Goal: Task Accomplishment & Management: Manage account settings

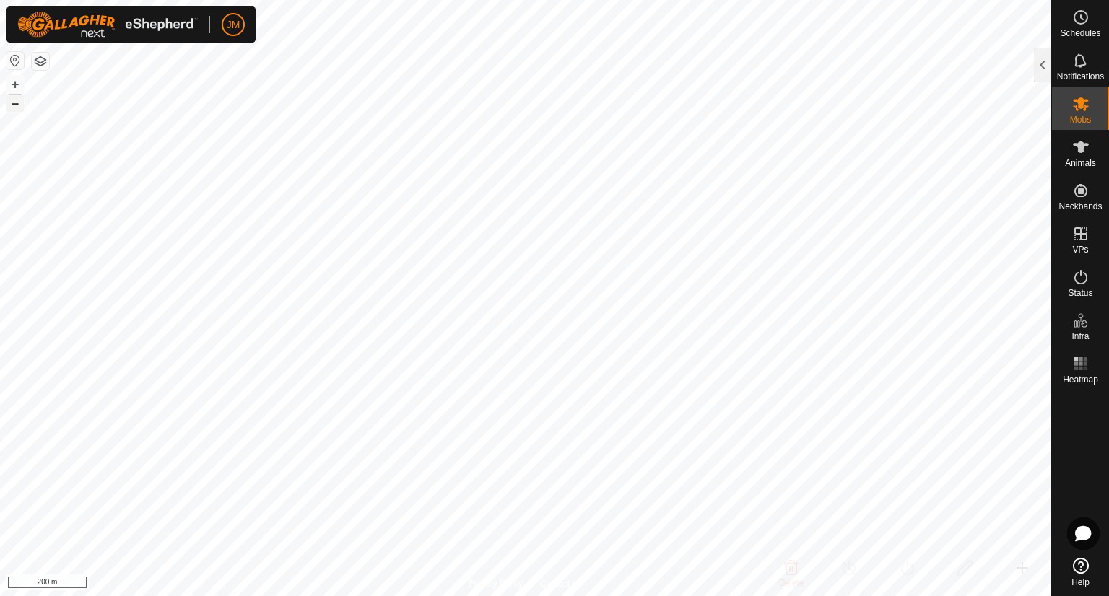
click at [19, 108] on button "–" at bounding box center [14, 103] width 17 height 17
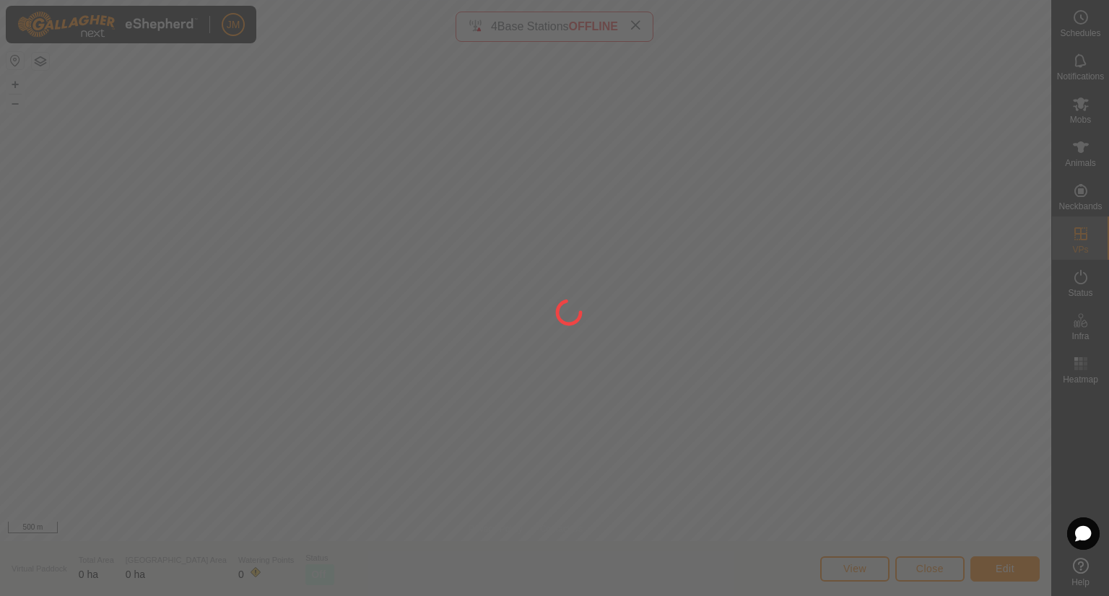
click at [934, 571] on div at bounding box center [554, 298] width 1109 height 596
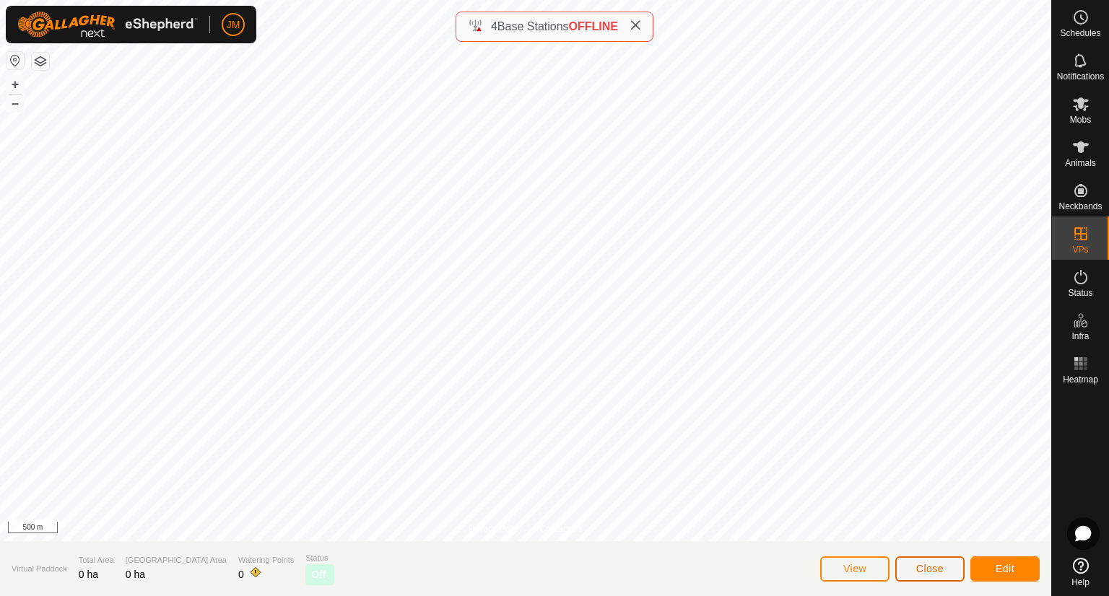
click at [934, 571] on span "Close" at bounding box center [929, 569] width 27 height 12
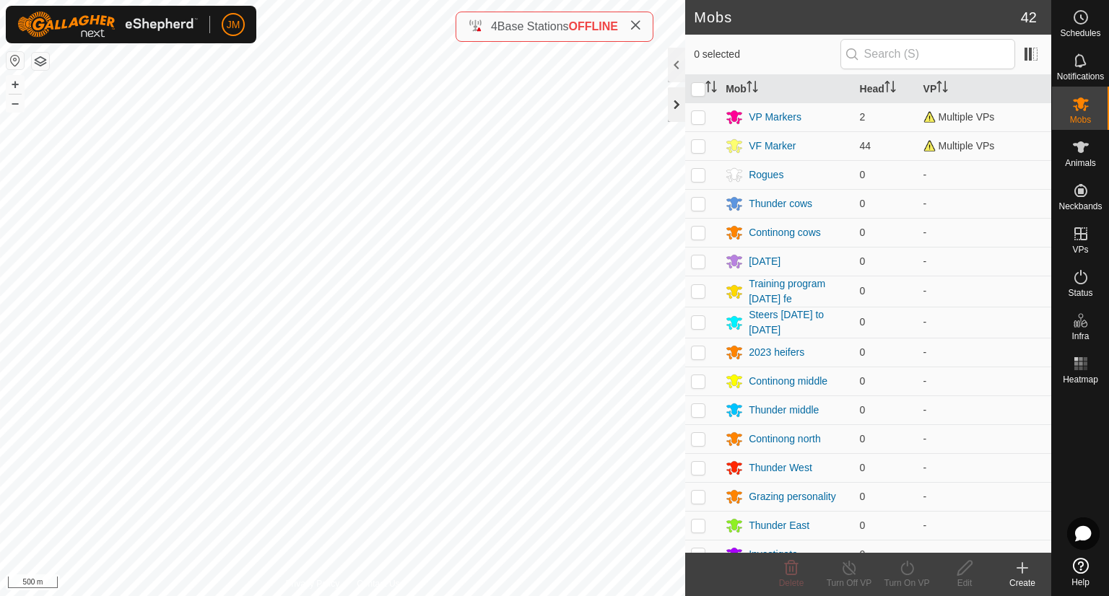
click at [670, 110] on div at bounding box center [676, 104] width 17 height 35
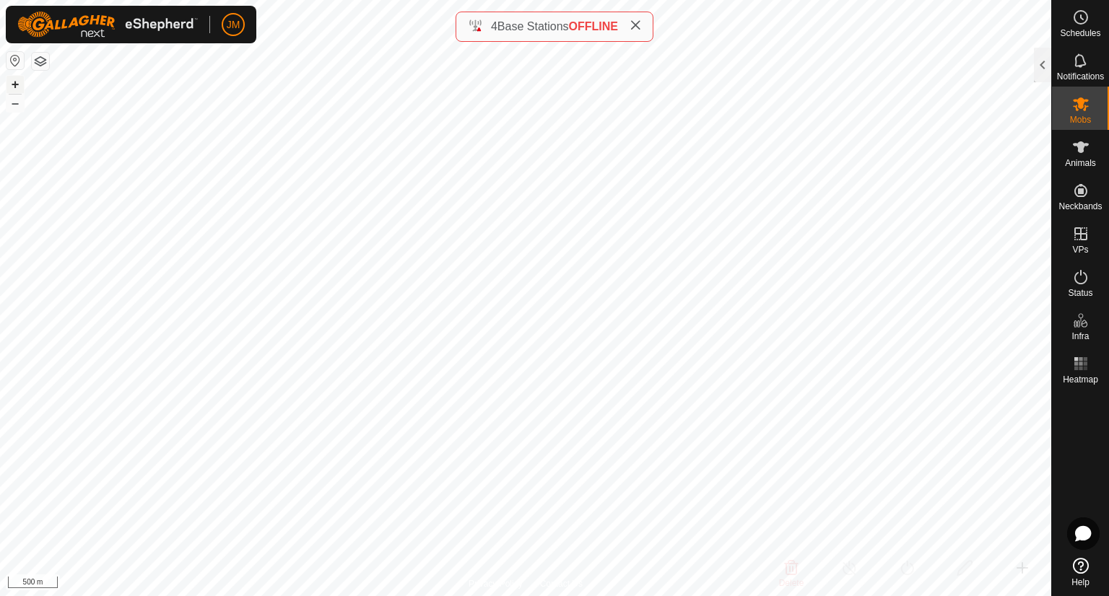
click at [14, 84] on button "+" at bounding box center [14, 84] width 17 height 17
click at [15, 82] on button "+" at bounding box center [14, 84] width 17 height 17
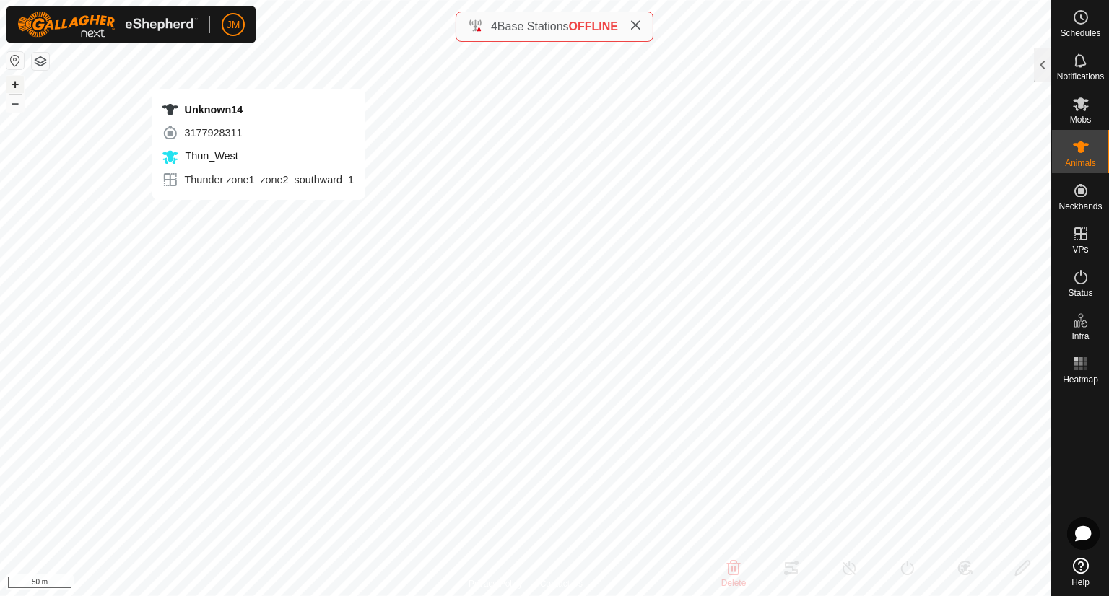
type input "Unknown14"
type input "-"
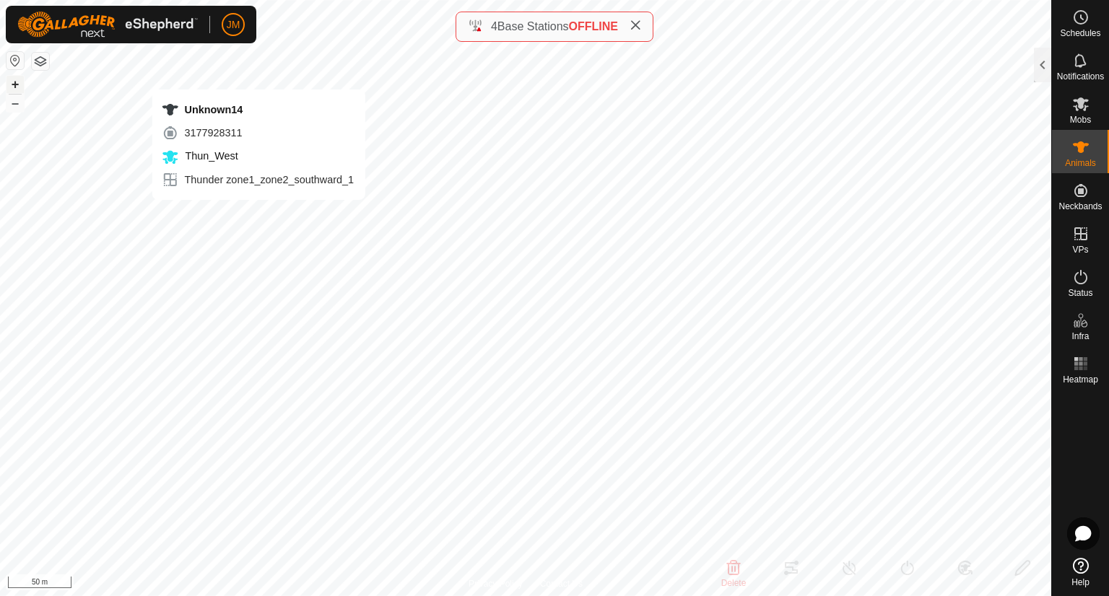
type input "0 kg"
type input "-"
click at [18, 104] on button "–" at bounding box center [14, 103] width 17 height 17
click at [17, 83] on button "+" at bounding box center [14, 84] width 17 height 17
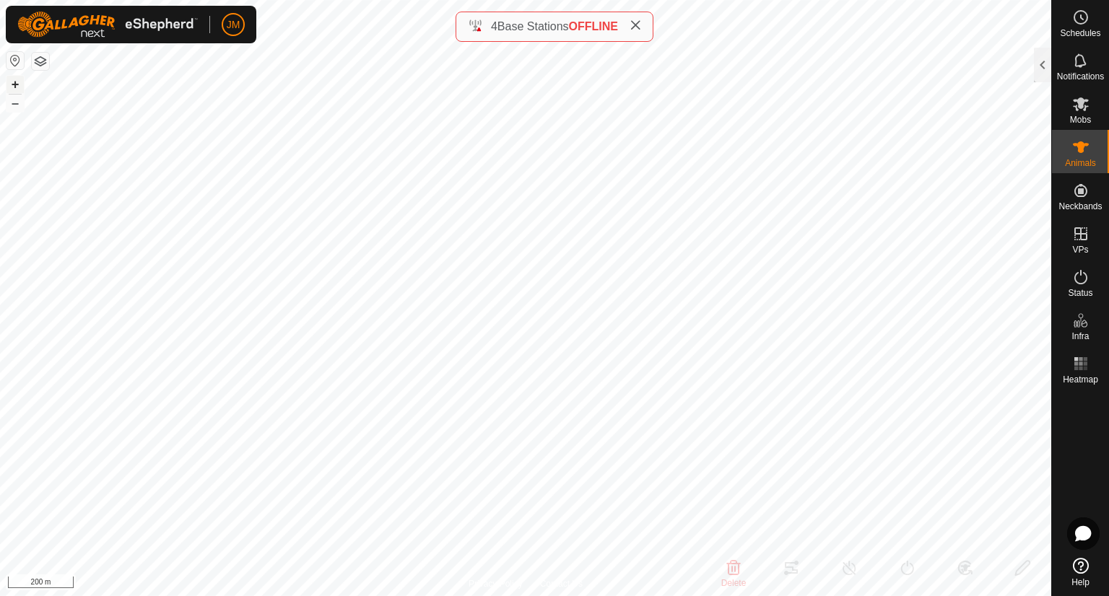
click at [17, 83] on button "+" at bounding box center [14, 84] width 17 height 17
click at [638, 29] on icon at bounding box center [636, 25] width 12 height 12
click at [12, 85] on button "+" at bounding box center [14, 84] width 17 height 17
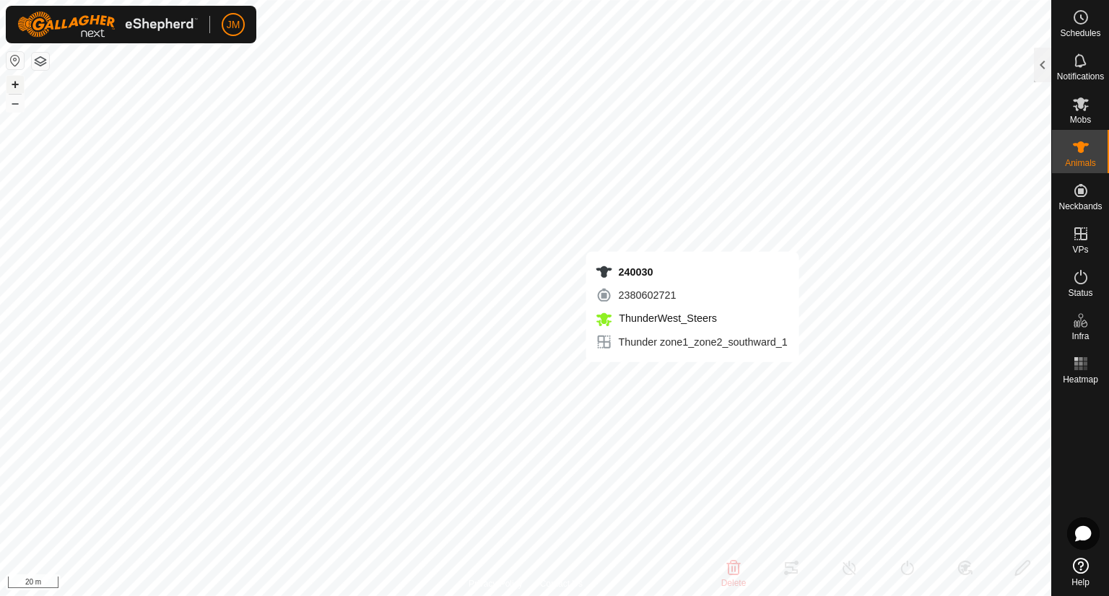
type input "240030"
type input "-"
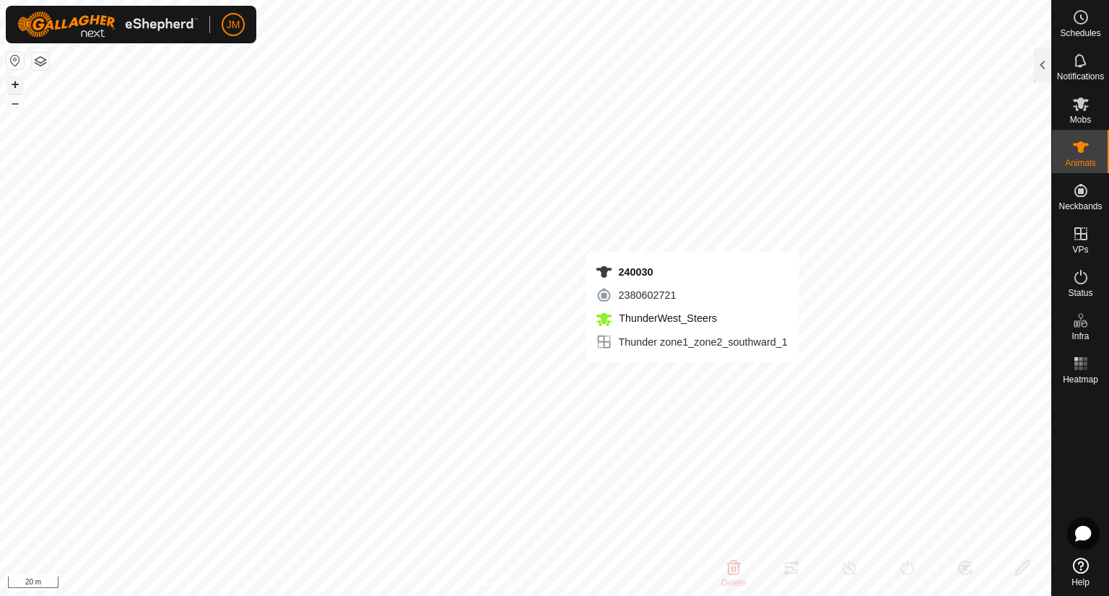
type input "-"
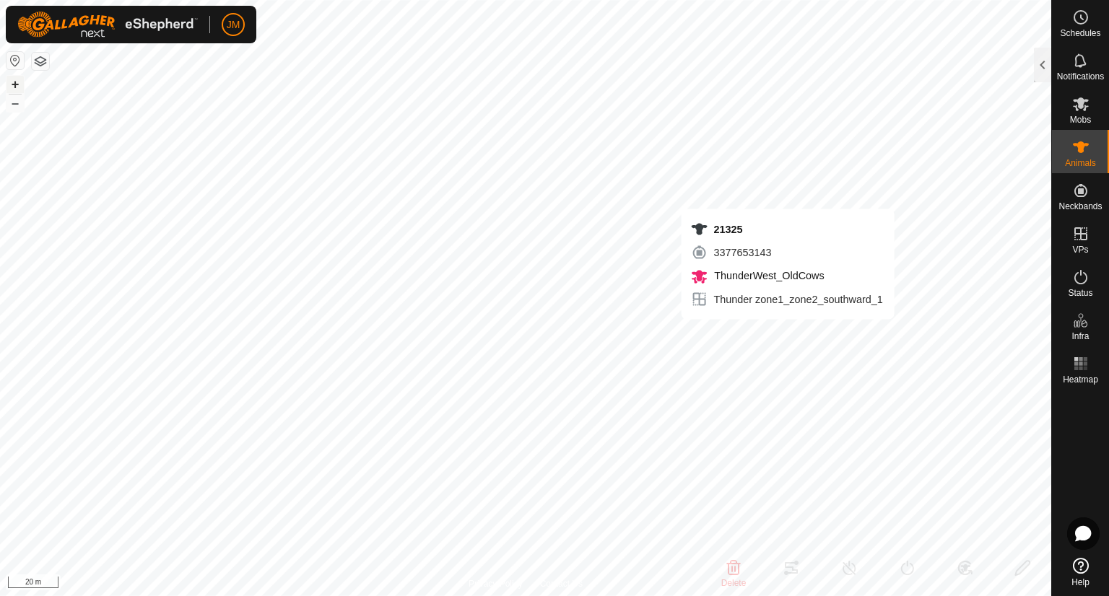
type input "21325"
type input "-"
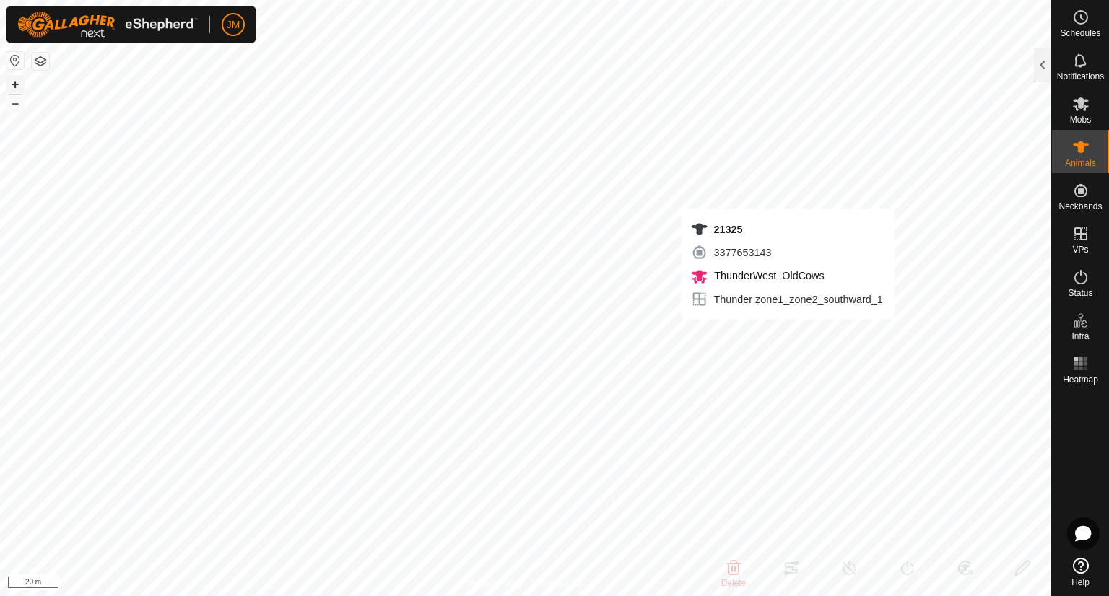
type input "-"
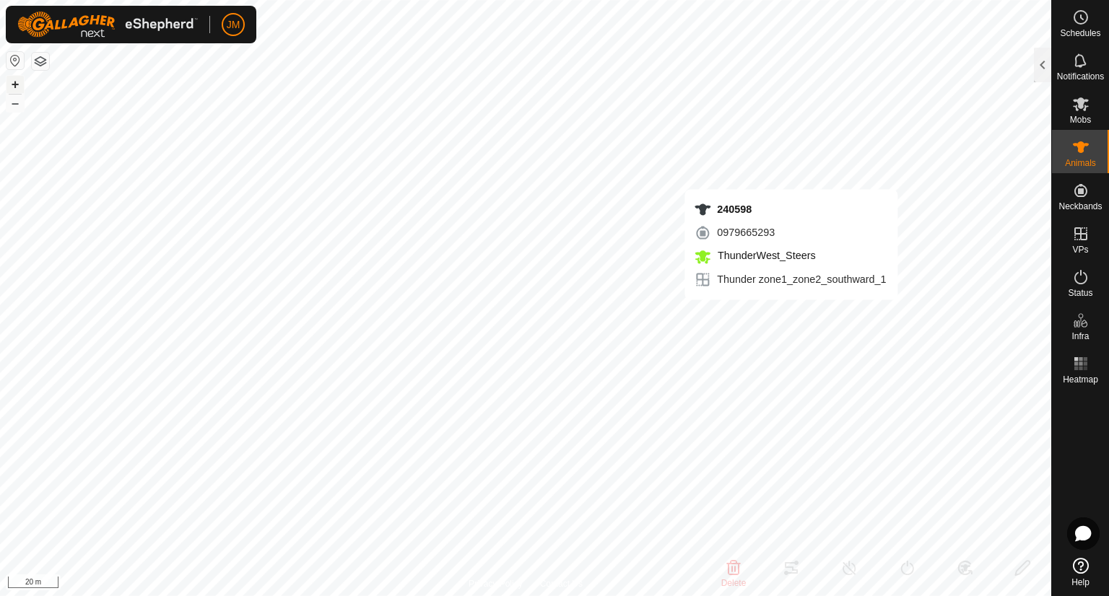
type input "240598"
type input "-"
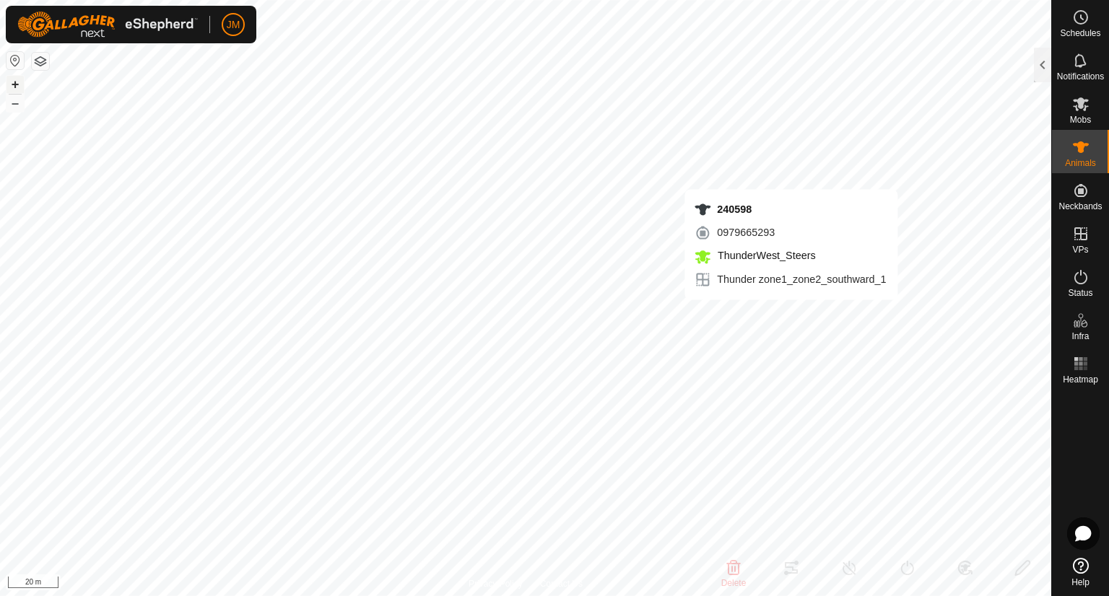
type input "-"
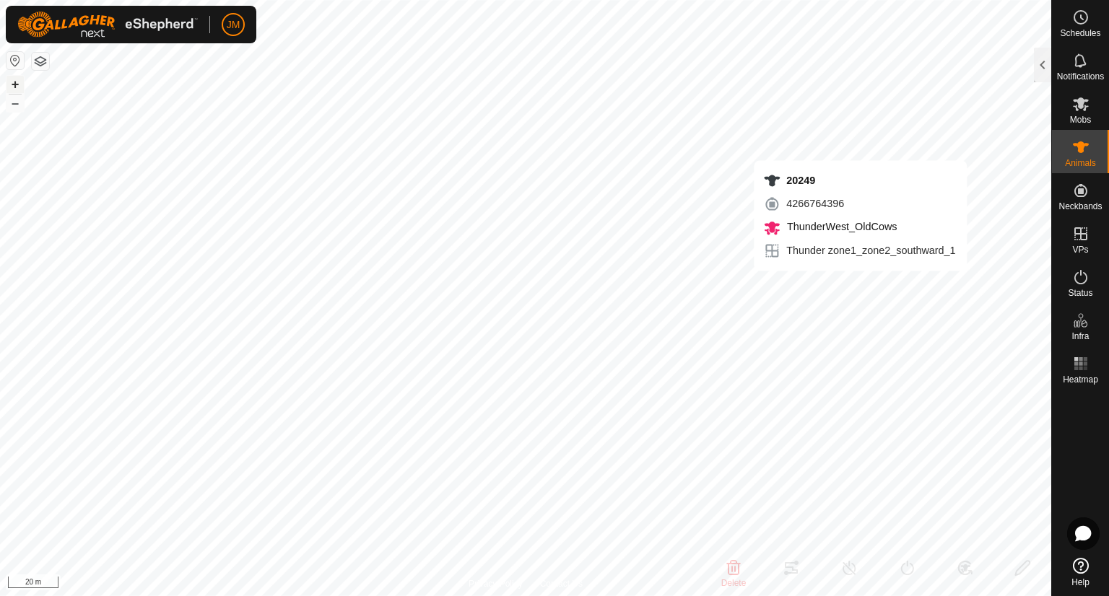
type input "20249"
type input "-"
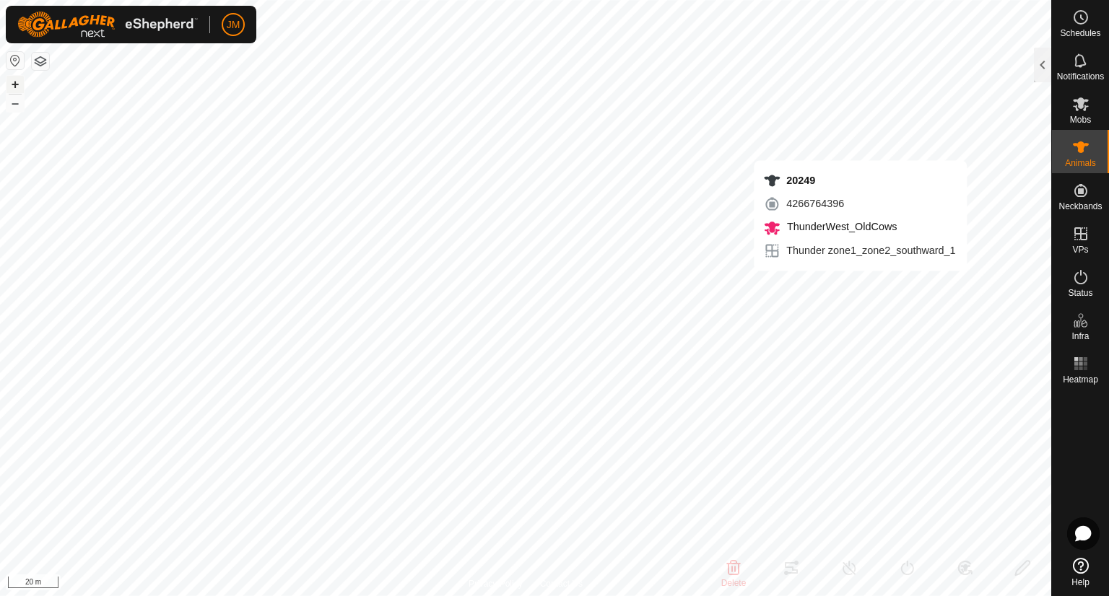
type input "-"
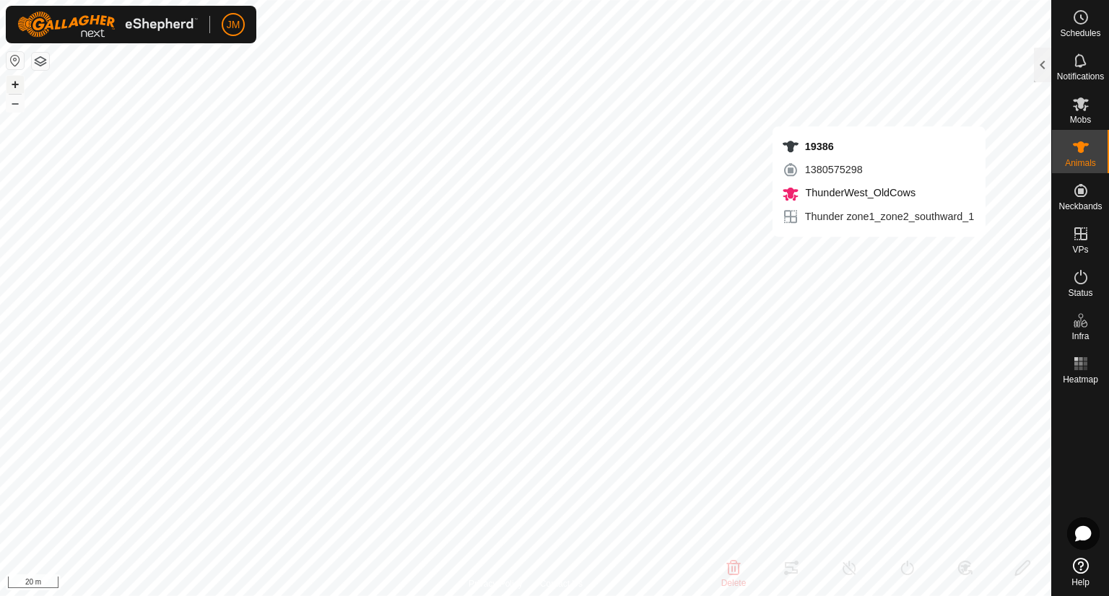
type input "19386"
type input "-"
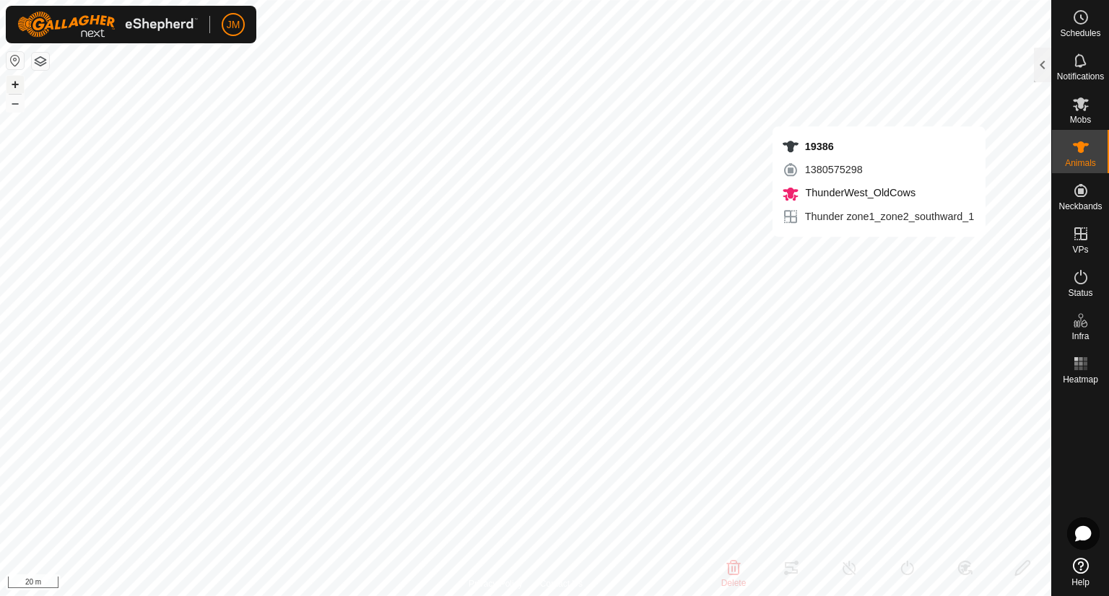
type input "-"
click at [13, 100] on button "–" at bounding box center [14, 103] width 17 height 17
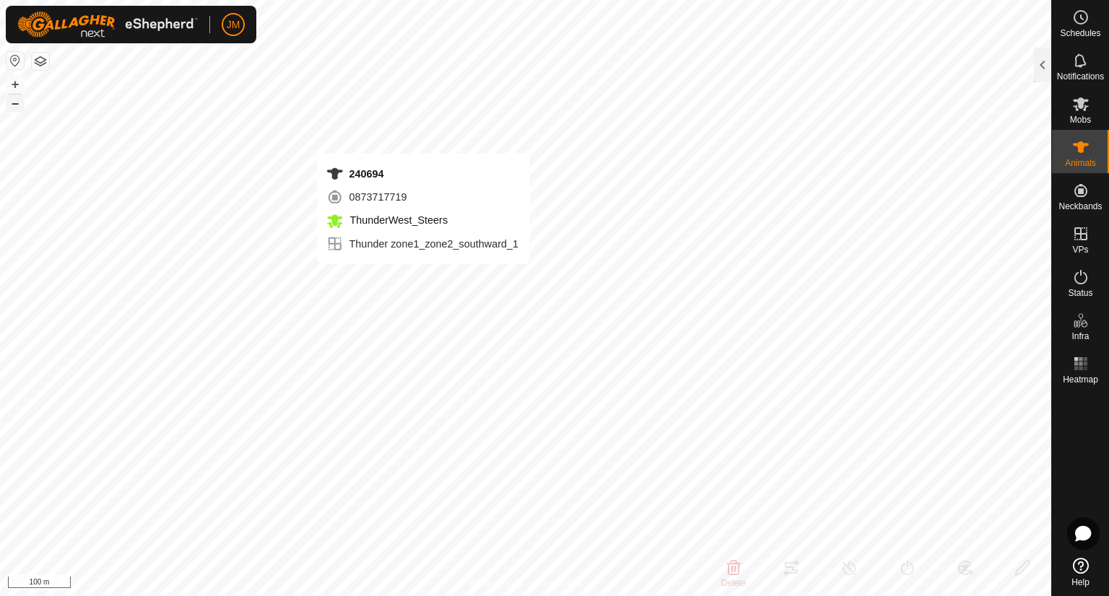
type input "240694"
type input "-"
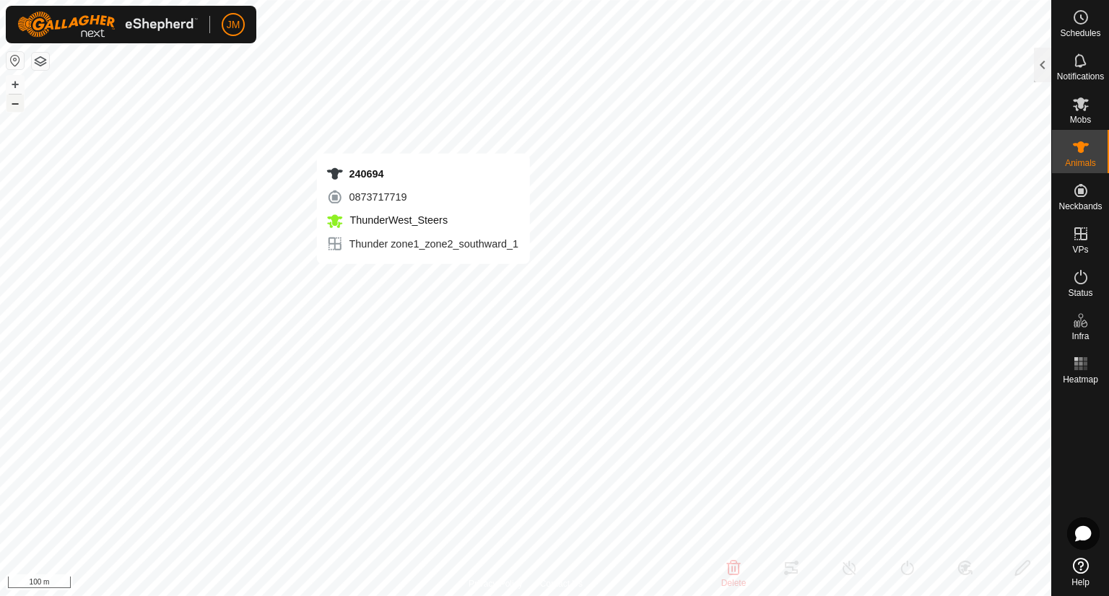
type input "-"
type input "20464"
type input "-"
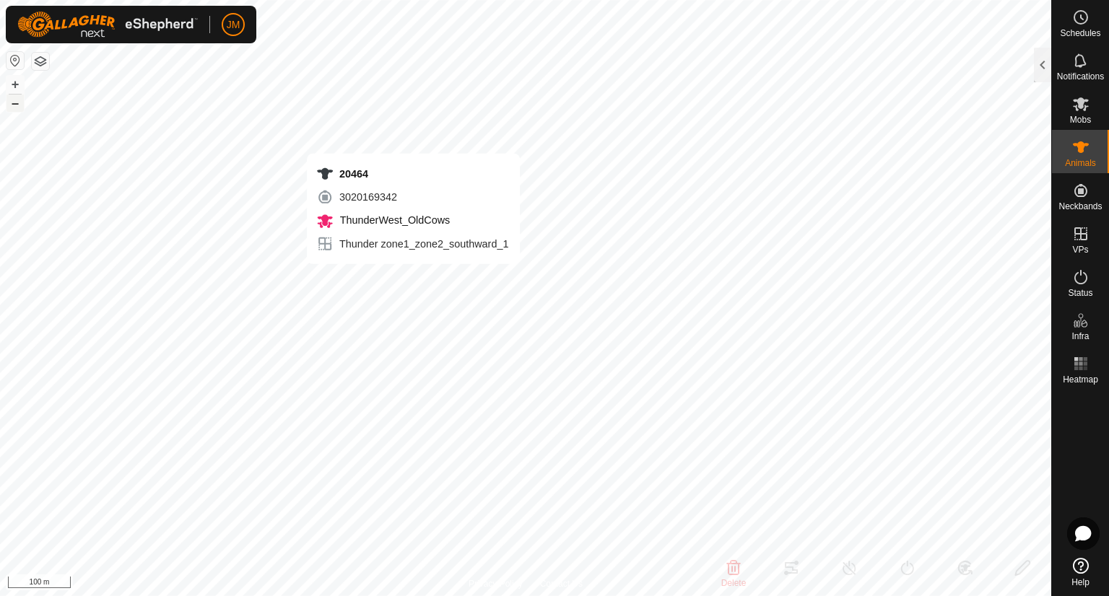
type input "-"
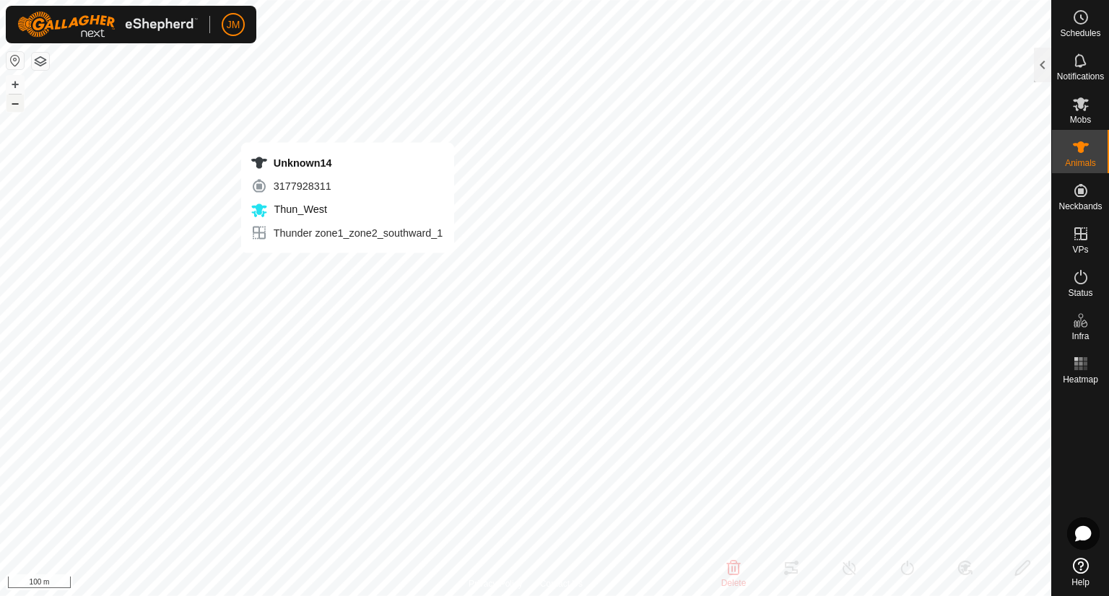
type input "Unknown14"
type input "-"
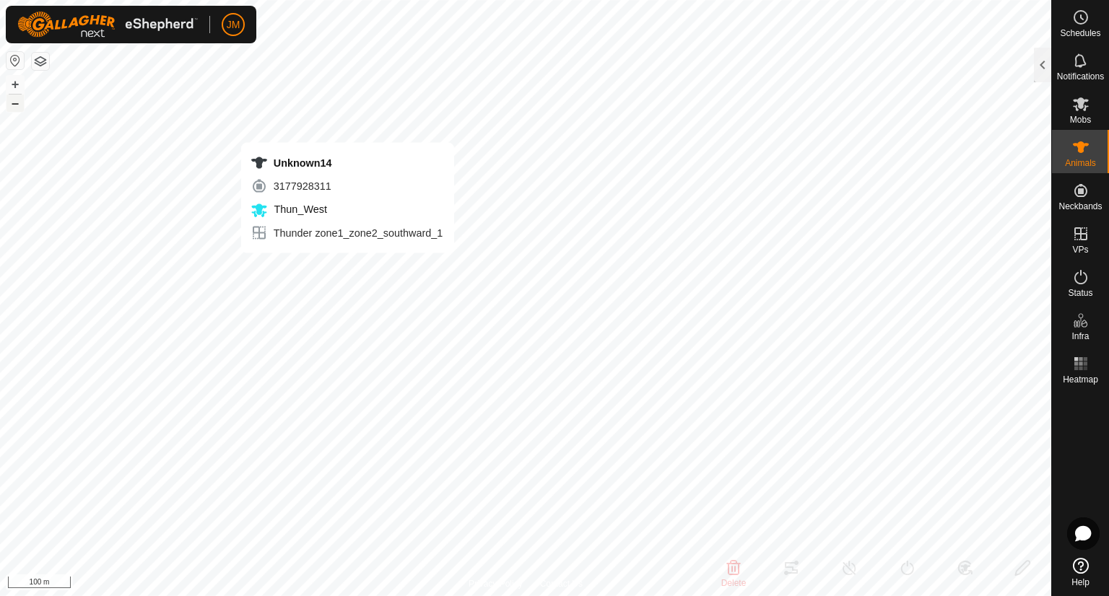
type input "0 kg"
type input "-"
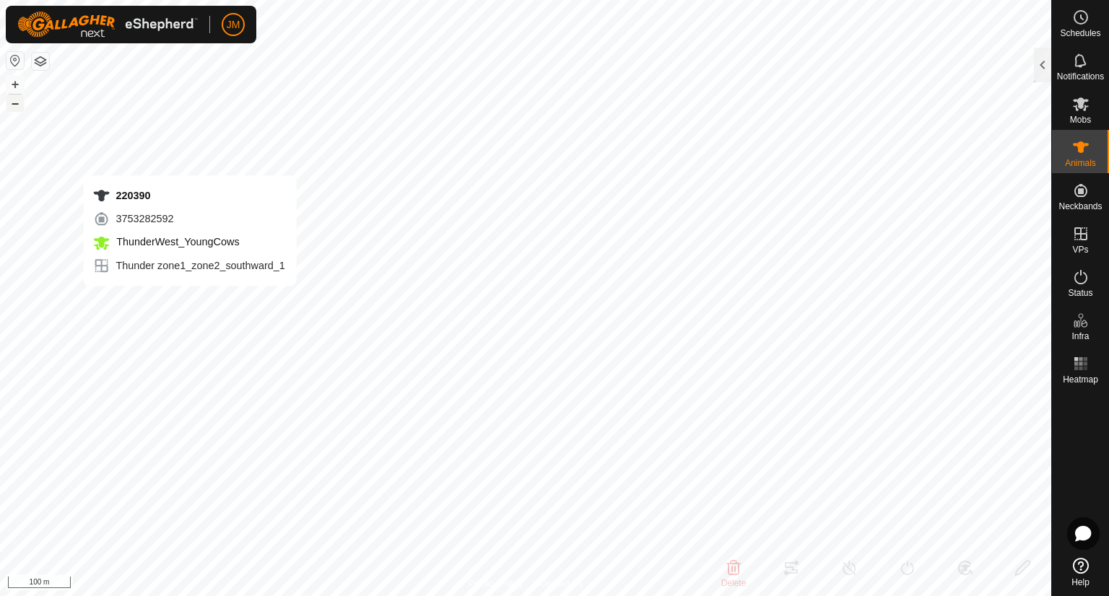
type input "220390"
type input "-"
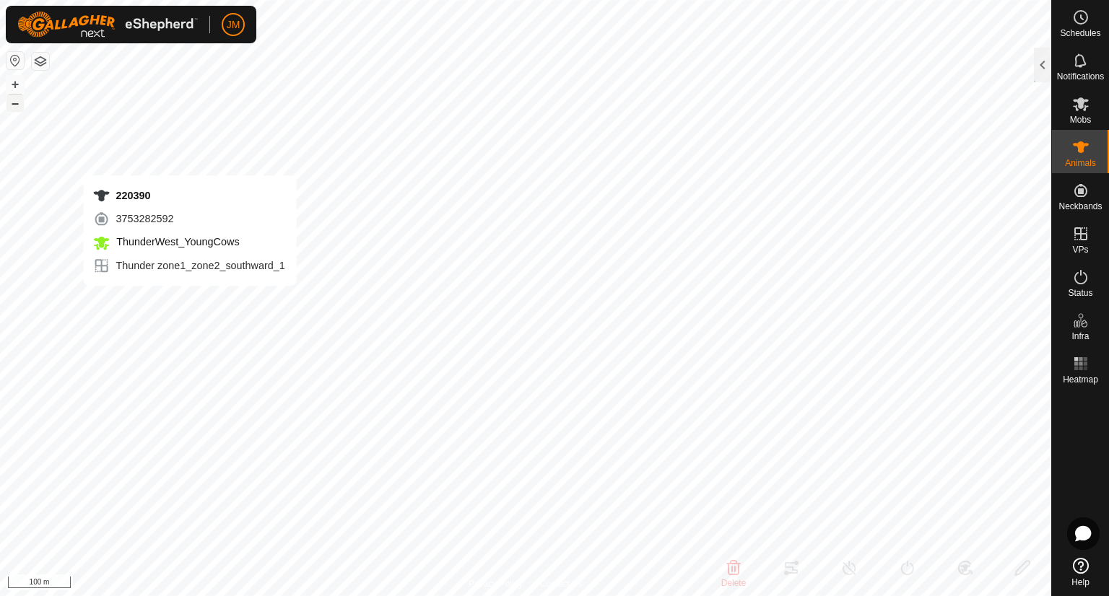
type input "-"
type input "Fitted19Jun183"
type input "-"
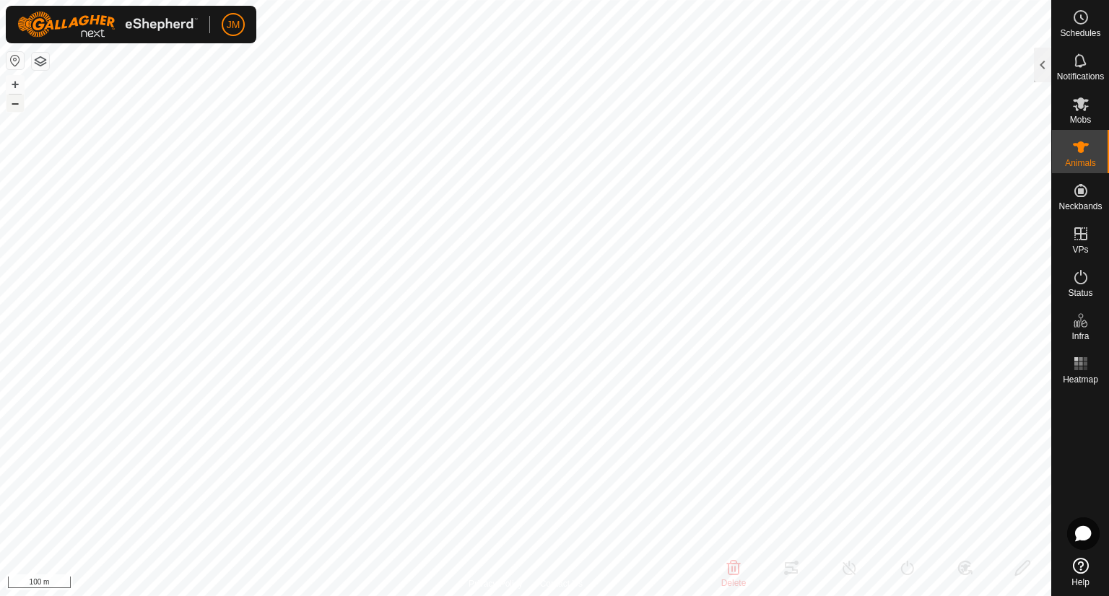
type input "-"
click at [18, 103] on button "–" at bounding box center [14, 103] width 17 height 17
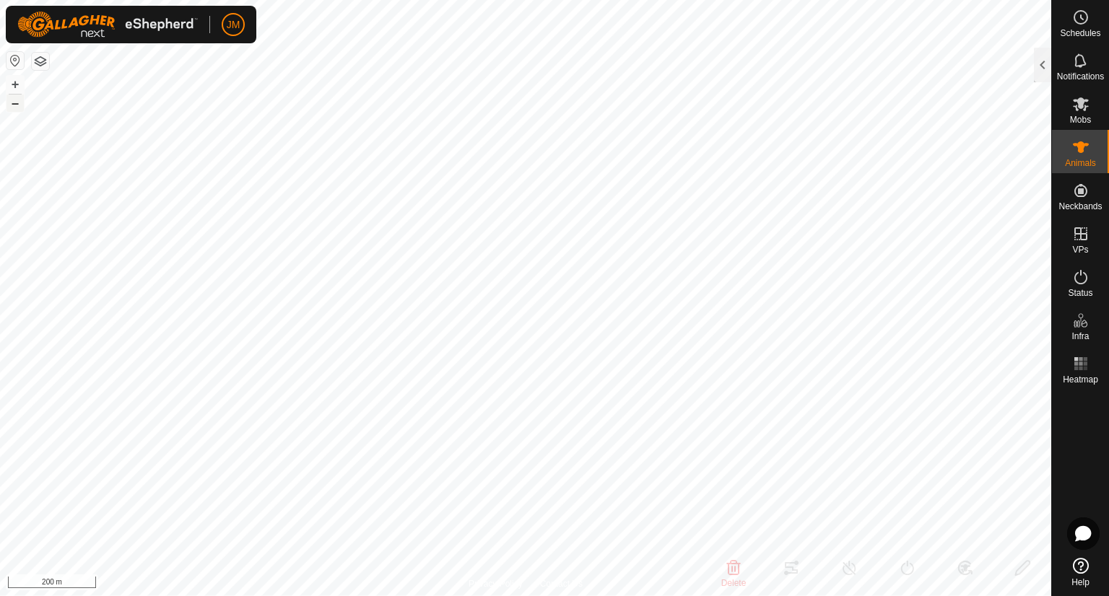
click at [18, 103] on button "–" at bounding box center [14, 103] width 17 height 17
type input "18299"
type input "-"
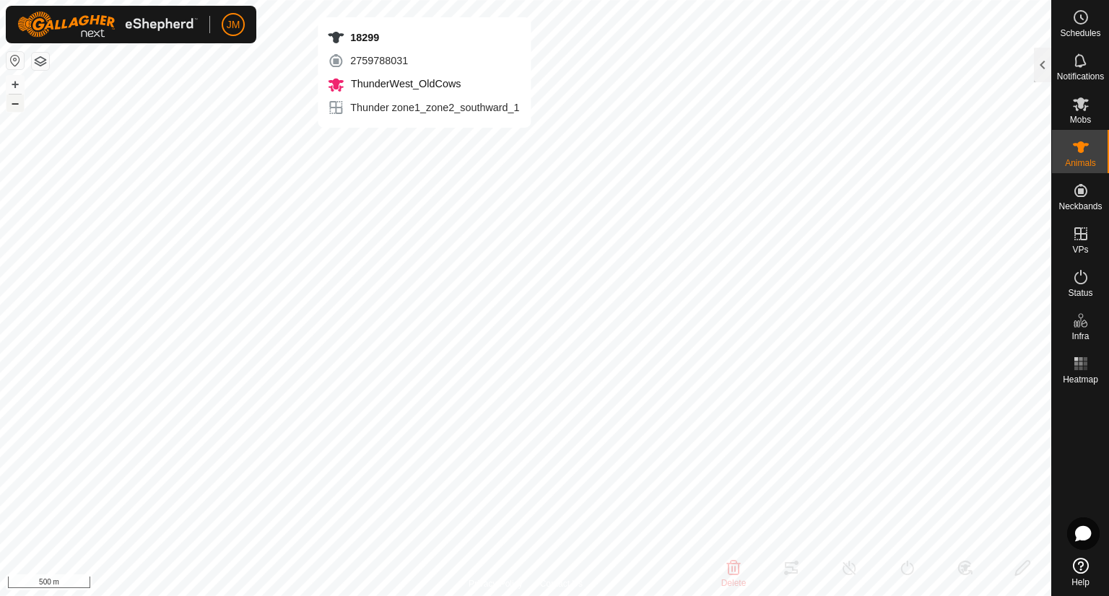
type input "-"
click at [19, 82] on button "+" at bounding box center [14, 84] width 17 height 17
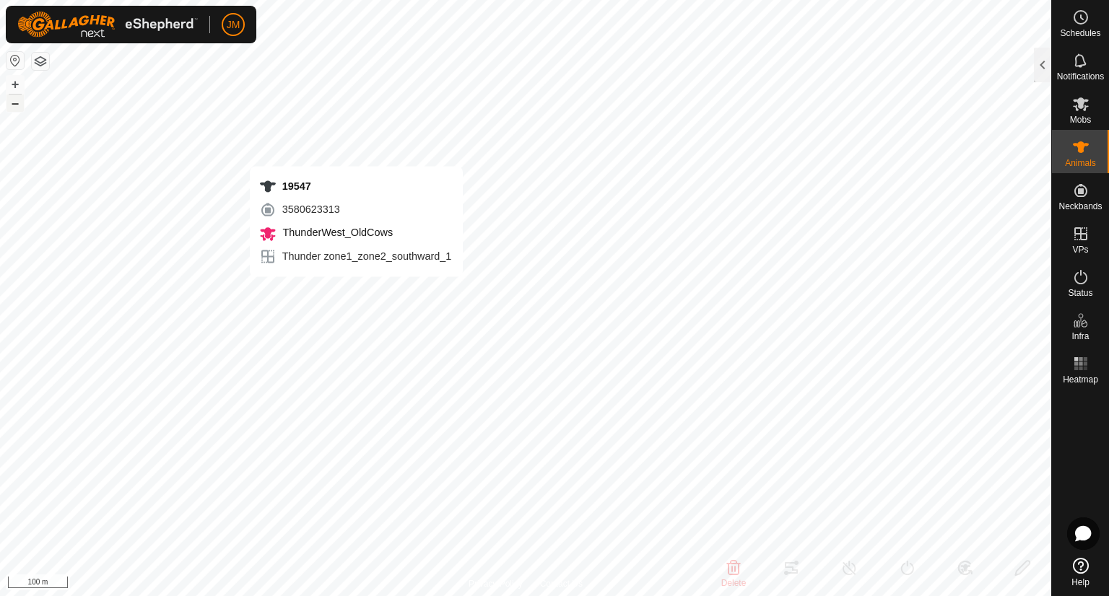
type input "19547"
type input "-"
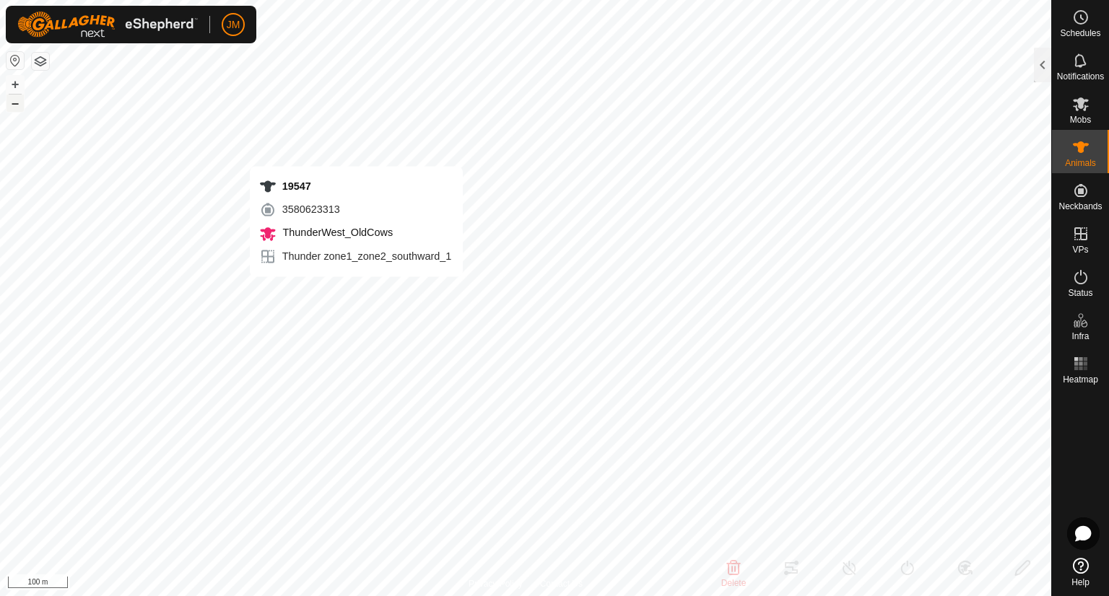
type input "-"
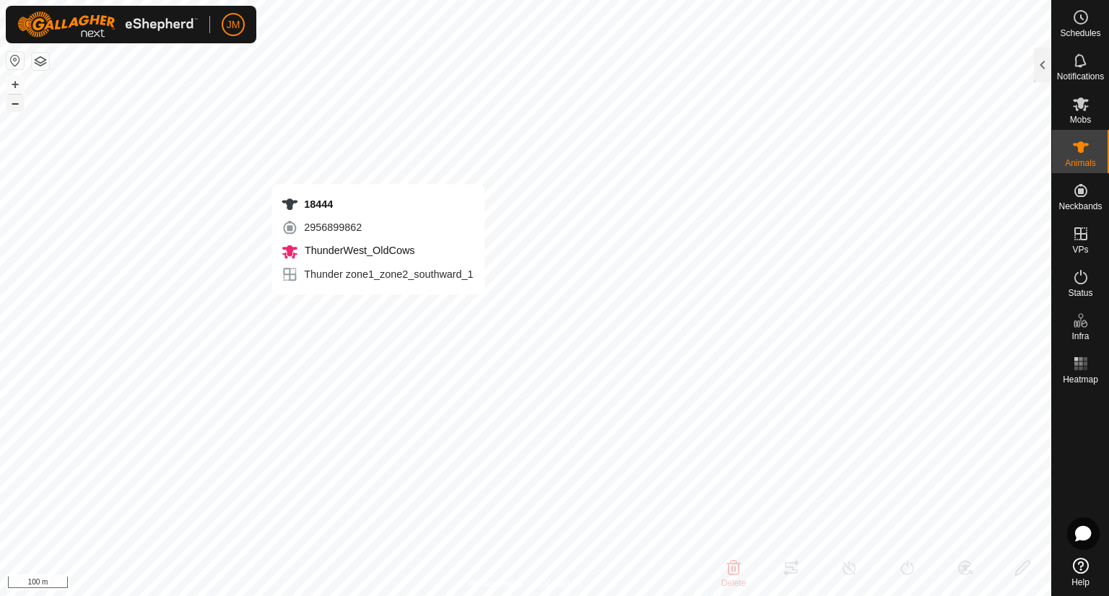
type input "18444"
type input "-"
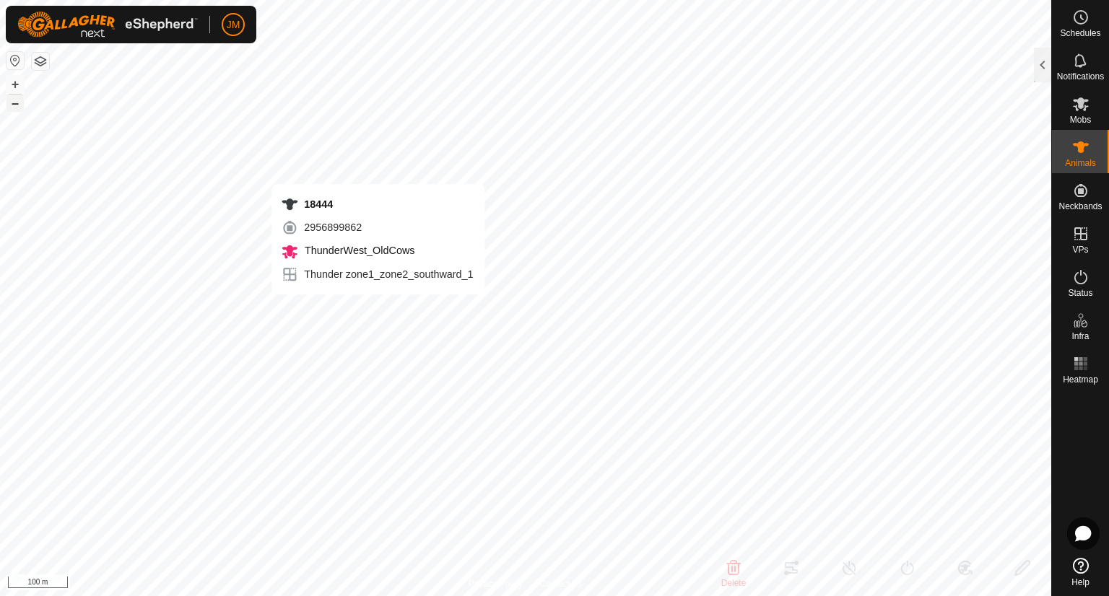
type input "-"
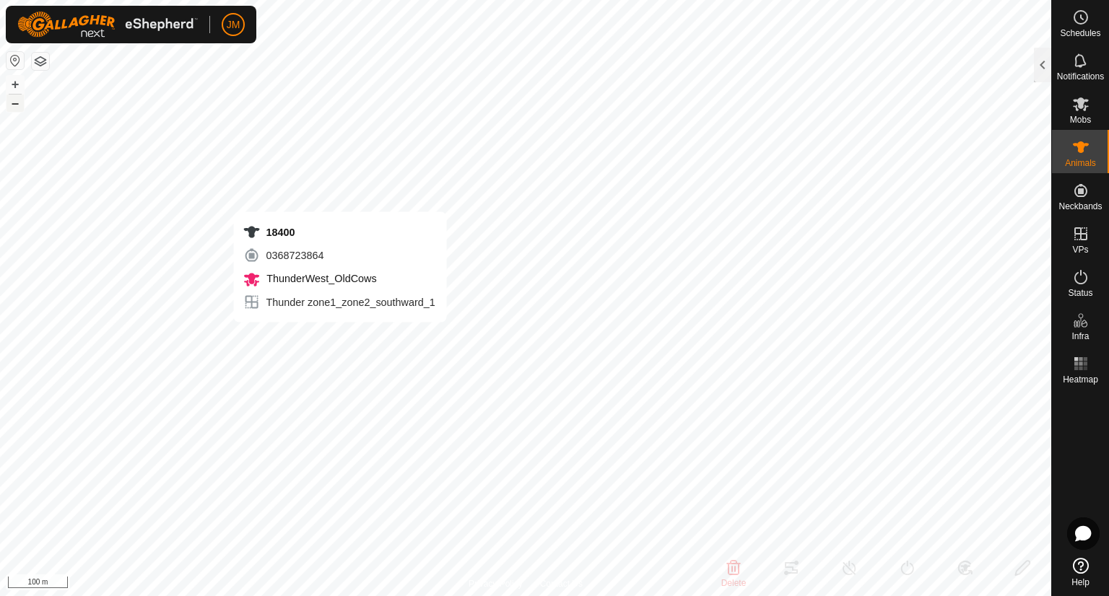
type input "18400"
type input "-"
click at [16, 103] on button "–" at bounding box center [14, 103] width 17 height 17
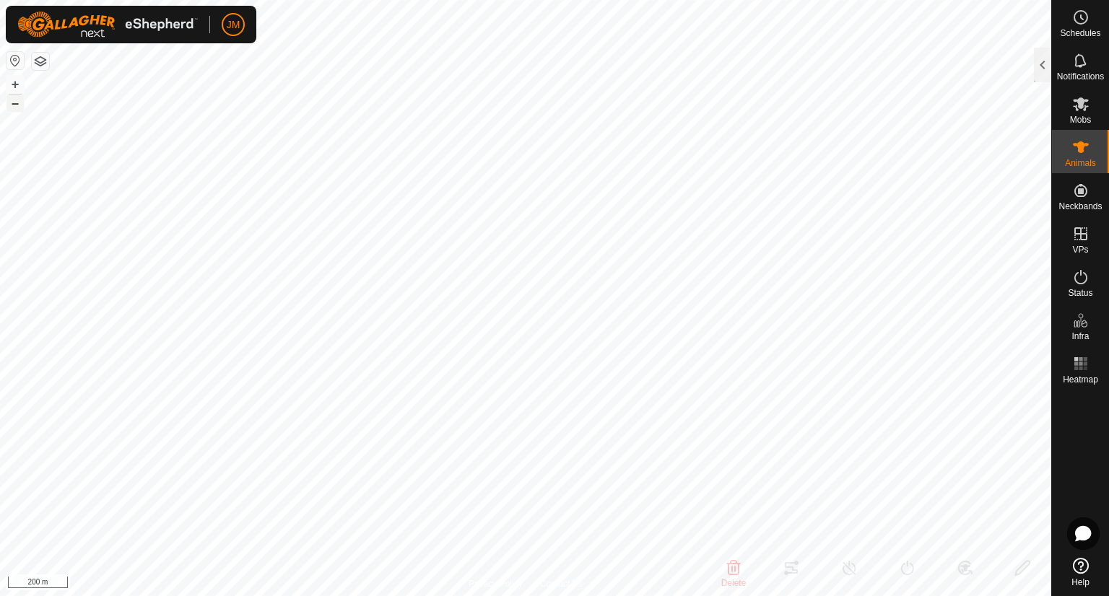
click at [16, 103] on button "–" at bounding box center [14, 103] width 17 height 17
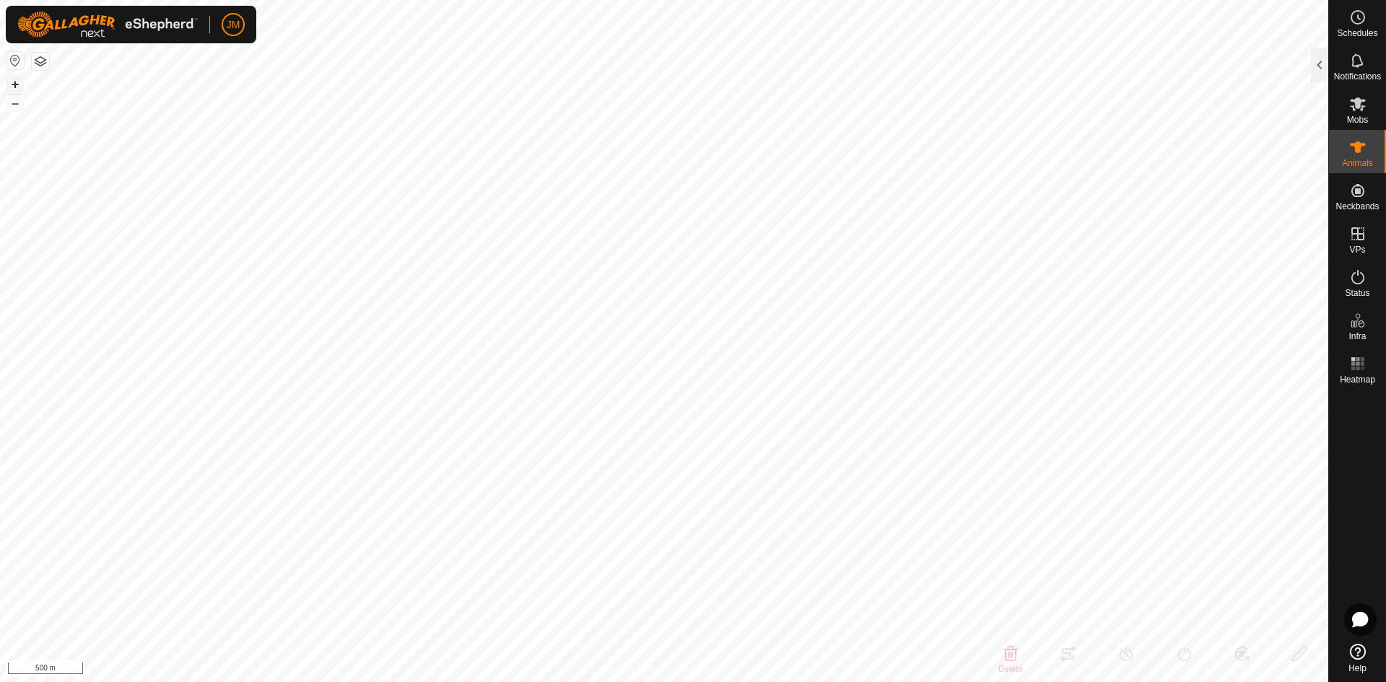
click at [19, 84] on button "+" at bounding box center [14, 84] width 17 height 17
click at [18, 105] on button "–" at bounding box center [14, 103] width 17 height 17
click at [17, 83] on button "+" at bounding box center [14, 84] width 17 height 17
click at [19, 87] on button "+" at bounding box center [14, 84] width 17 height 17
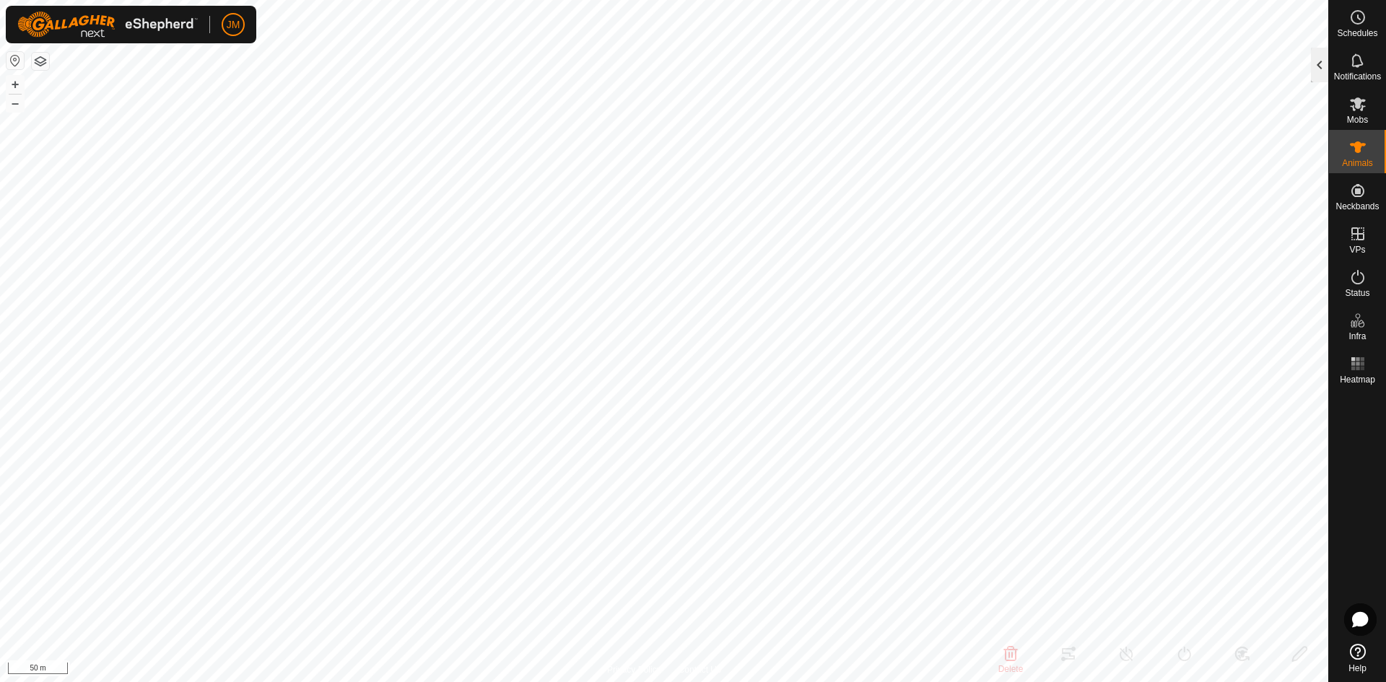
click at [1108, 67] on div at bounding box center [1319, 65] width 17 height 35
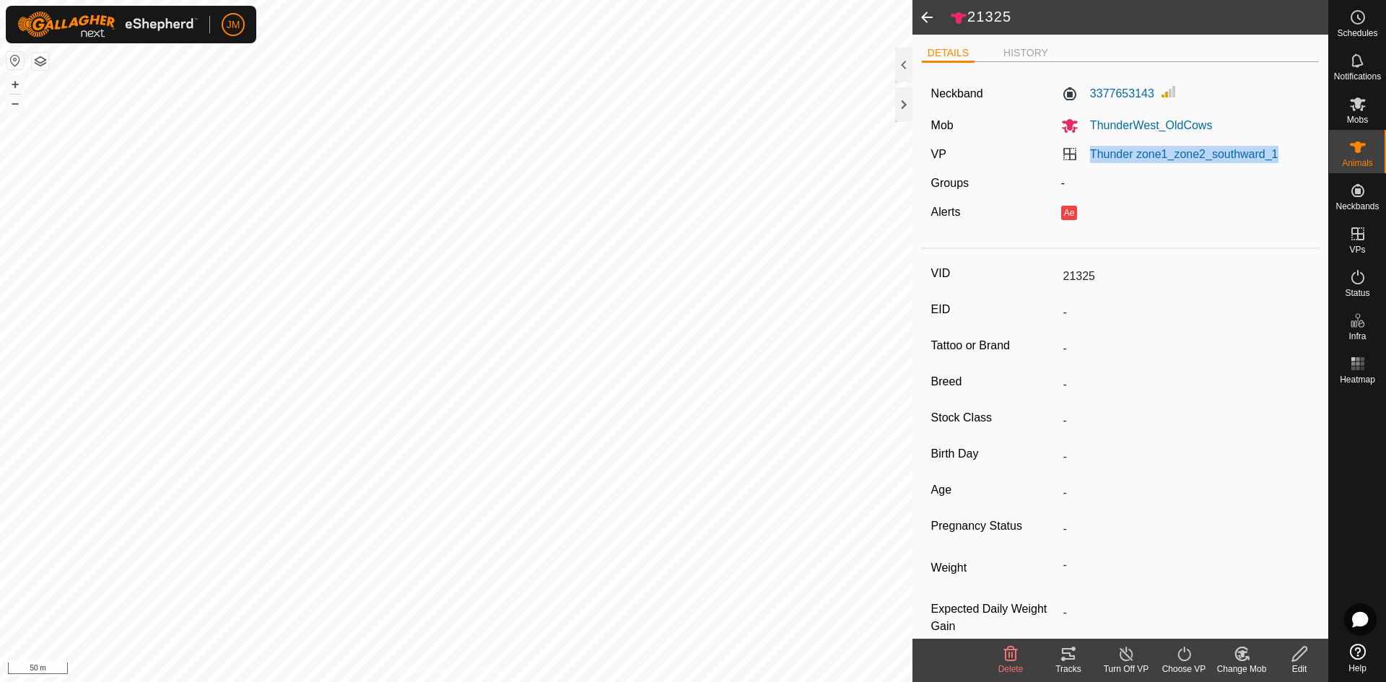
drag, startPoint x: 1290, startPoint y: 154, endPoint x: 1083, endPoint y: 156, distance: 207.2
click at [1083, 156] on div "Thunder zone1_zone2_southward_1" at bounding box center [1186, 154] width 261 height 17
copy link "Thunder zone1_zone2_southward_1"
click at [1108, 112] on icon at bounding box center [1357, 103] width 17 height 17
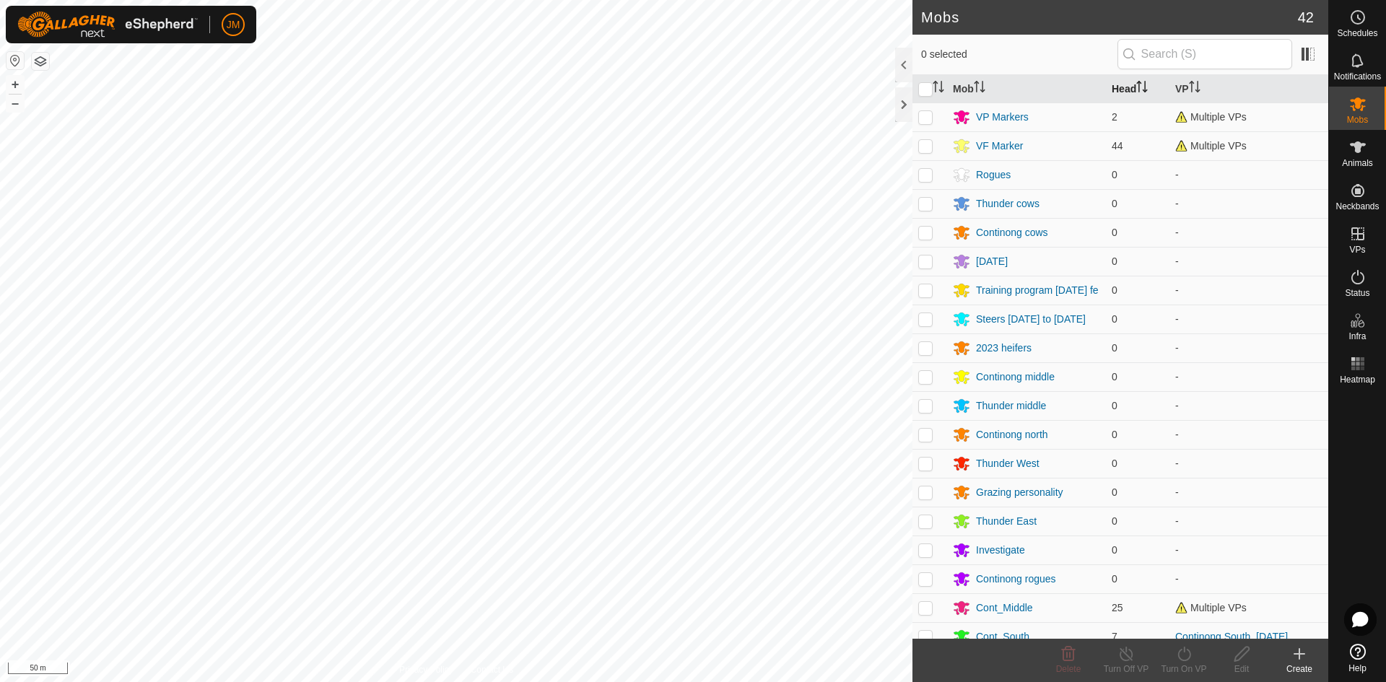
click at [1108, 89] on th "Head" at bounding box center [1138, 89] width 64 height 28
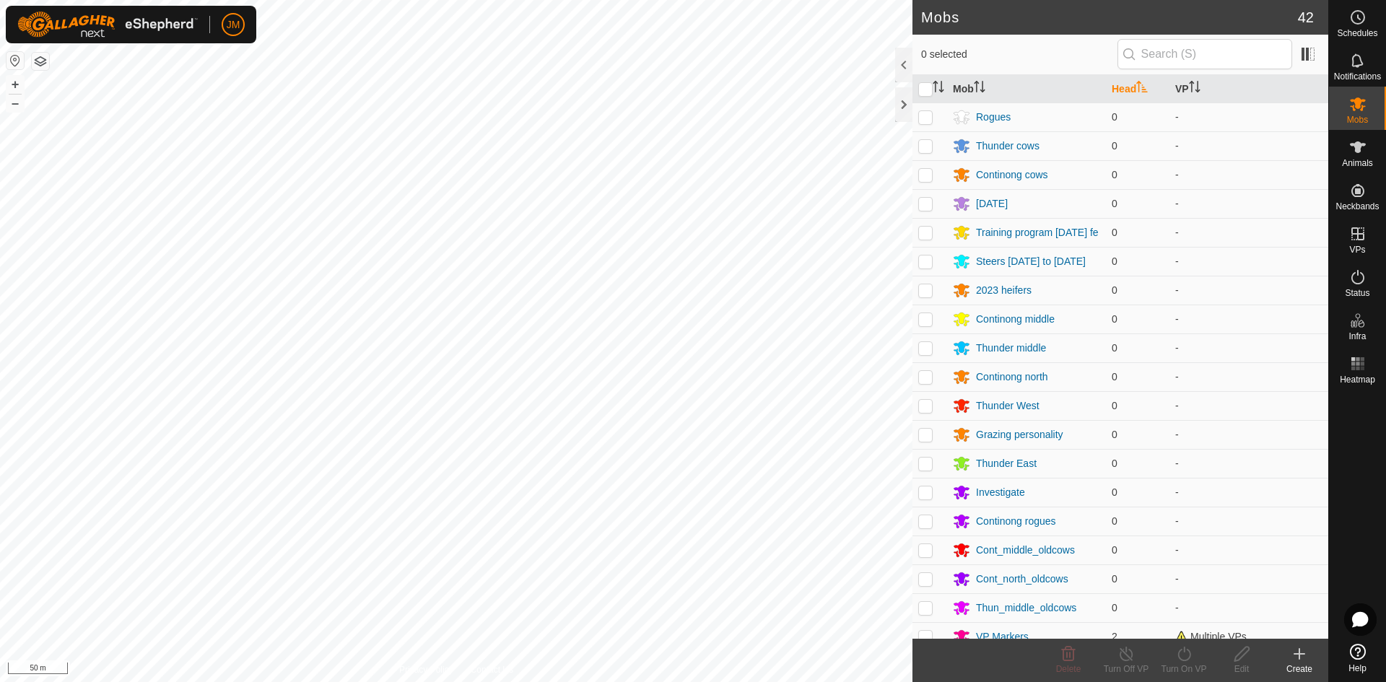
click at [1108, 89] on th "Head" at bounding box center [1138, 89] width 64 height 28
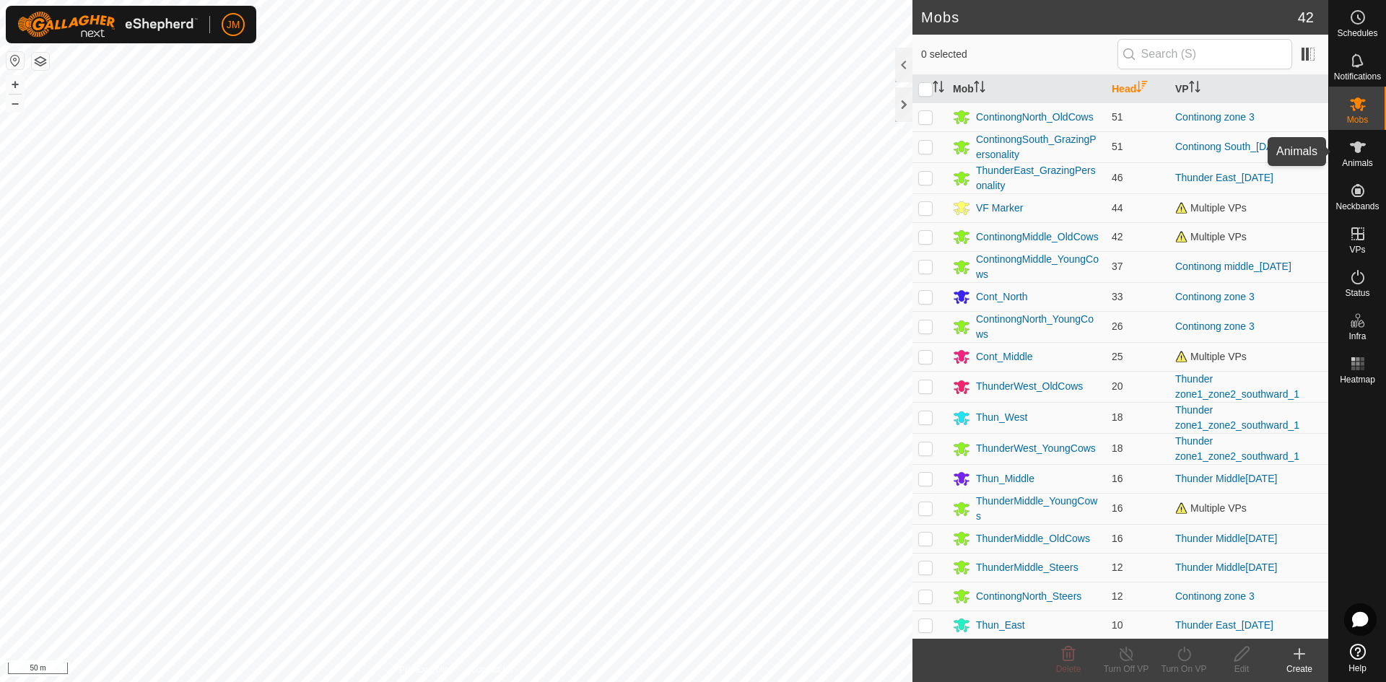
click at [1108, 162] on span "Animals" at bounding box center [1357, 163] width 31 height 9
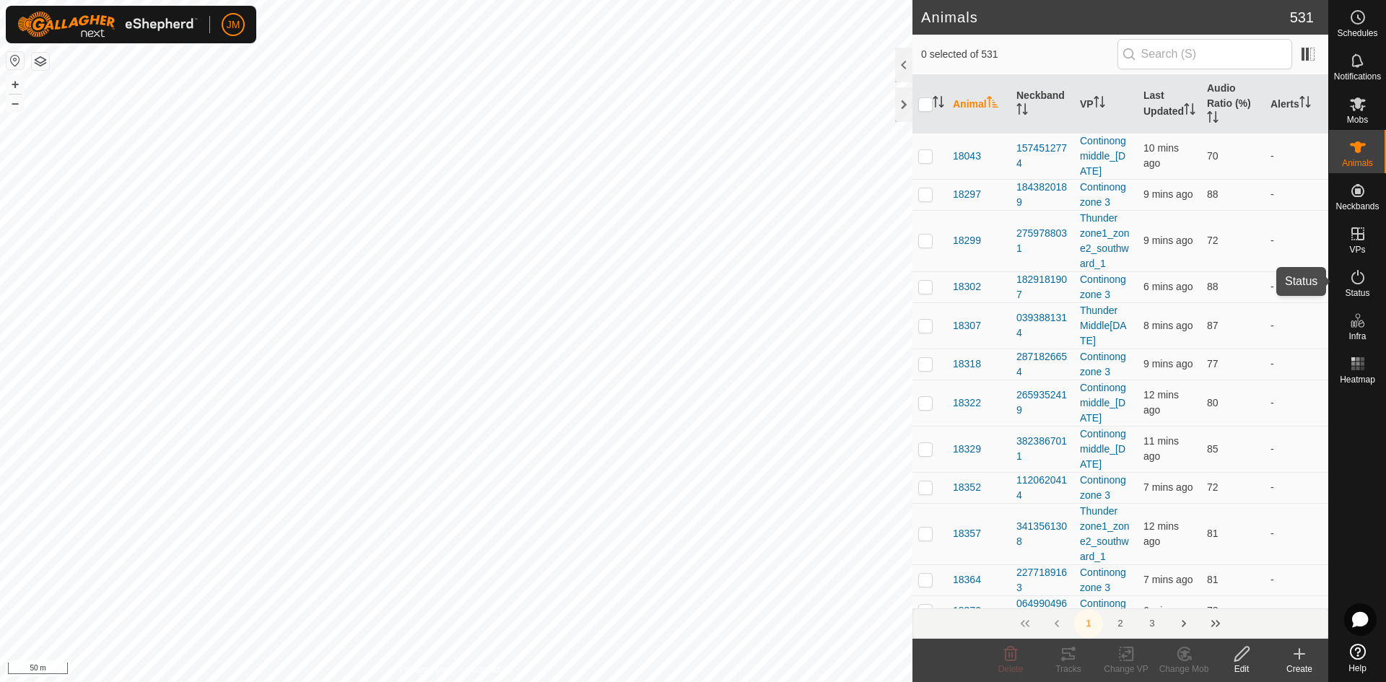
click at [1108, 282] on icon at bounding box center [1357, 277] width 17 height 17
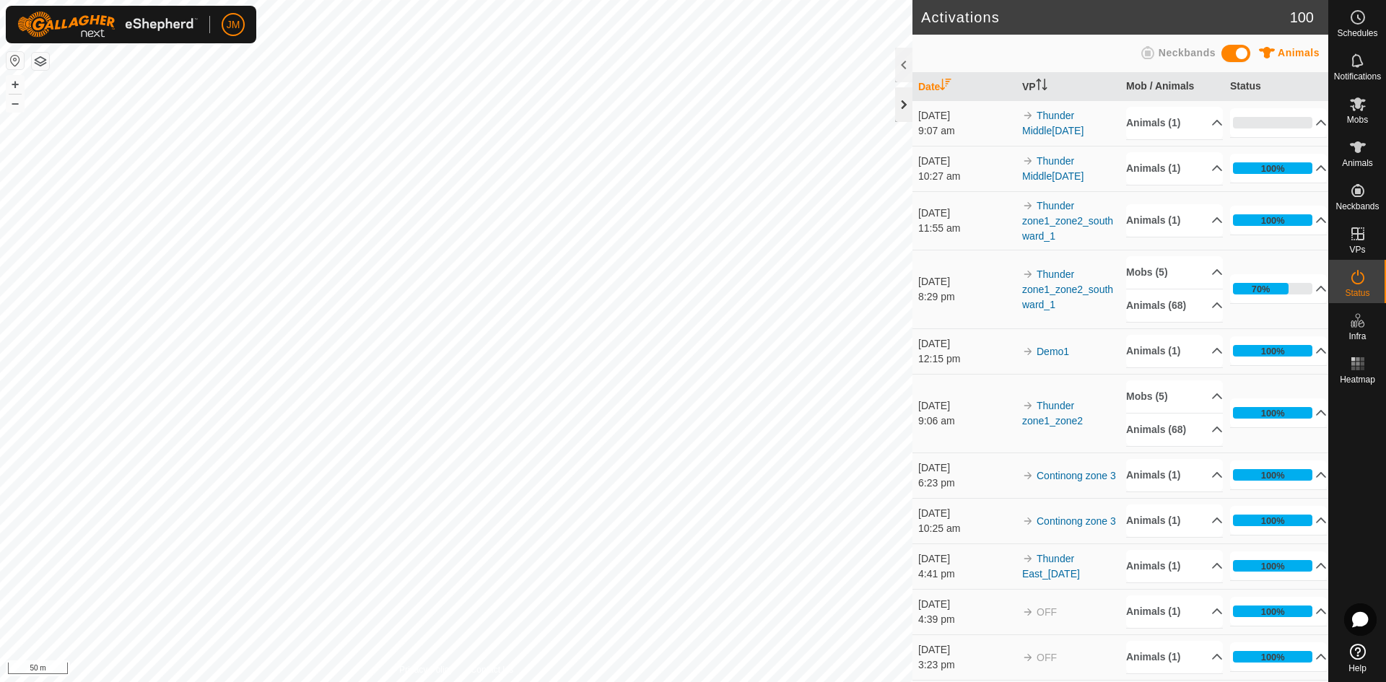
click at [908, 116] on div at bounding box center [903, 104] width 17 height 35
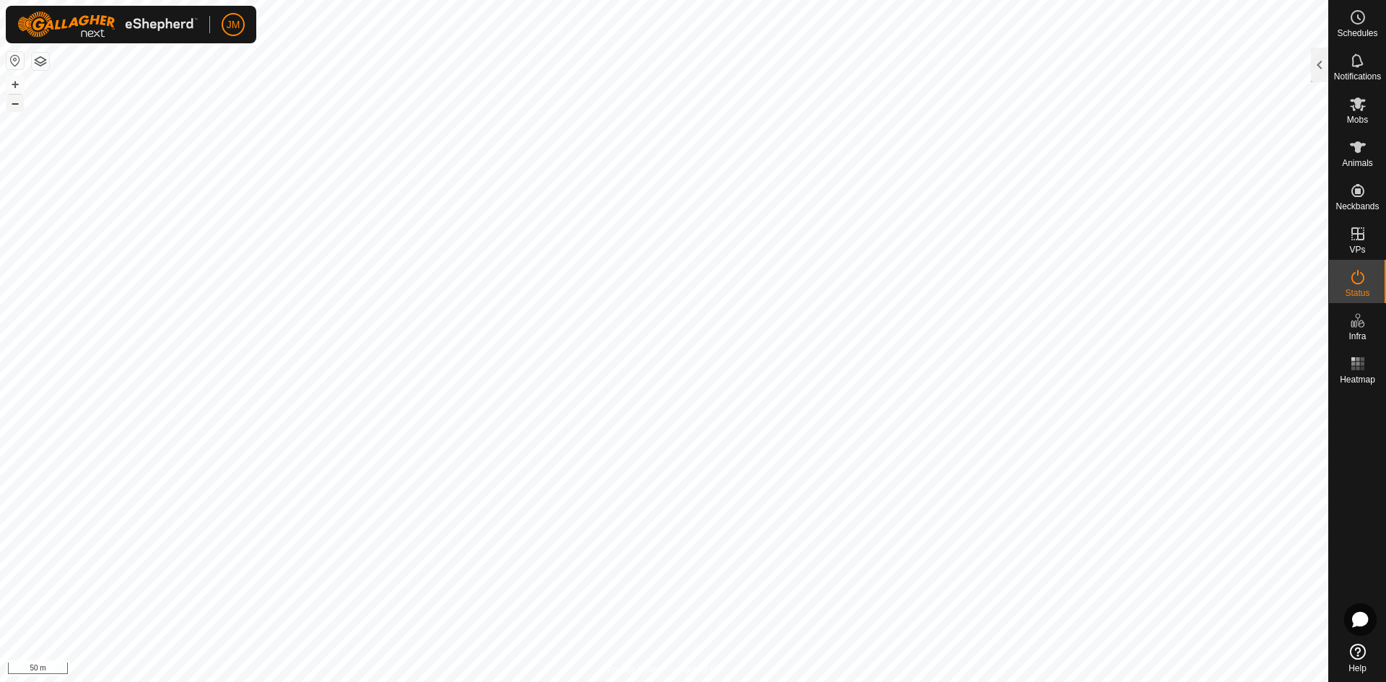
click at [16, 102] on button "–" at bounding box center [14, 103] width 17 height 17
click at [13, 99] on button "–" at bounding box center [14, 103] width 17 height 17
click at [17, 82] on button "+" at bounding box center [14, 84] width 17 height 17
click at [1108, 110] on icon at bounding box center [1357, 103] width 17 height 17
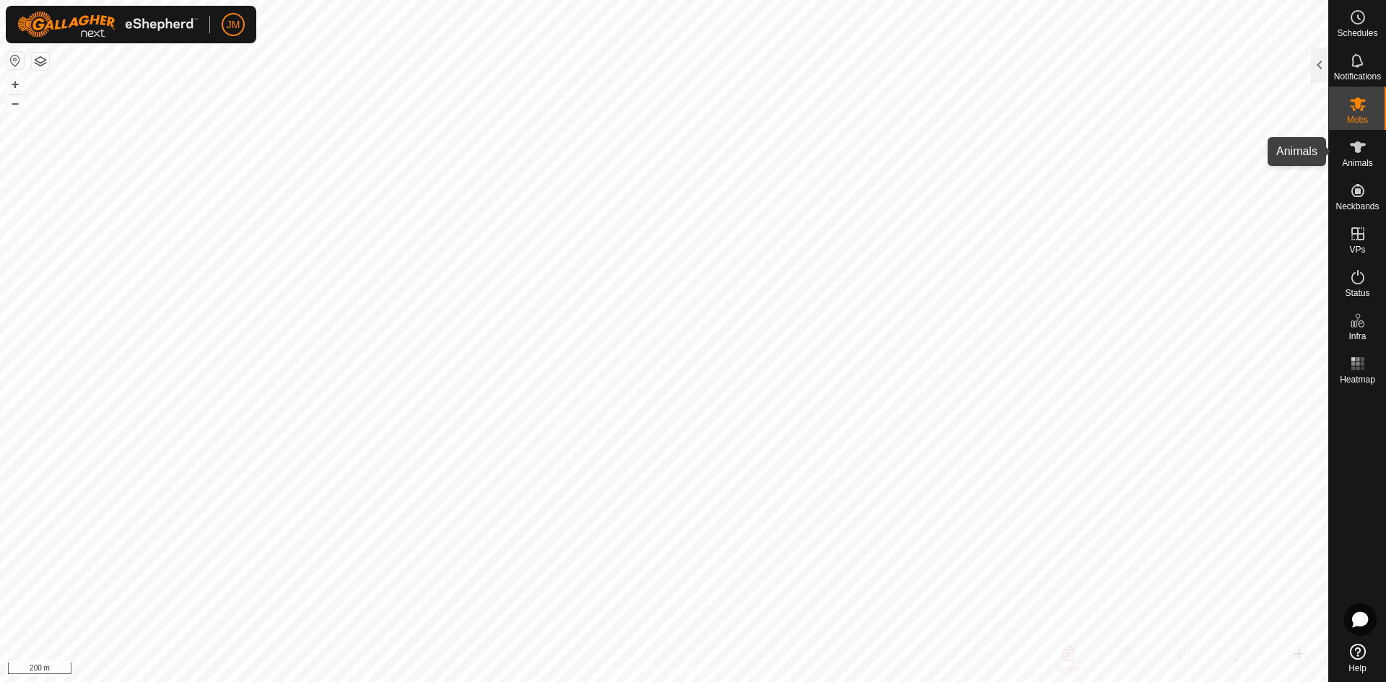
click at [1108, 145] on icon at bounding box center [1358, 148] width 16 height 12
click at [1108, 100] on icon at bounding box center [1358, 104] width 16 height 14
click at [1108, 65] on icon at bounding box center [1358, 60] width 12 height 14
click at [1108, 22] on circle at bounding box center [1358, 17] width 13 height 13
click at [1108, 71] on es-notification-svg-icon at bounding box center [1358, 60] width 26 height 23
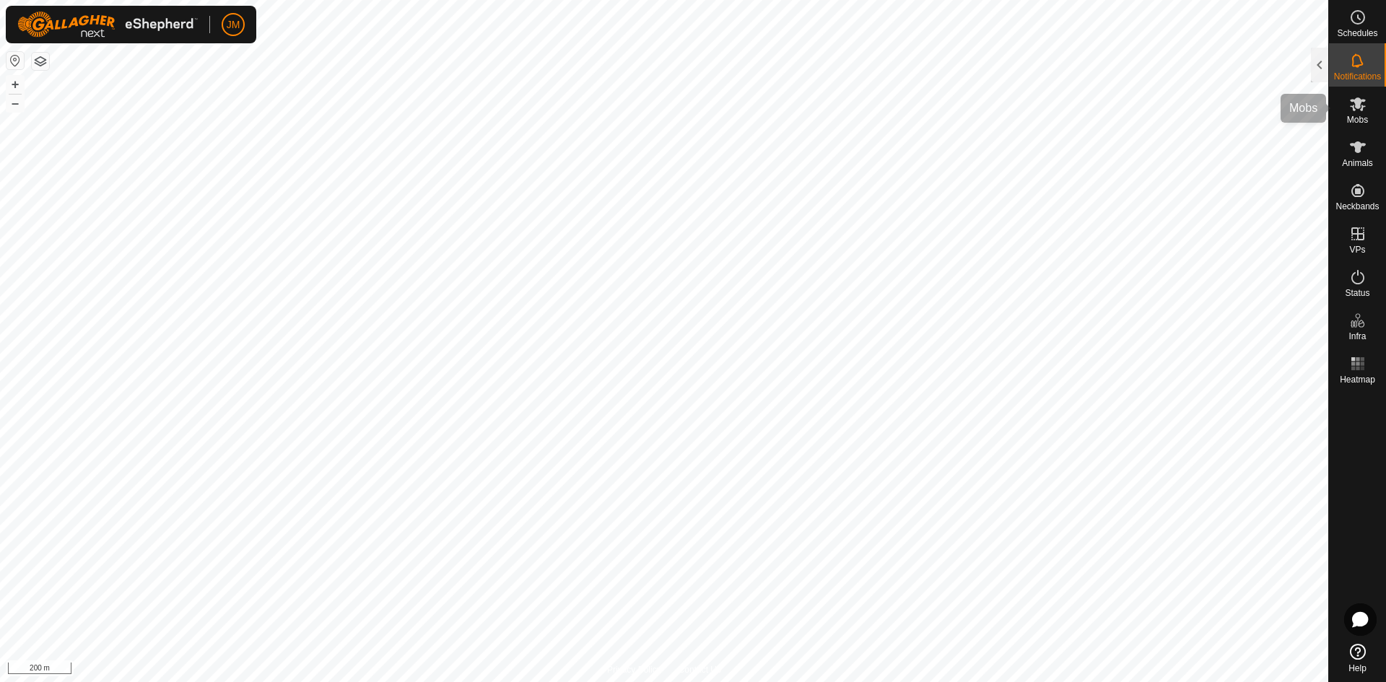
click at [1108, 109] on icon at bounding box center [1358, 104] width 16 height 14
click at [1108, 65] on div at bounding box center [1319, 65] width 17 height 35
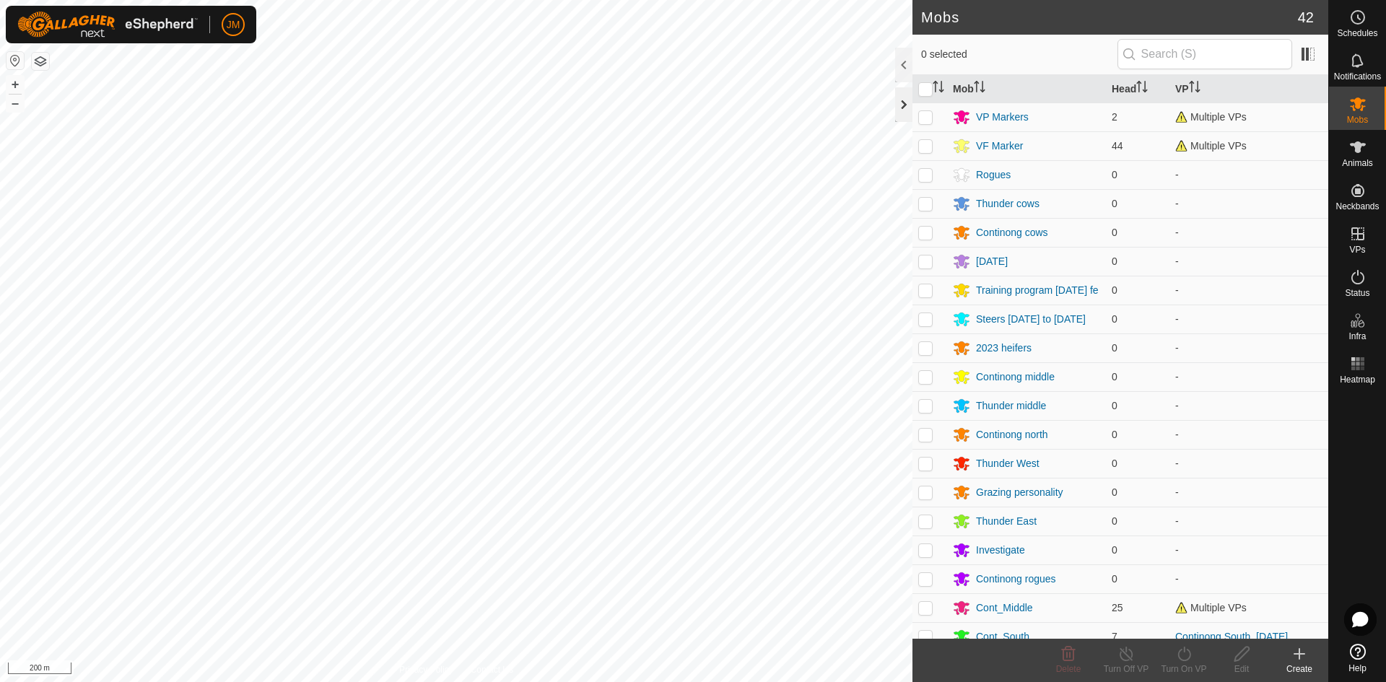
click at [900, 108] on div at bounding box center [903, 104] width 17 height 35
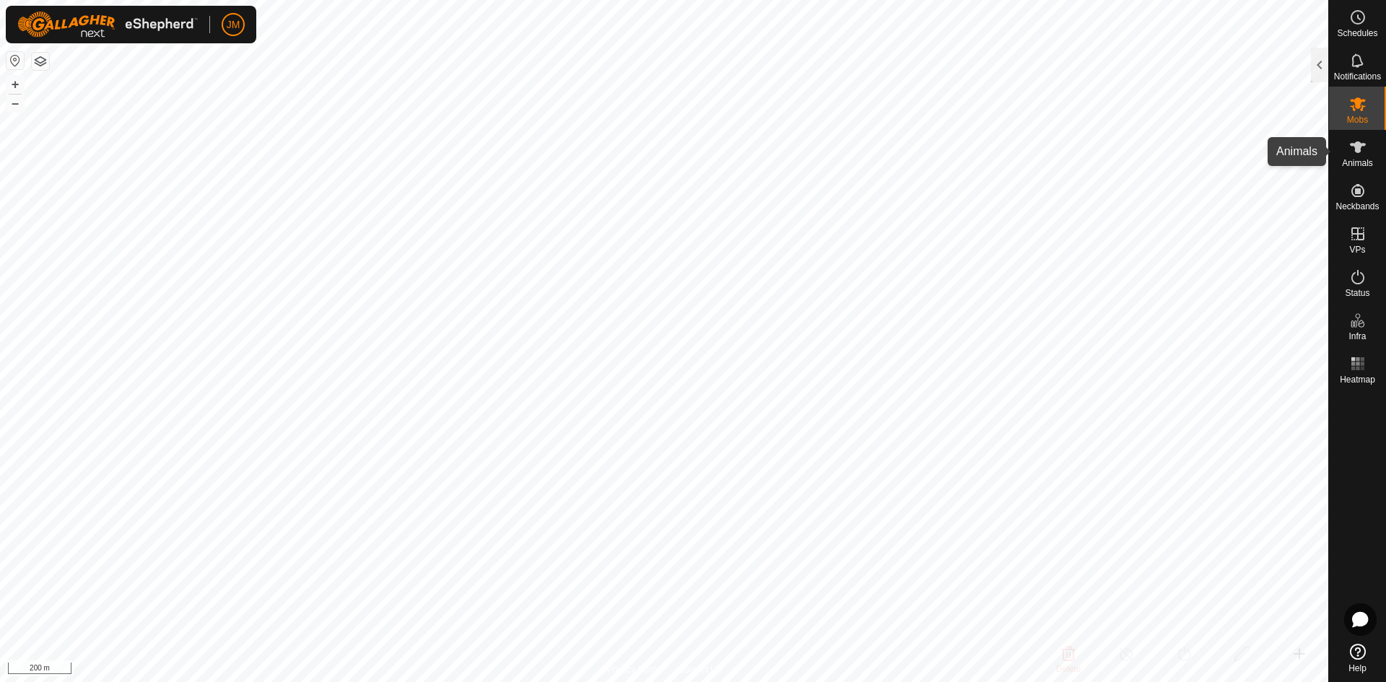
click at [1108, 159] on span "Animals" at bounding box center [1357, 163] width 31 height 9
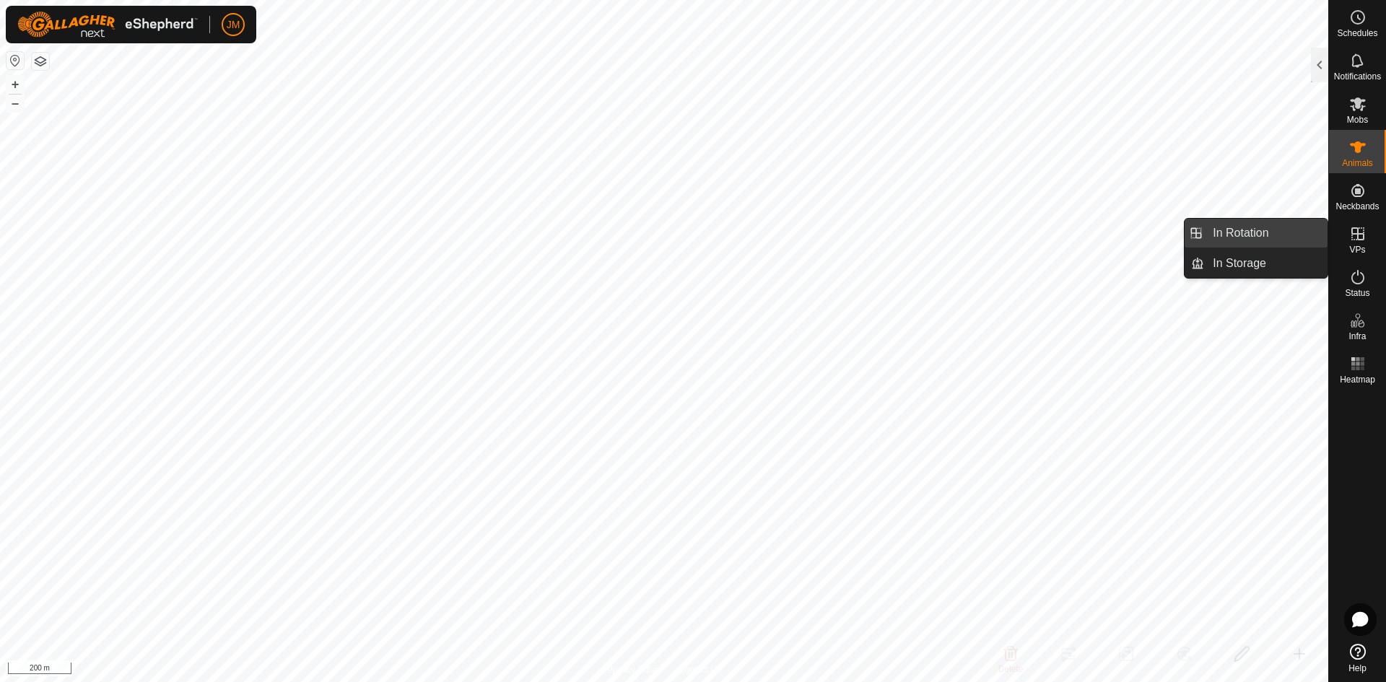
click at [1108, 237] on link "In Rotation" at bounding box center [1265, 233] width 123 height 29
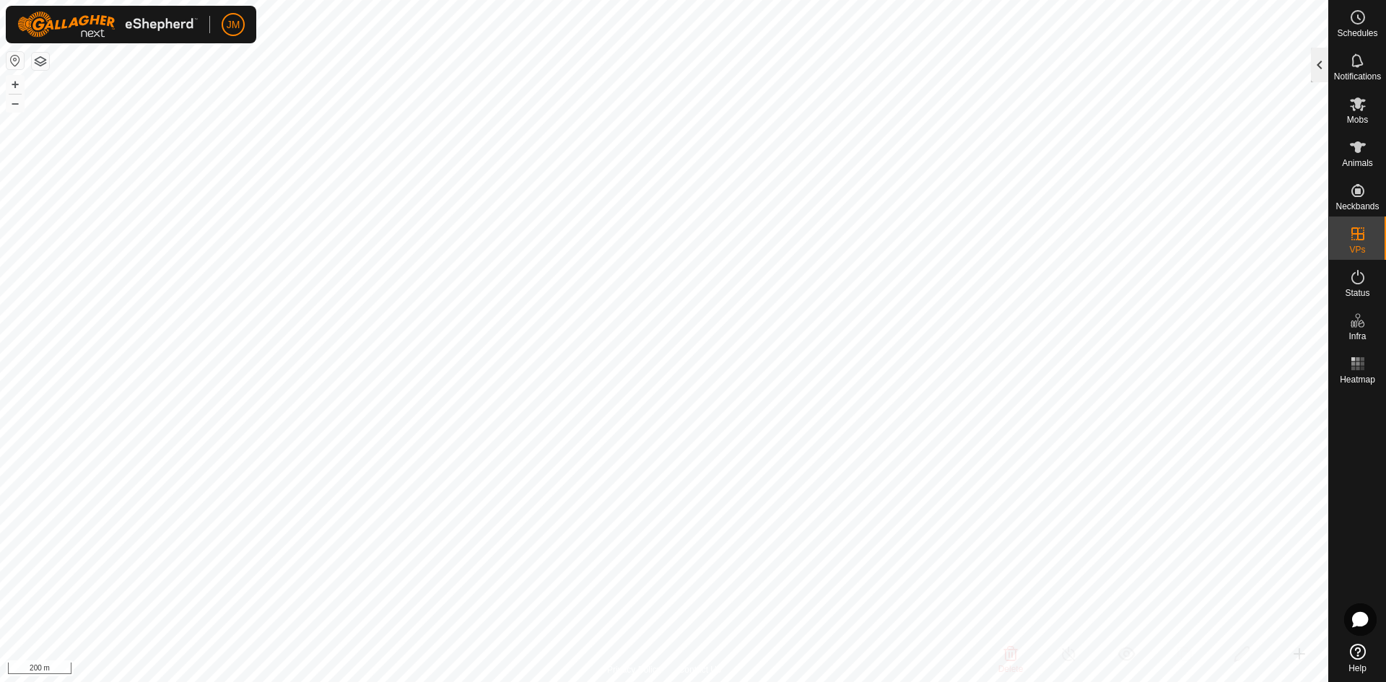
click at [1108, 69] on div at bounding box center [1319, 65] width 17 height 35
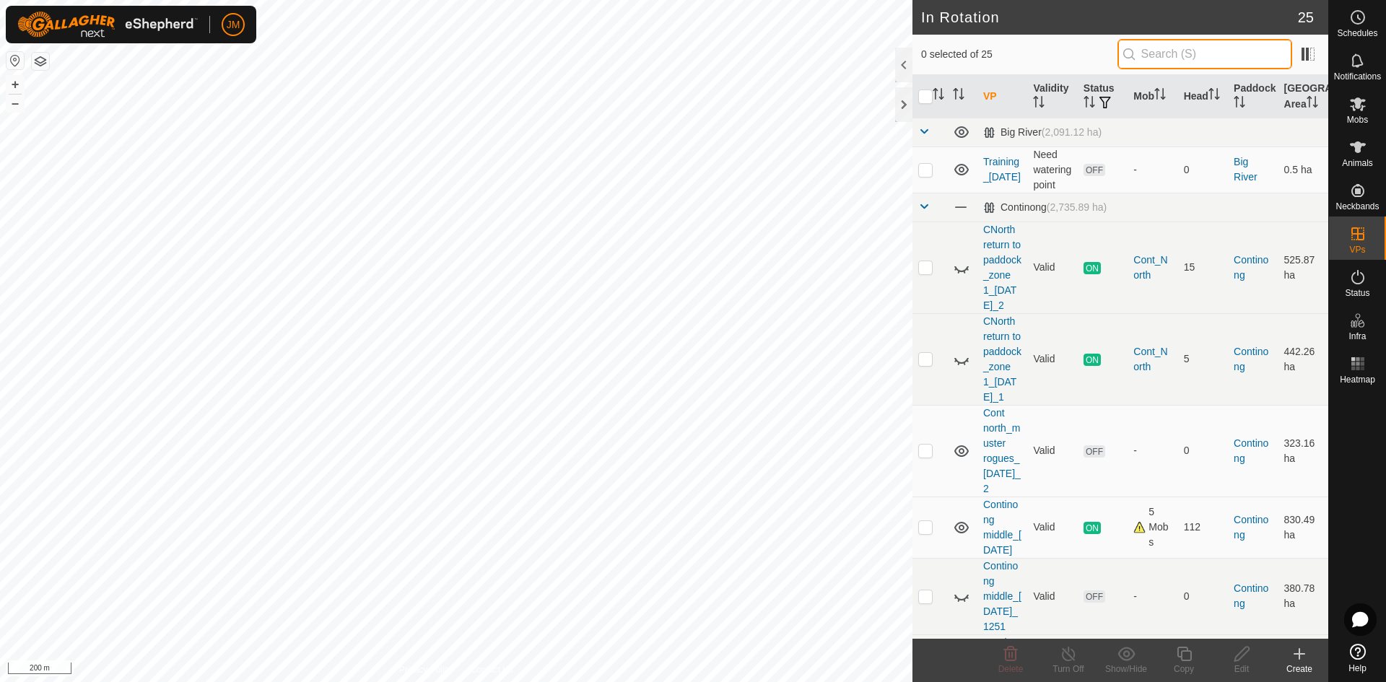
click at [1108, 50] on input "text" at bounding box center [1205, 54] width 175 height 30
paste input "Thunder zone1_zone2_southward_1"
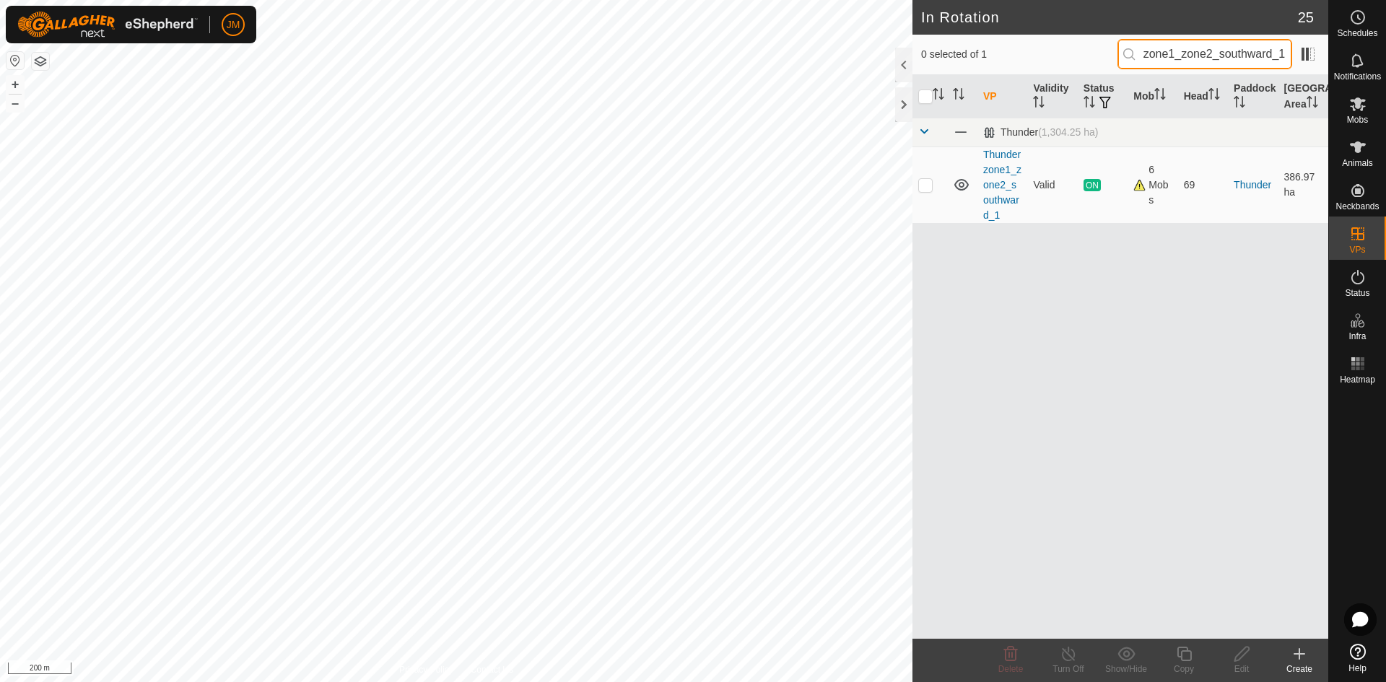
click at [1108, 50] on input "Thunder zone1_zone2_southward_1" at bounding box center [1205, 54] width 175 height 30
click at [928, 184] on p-checkbox at bounding box center [925, 185] width 14 height 12
click at [1108, 596] on icon at bounding box center [1184, 653] width 18 height 17
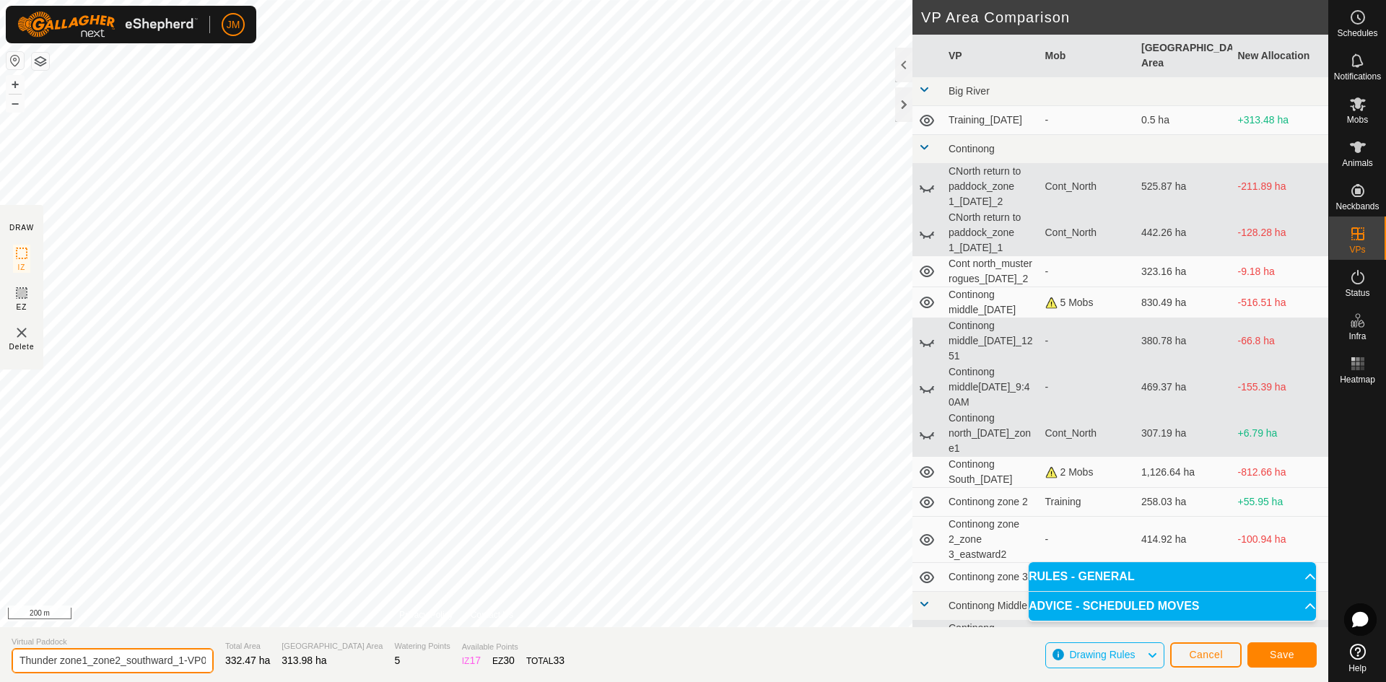
scroll to position [0, 25]
drag, startPoint x: 101, startPoint y: 658, endPoint x: 205, endPoint y: 666, distance: 104.3
click at [205, 596] on section "Virtual Paddock Thunder zone1_zone2_southward_1-VP001 Total Area 332.47 ha Graz…" at bounding box center [664, 654] width 1328 height 55
click at [160, 596] on input "Thunder zone1_zone2_southward_1-VP001" at bounding box center [113, 660] width 202 height 25
drag, startPoint x: 156, startPoint y: 660, endPoint x: 205, endPoint y: 664, distance: 49.3
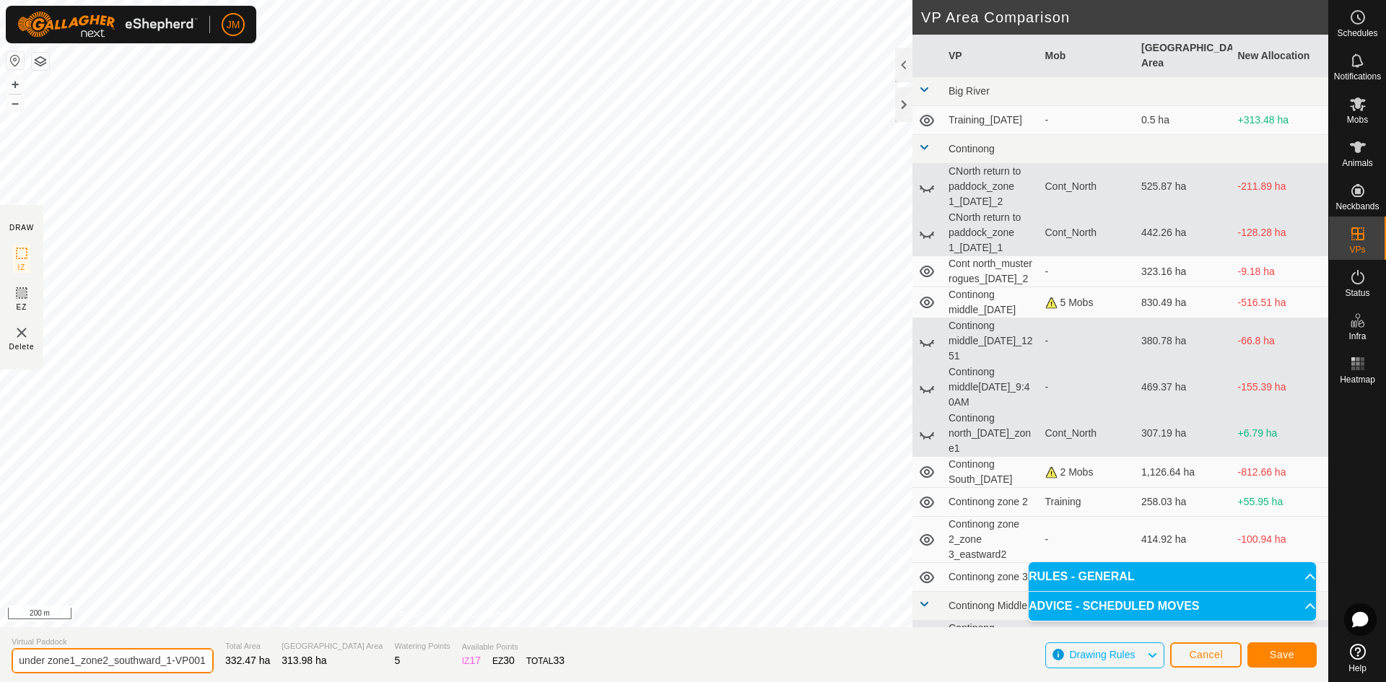
click at [205, 596] on section "Virtual Paddock Thunder zone1_zone2_southward_1-VP001 Total Area 332.47 ha Graz…" at bounding box center [664, 654] width 1328 height 55
drag, startPoint x: 186, startPoint y: 656, endPoint x: 18, endPoint y: 644, distance: 167.9
click at [18, 596] on div "Virtual Paddock Thunder zone1_zone2_southward_2" at bounding box center [113, 655] width 202 height 38
click at [1108, 596] on span "Save" at bounding box center [1282, 655] width 25 height 12
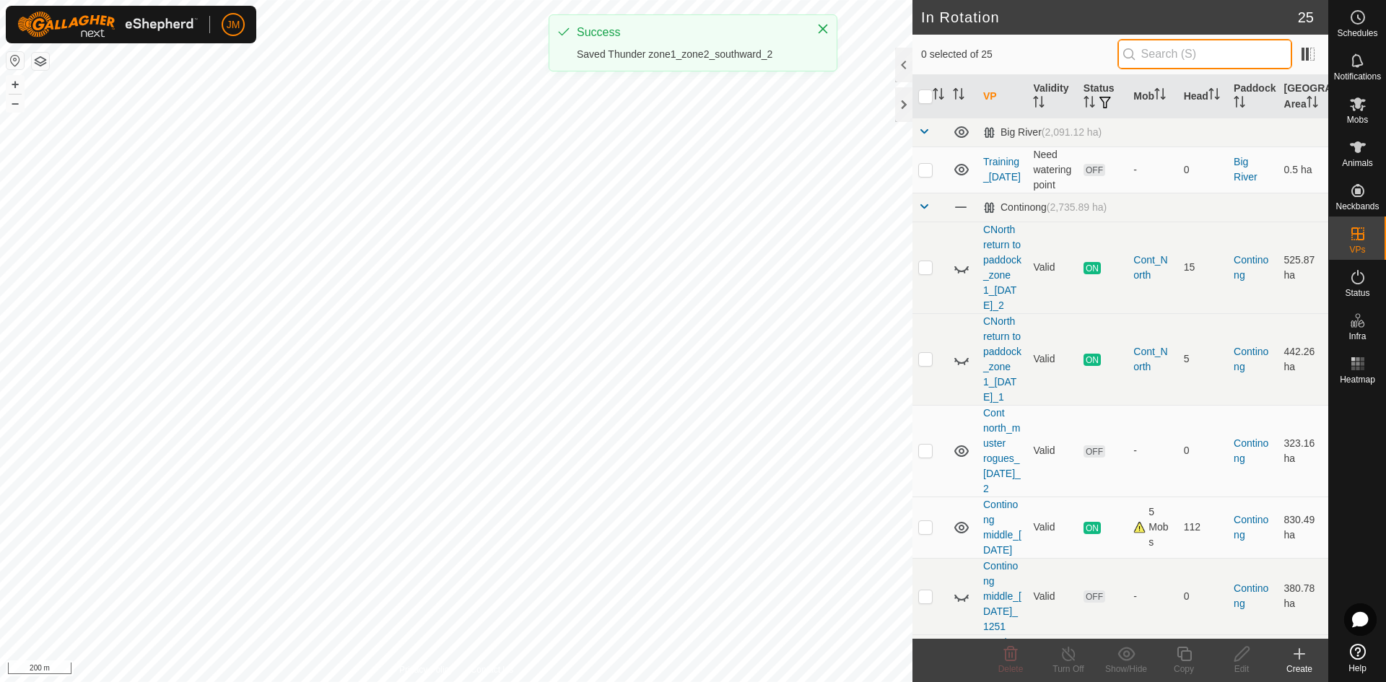
click at [1108, 56] on input "text" at bounding box center [1205, 54] width 175 height 30
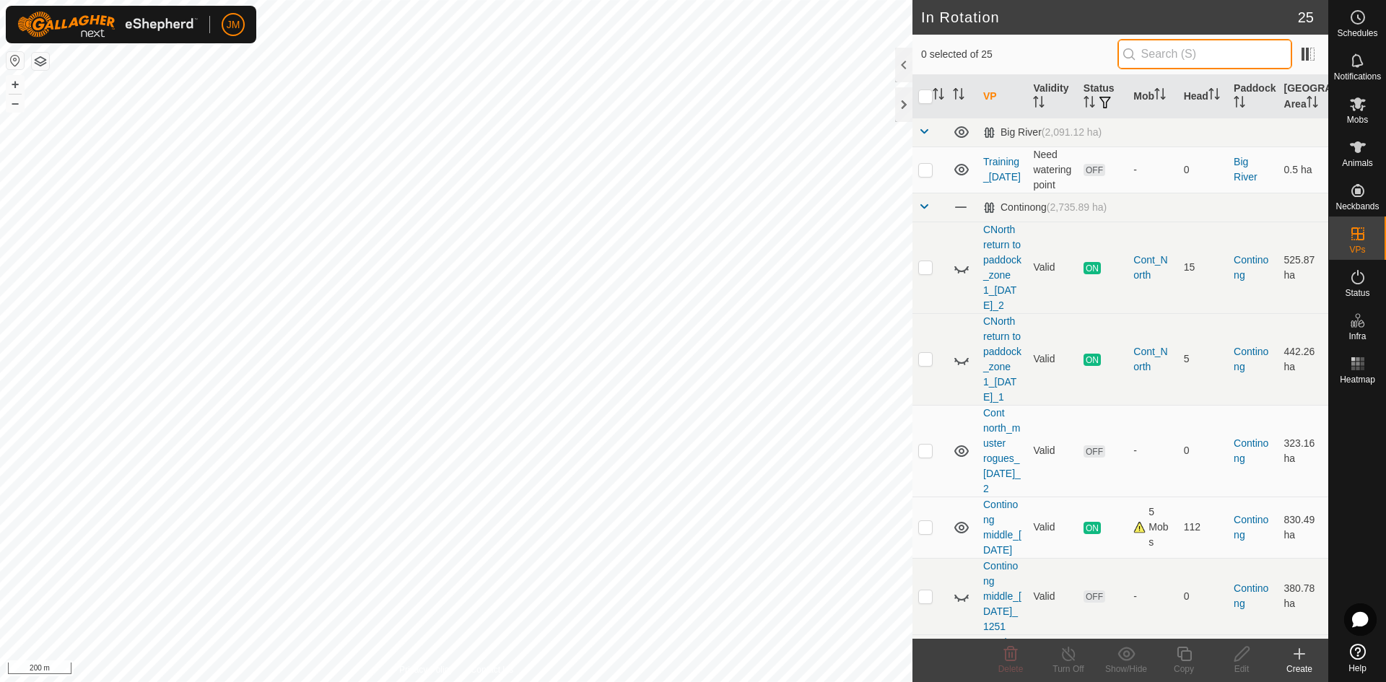
paste input "Thunder zone1_zone2_southward_1"
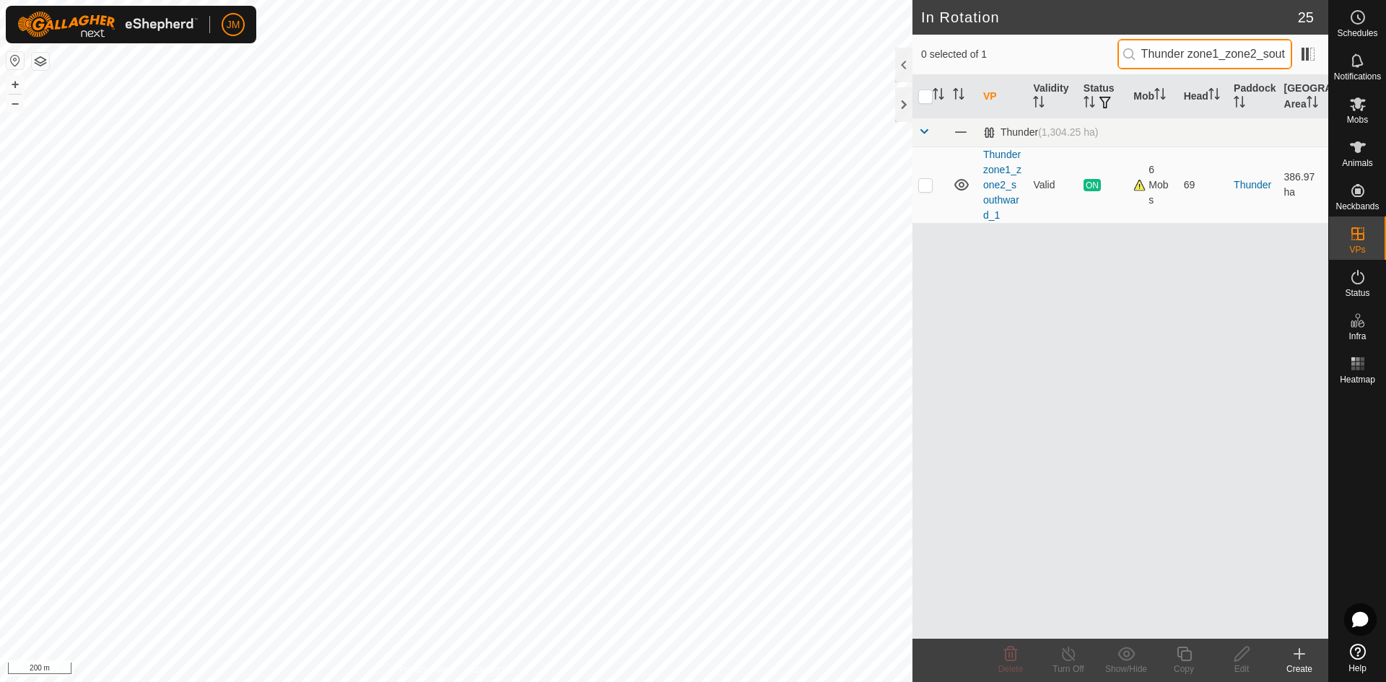
scroll to position [0, 47]
click at [932, 184] on p-checkbox at bounding box center [925, 185] width 14 height 12
click at [1108, 596] on div "Copy" at bounding box center [1184, 669] width 58 height 13
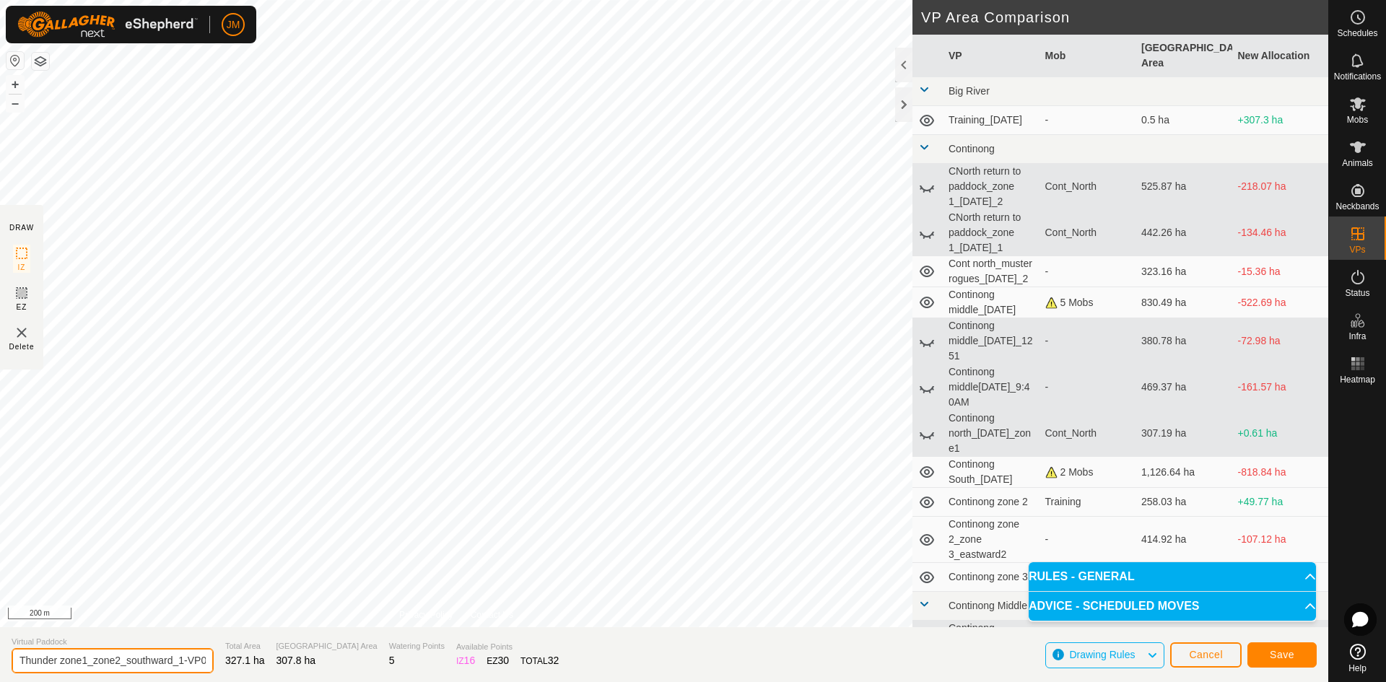
scroll to position [0, 25]
drag, startPoint x: 152, startPoint y: 652, endPoint x: 204, endPoint y: 664, distance: 53.3
click at [204, 596] on section "Virtual Paddock Thunder zone1_zone2_southward_1-VP001 Total Area 327.1 ha Grazi…" at bounding box center [664, 654] width 1328 height 55
click at [154, 596] on input "Thunder zone1_zone2_southward_1-VP001" at bounding box center [113, 660] width 202 height 25
drag, startPoint x: 155, startPoint y: 663, endPoint x: 211, endPoint y: 659, distance: 56.4
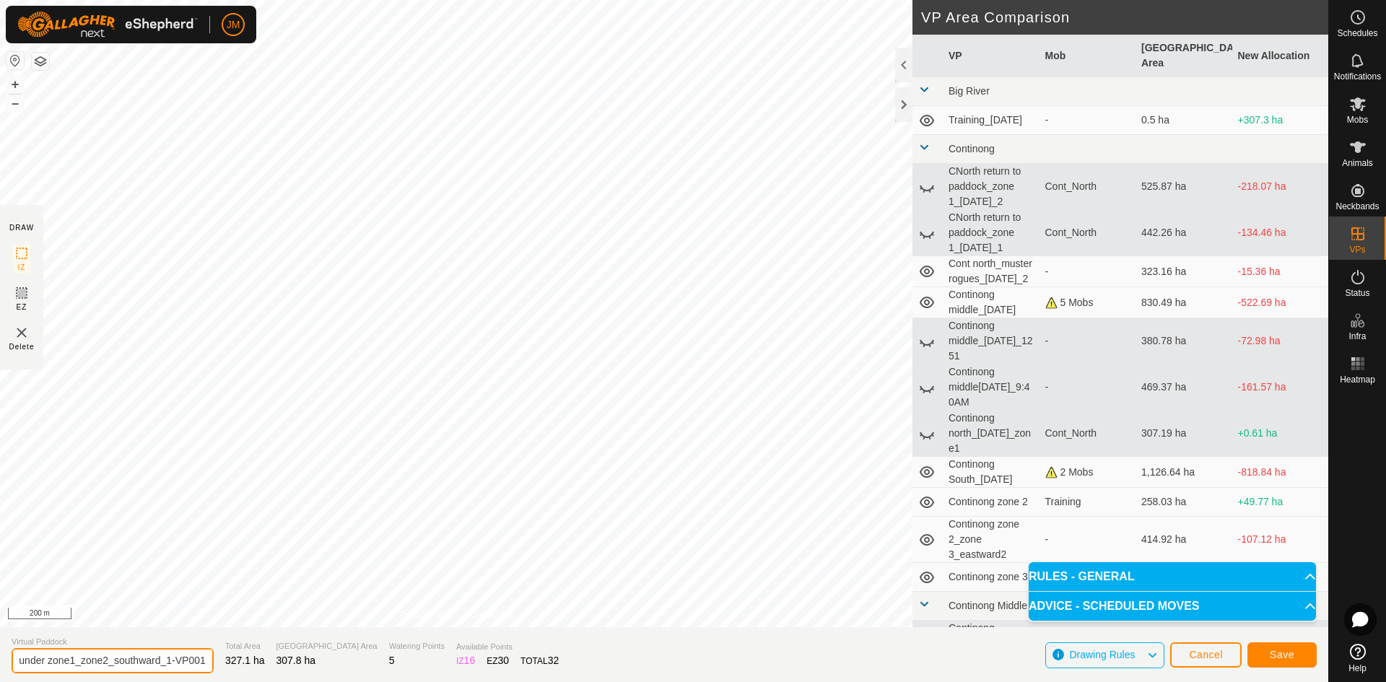
click at [211, 596] on section "Virtual Paddock Thunder zone1_zone2_southward_1-VP001 Total Area 327.1 ha Grazi…" at bounding box center [664, 654] width 1328 height 55
click at [1108, 596] on button "Save" at bounding box center [1282, 655] width 69 height 25
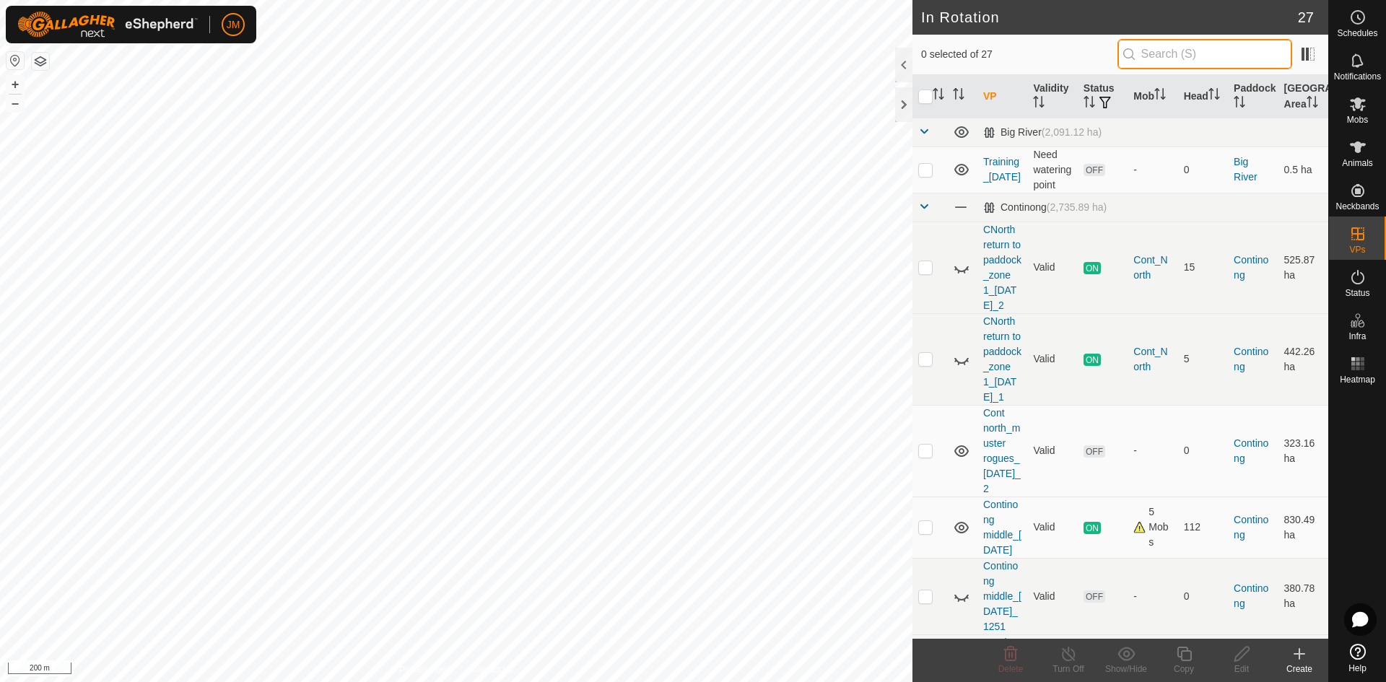
click at [1108, 64] on input "text" at bounding box center [1205, 54] width 175 height 30
paste input "Thunder zone1_zone2_southward_1"
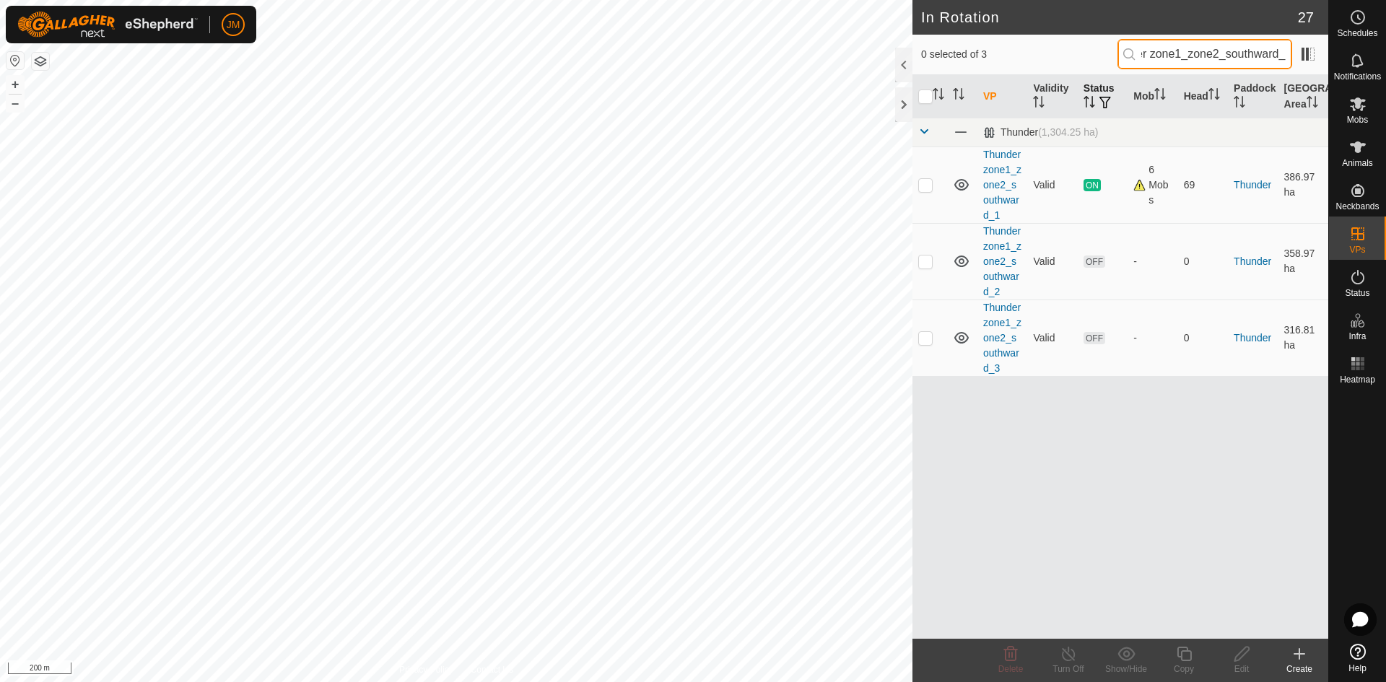
scroll to position [0, 47]
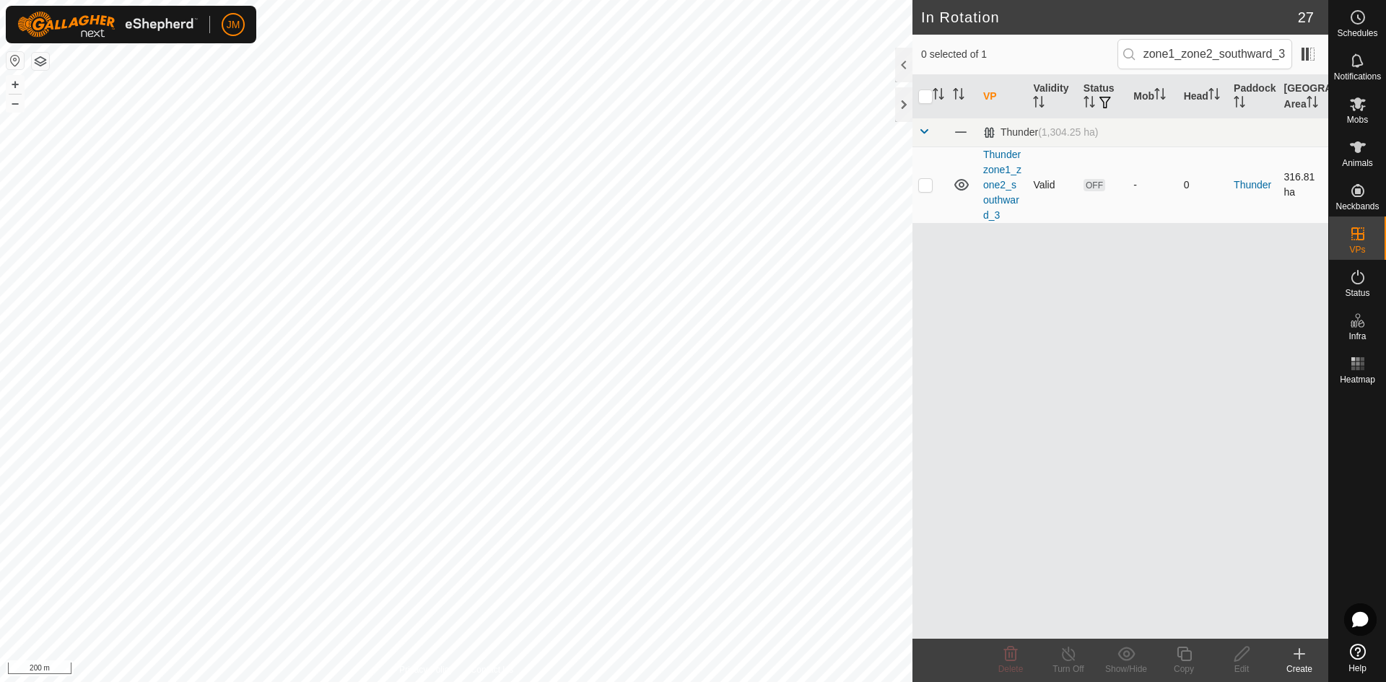
click at [929, 183] on p-checkbox at bounding box center [925, 185] width 14 height 12
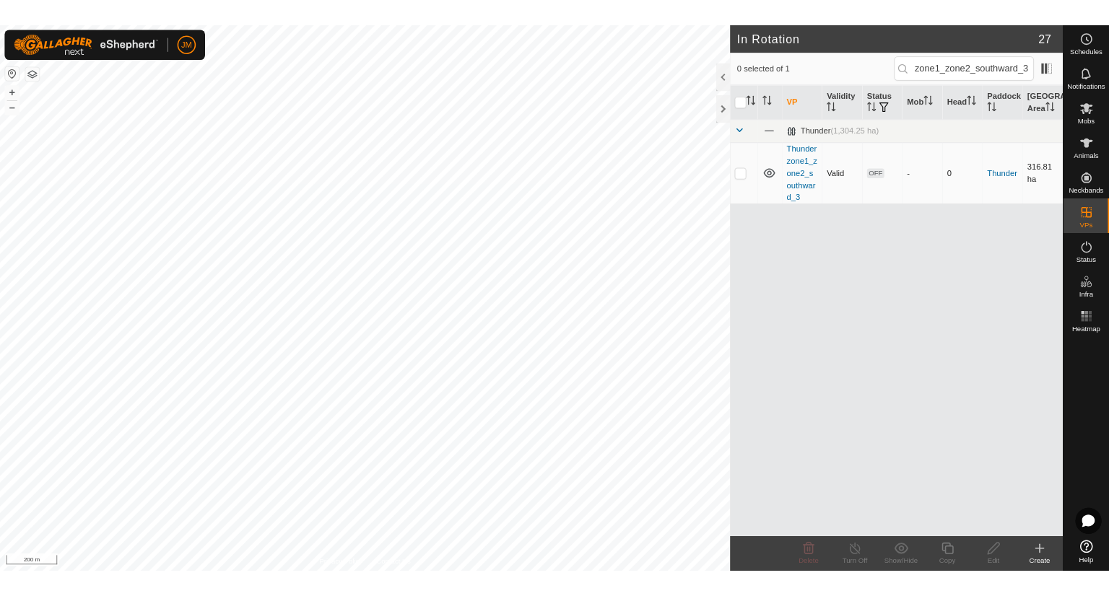
scroll to position [0, 0]
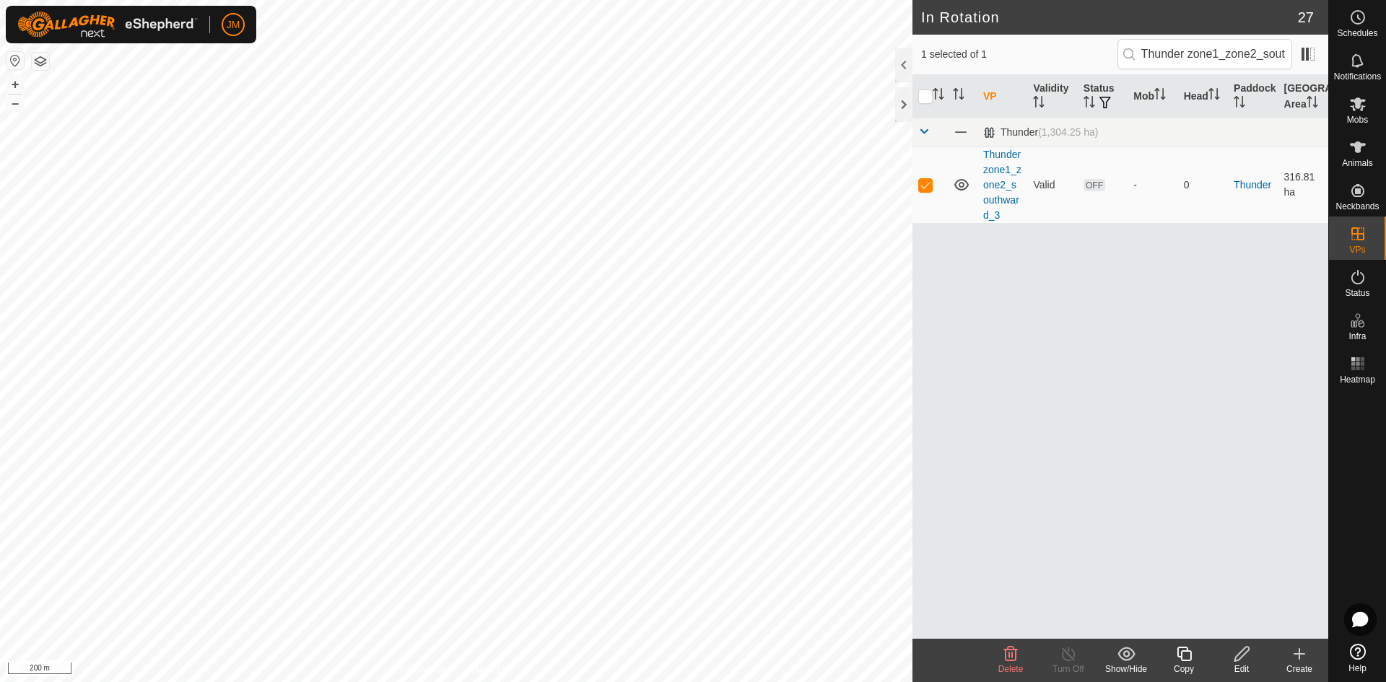
click at [1108, 596] on icon at bounding box center [1184, 653] width 18 height 17
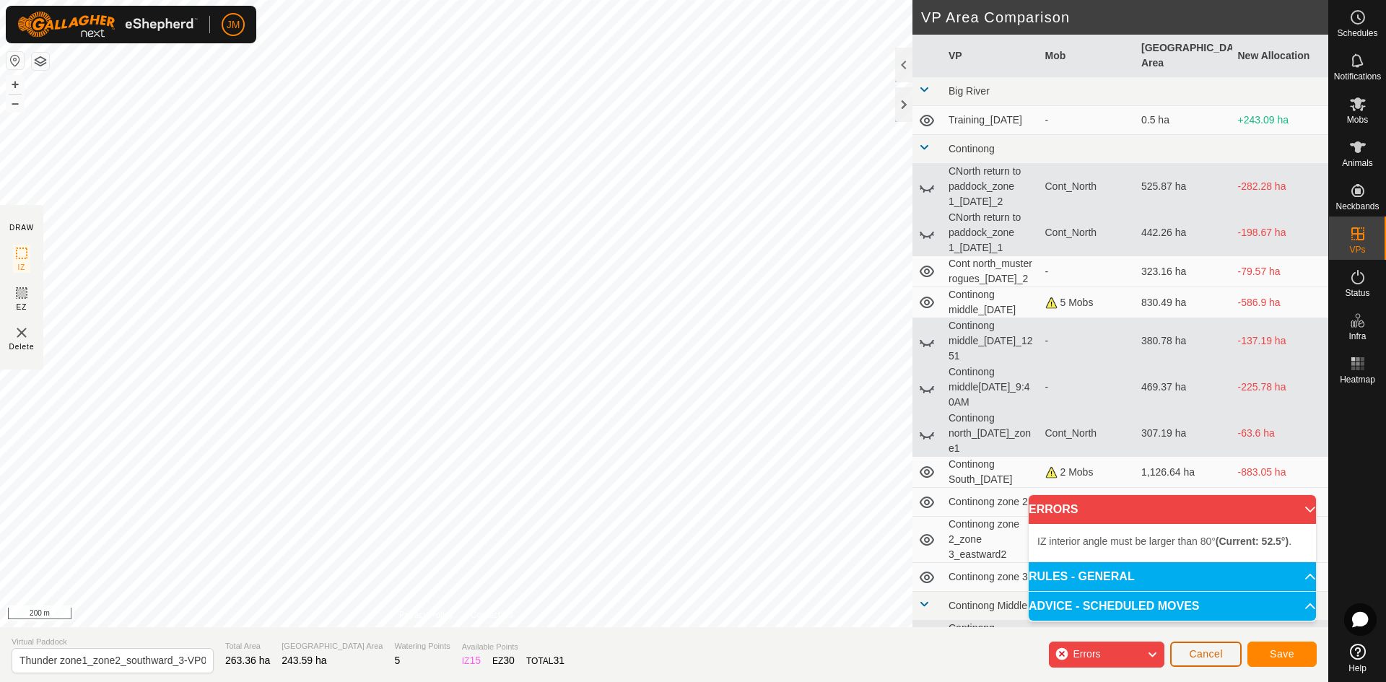
click at [1108, 596] on span "Cancel" at bounding box center [1206, 654] width 34 height 12
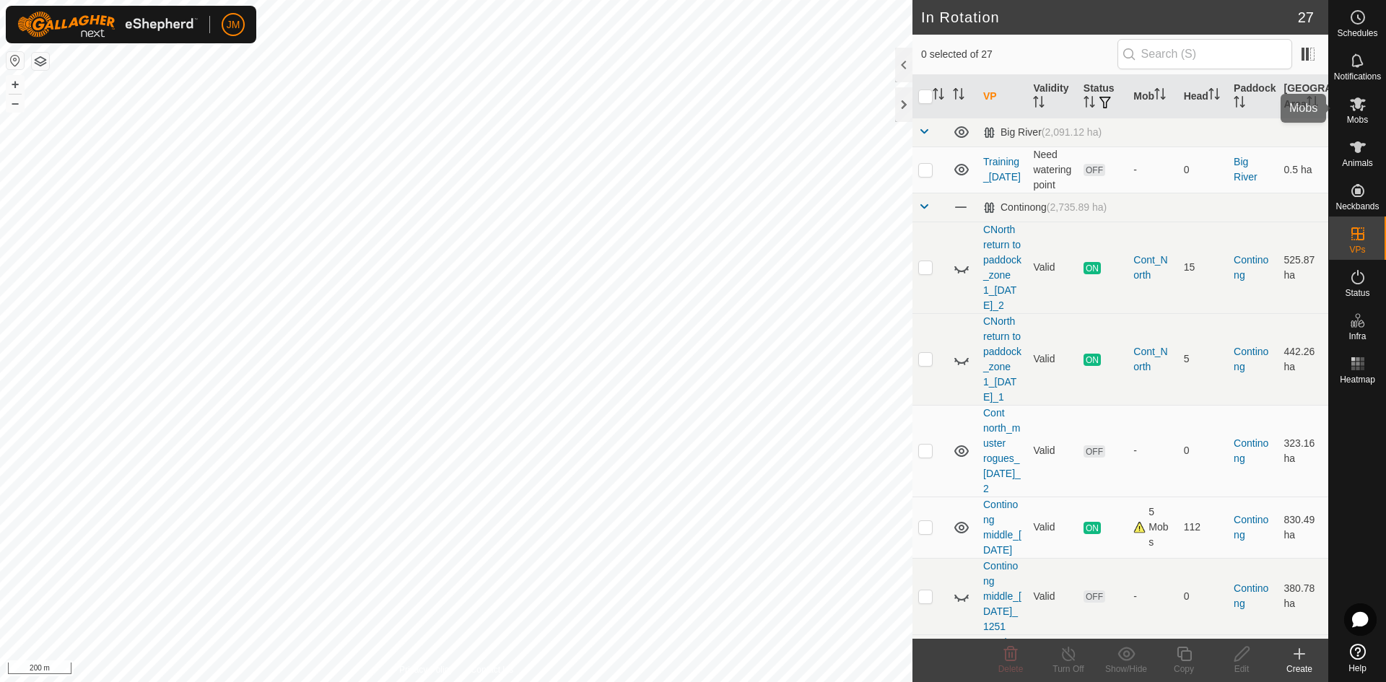
click at [1108, 106] on icon at bounding box center [1358, 104] width 16 height 14
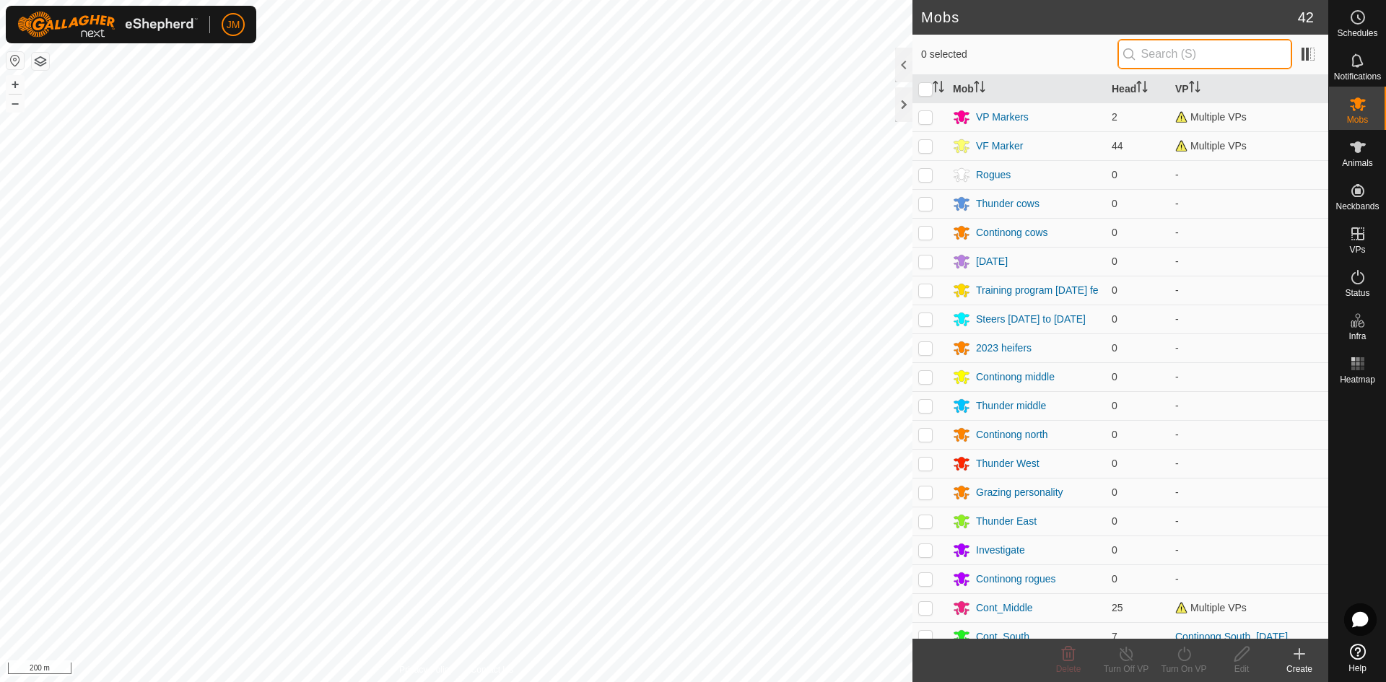
click at [1108, 58] on input "text" at bounding box center [1205, 54] width 175 height 30
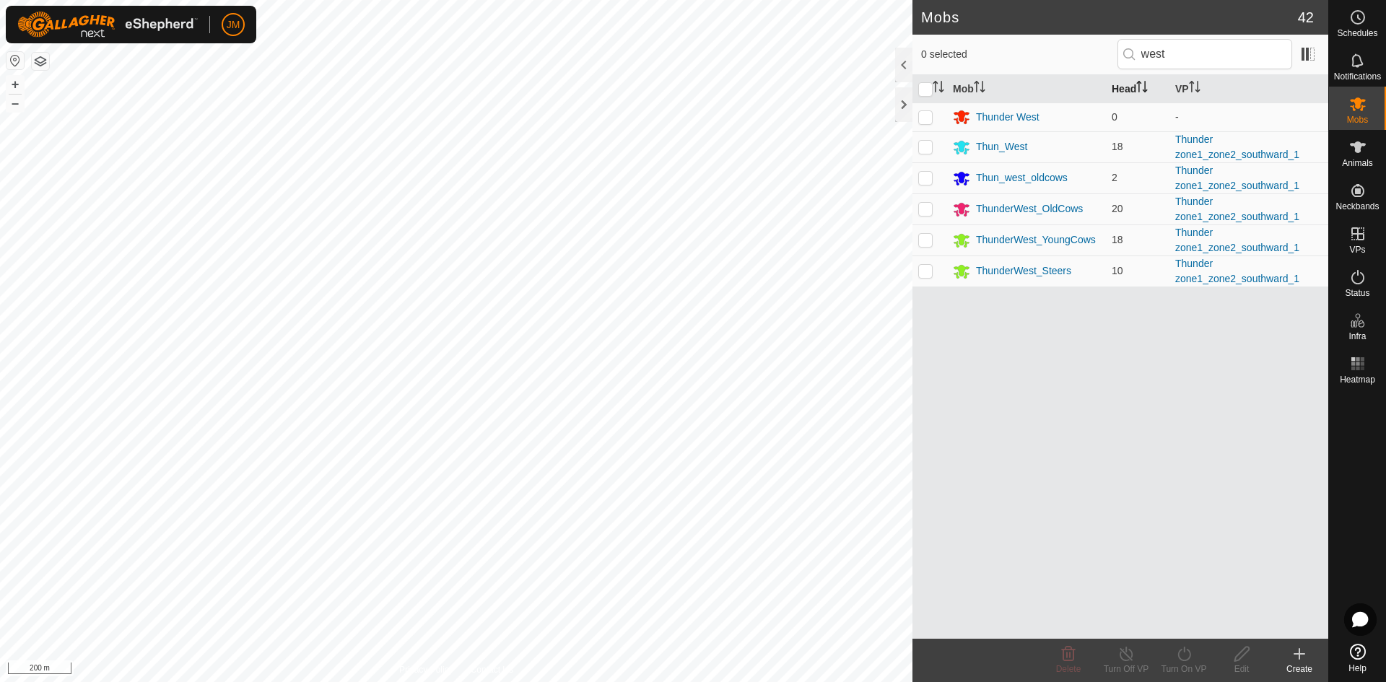
click at [1108, 84] on th "Head" at bounding box center [1138, 89] width 64 height 28
click at [1108, 86] on th "Head" at bounding box center [1138, 89] width 64 height 28
click at [922, 113] on p-checkbox at bounding box center [925, 118] width 14 height 12
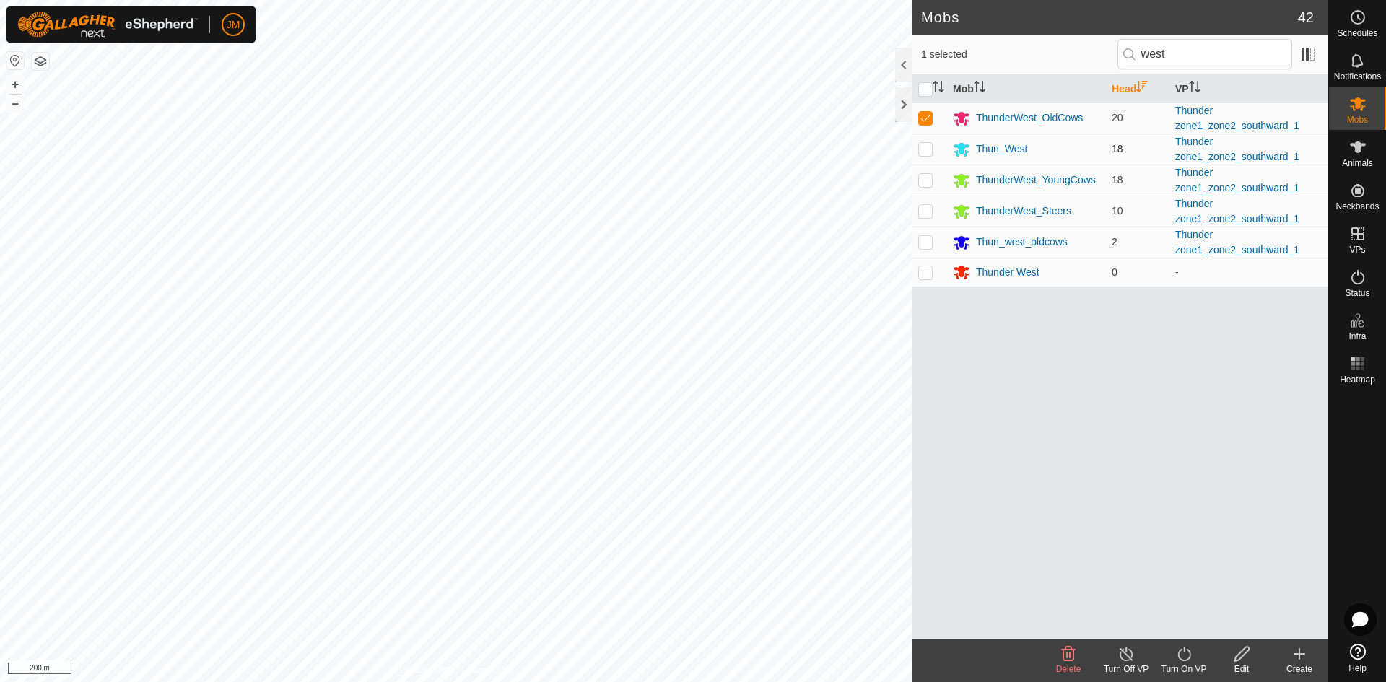
click at [925, 144] on p-checkbox at bounding box center [925, 149] width 14 height 12
click at [926, 180] on p-checkbox at bounding box center [925, 180] width 14 height 12
click at [929, 209] on p-checkbox at bounding box center [925, 211] width 14 height 12
click at [926, 245] on p-checkbox at bounding box center [925, 242] width 14 height 12
click at [1108, 596] on icon at bounding box center [1184, 653] width 18 height 17
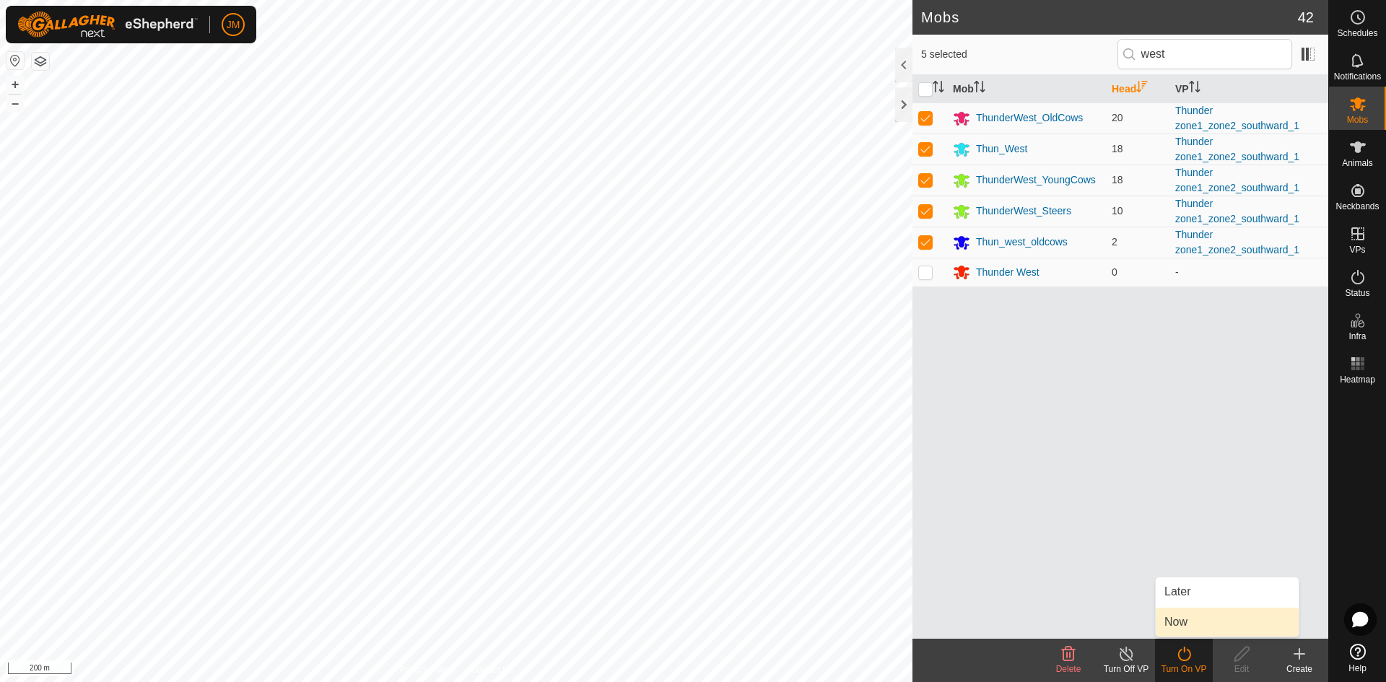
click at [1108, 596] on link "Now" at bounding box center [1227, 622] width 143 height 29
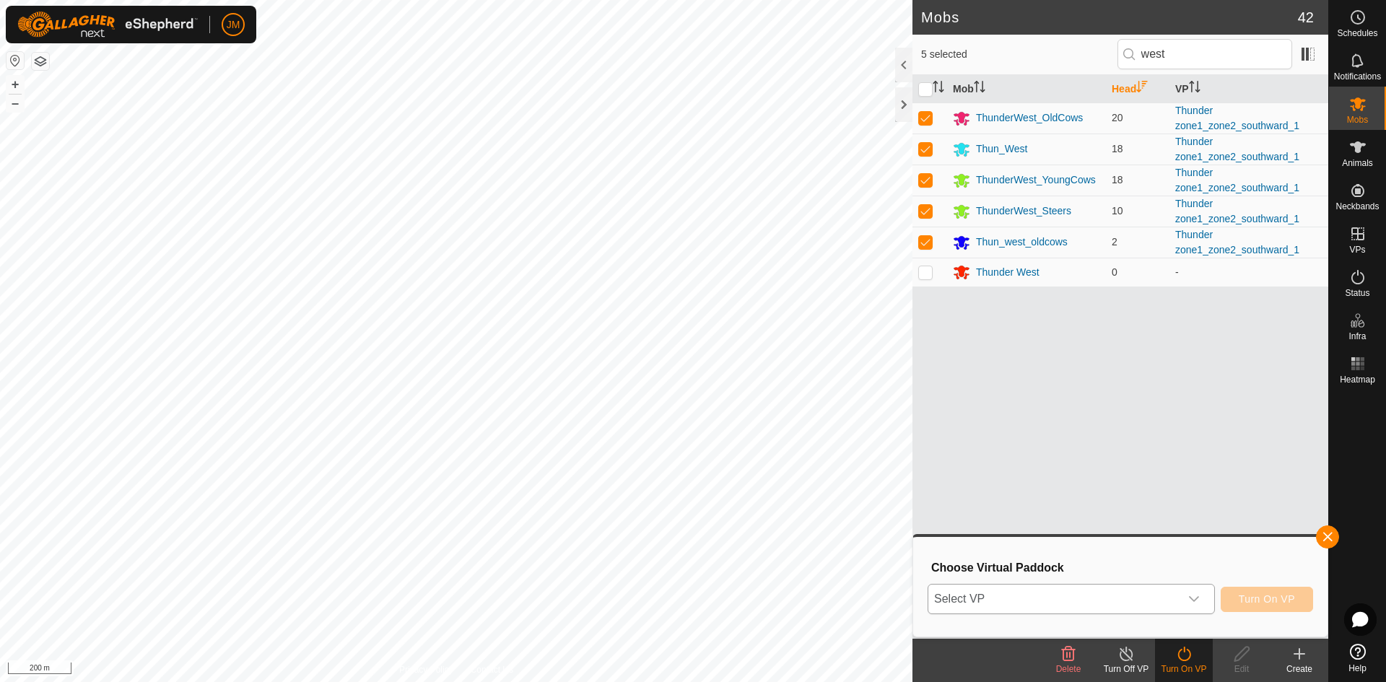
click at [1108, 596] on span "Select VP" at bounding box center [1053, 599] width 251 height 29
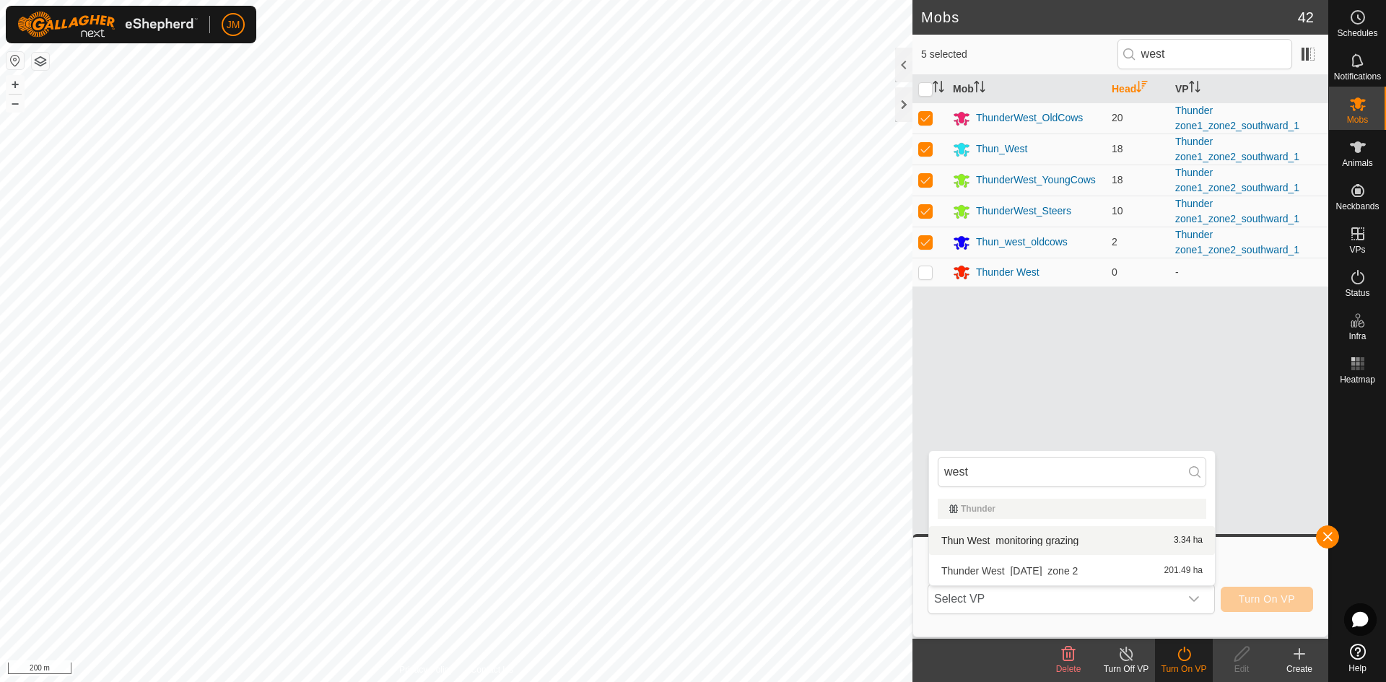
drag, startPoint x: 1096, startPoint y: 481, endPoint x: 918, endPoint y: 478, distance: 177.6
click at [918, 478] on body "JM Schedules Notifications Mobs Animals Neckbands VPs Status Infra Heatmap Help…" at bounding box center [693, 341] width 1386 height 682
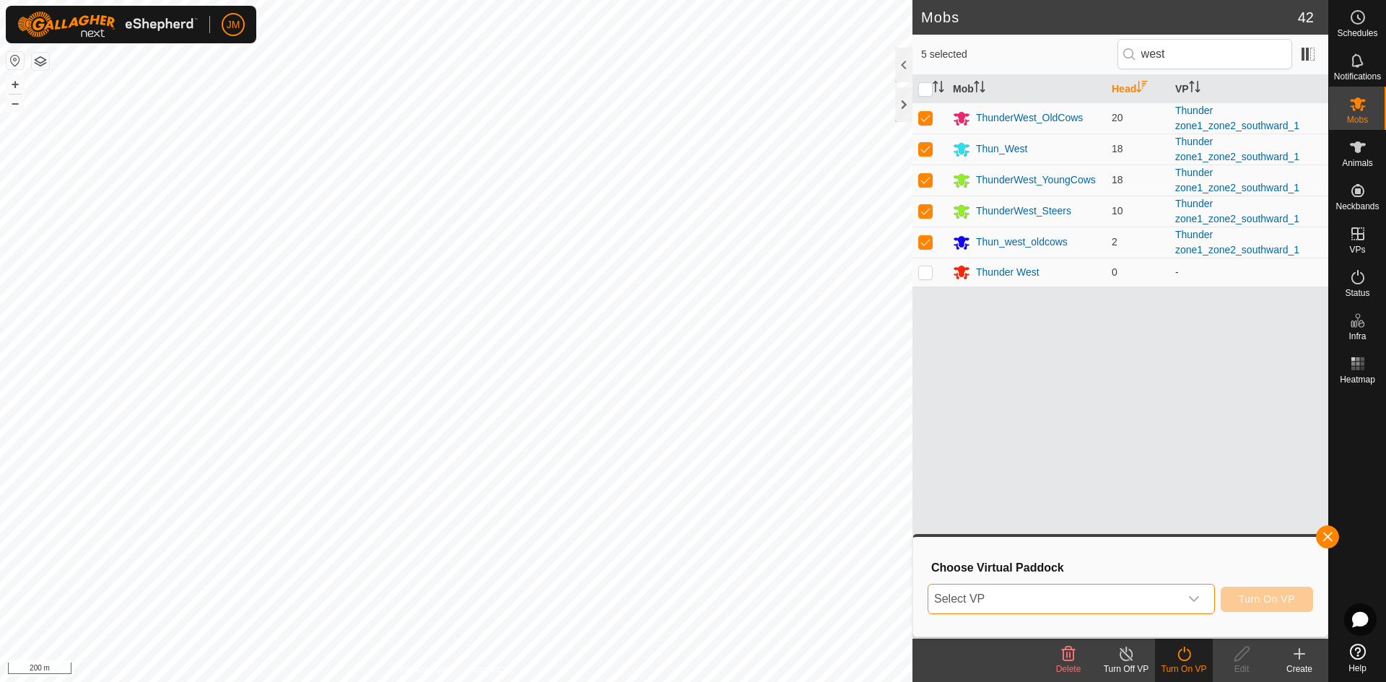
click at [1036, 596] on span "Select VP" at bounding box center [1053, 599] width 251 height 29
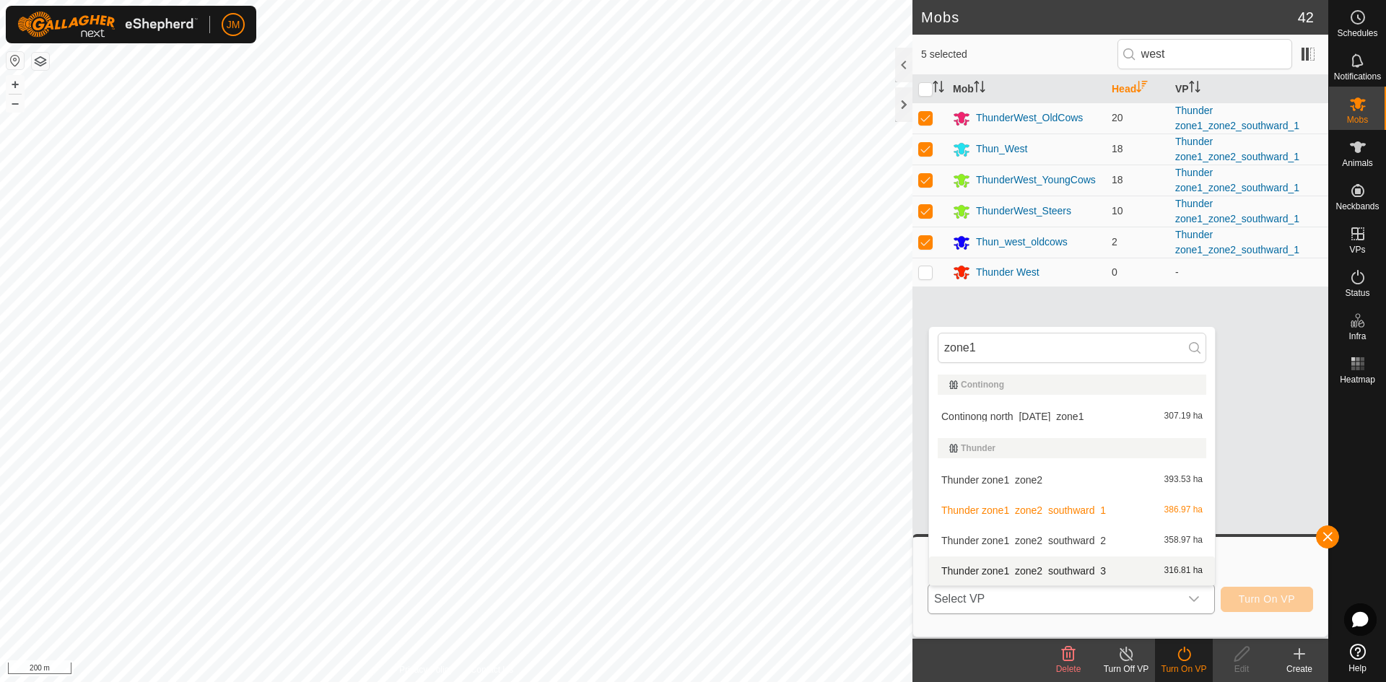
click at [1069, 567] on li "Thunder zone1_zone2_southward_3 316.81 ha" at bounding box center [1072, 571] width 286 height 29
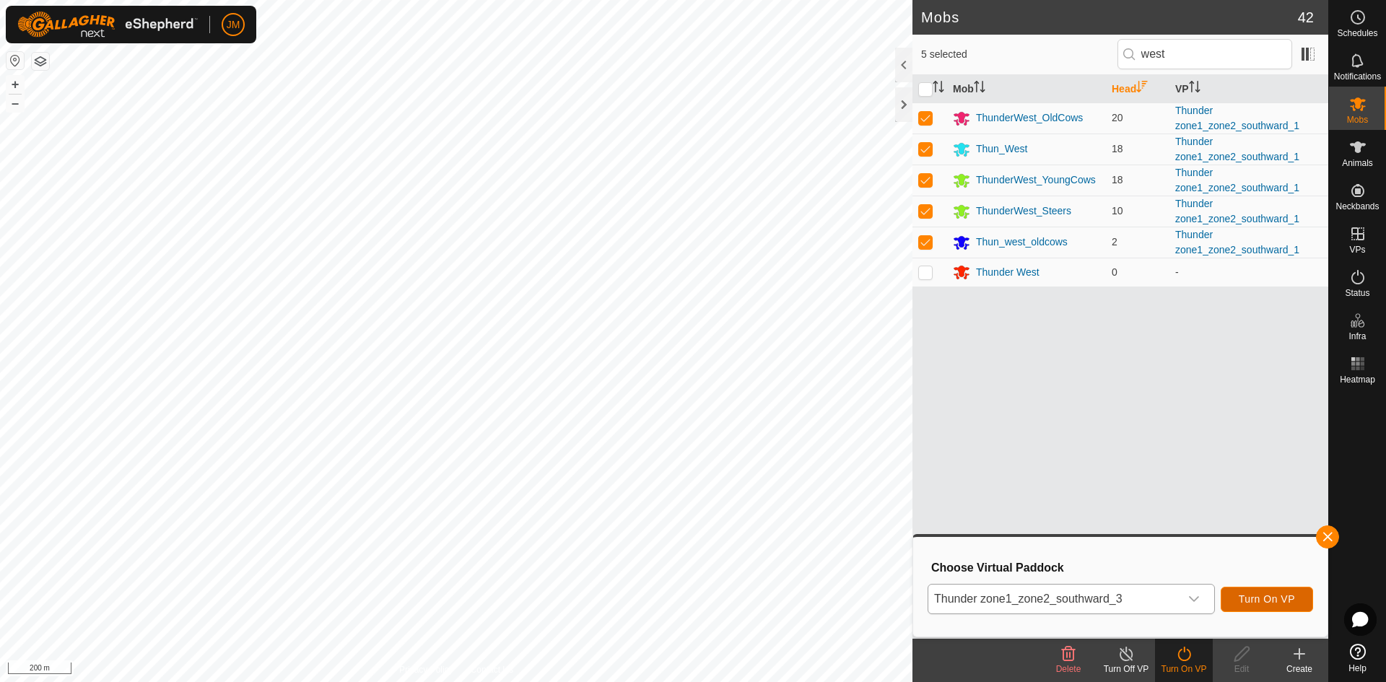
click at [1108, 596] on span "Turn On VP" at bounding box center [1267, 599] width 56 height 12
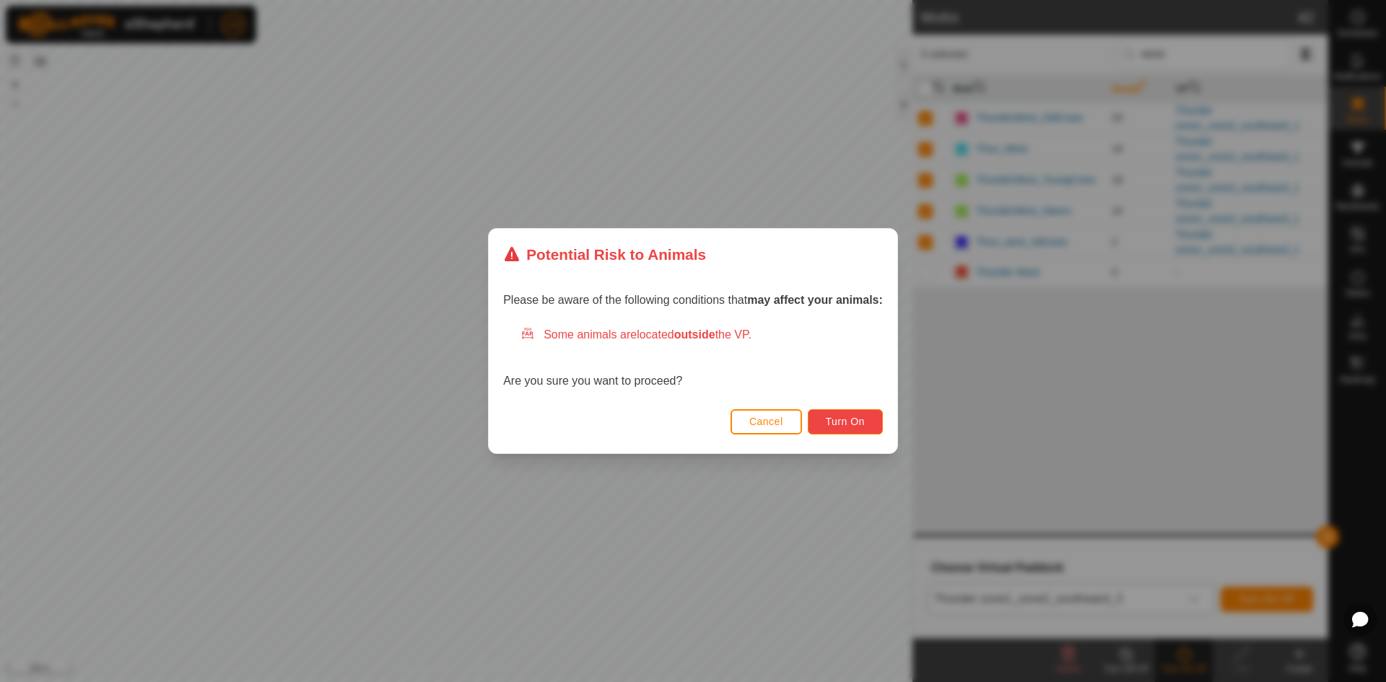
click at [842, 418] on span "Turn On" at bounding box center [845, 422] width 39 height 12
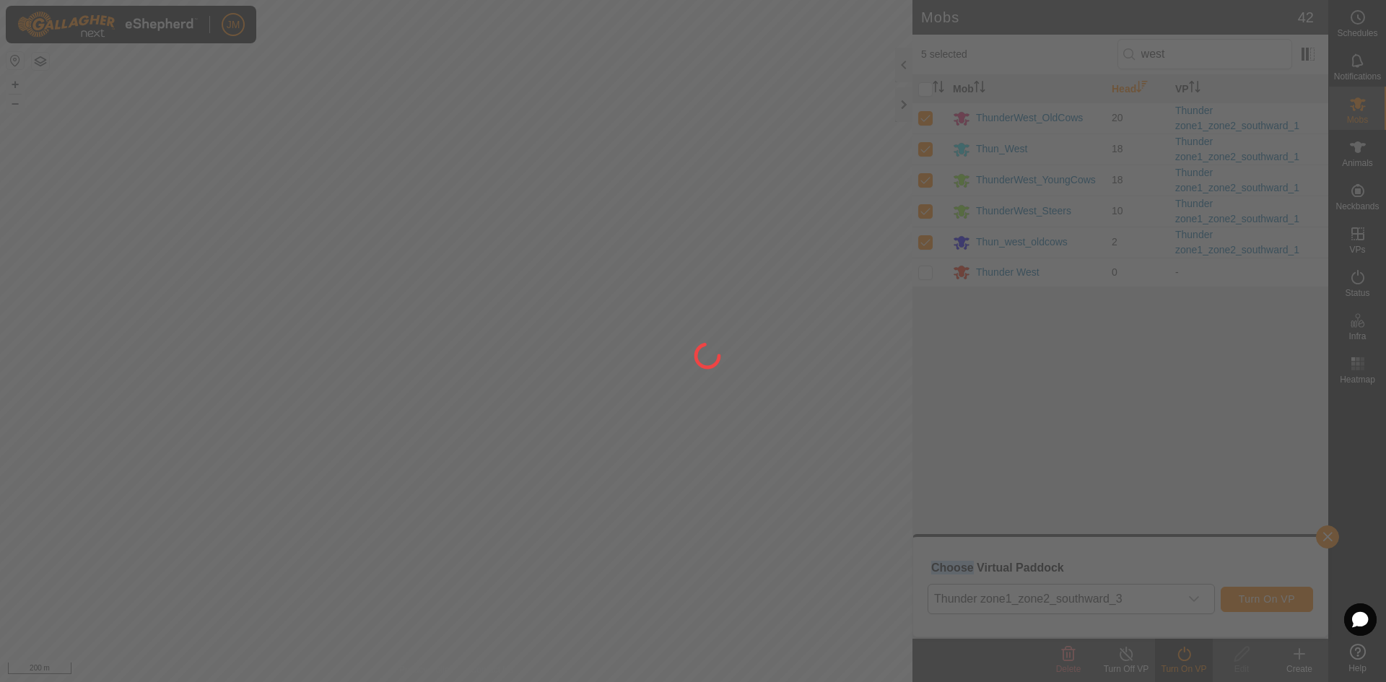
click at [842, 418] on div at bounding box center [693, 341] width 1386 height 682
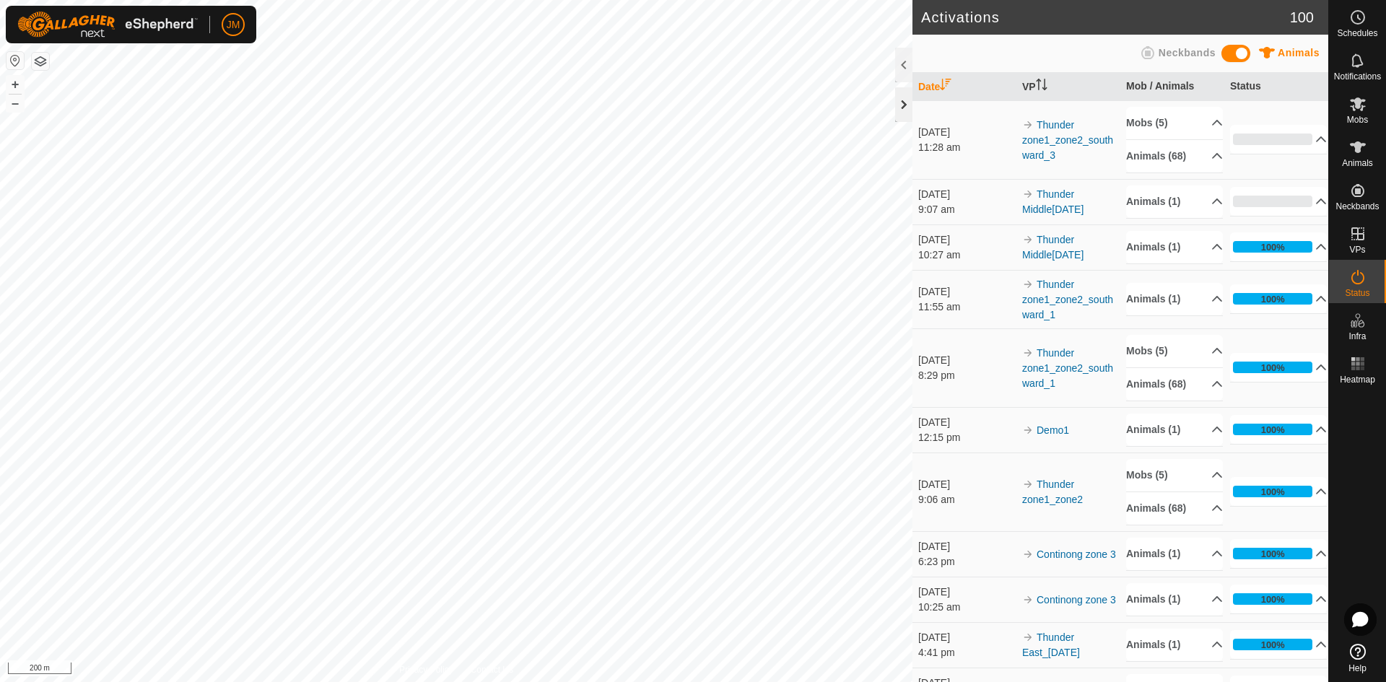
click at [909, 106] on div at bounding box center [903, 104] width 17 height 35
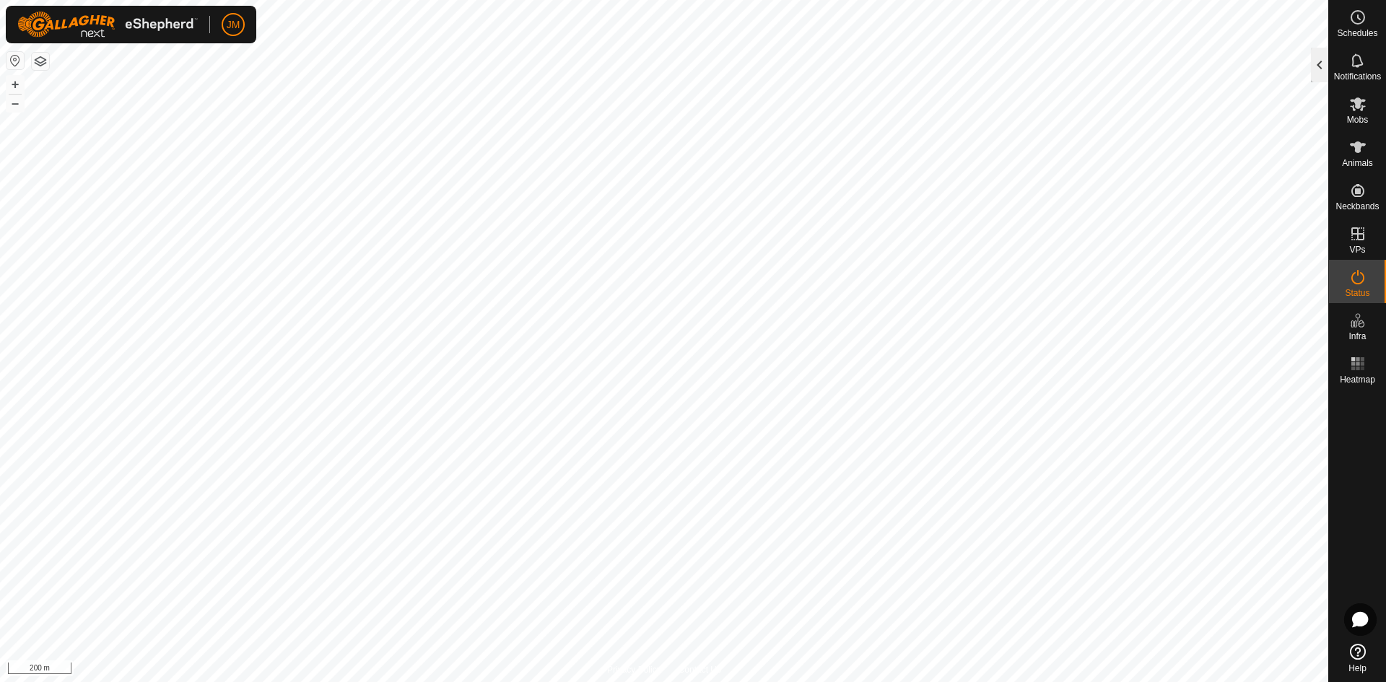
click at [1108, 70] on div at bounding box center [1319, 65] width 17 height 35
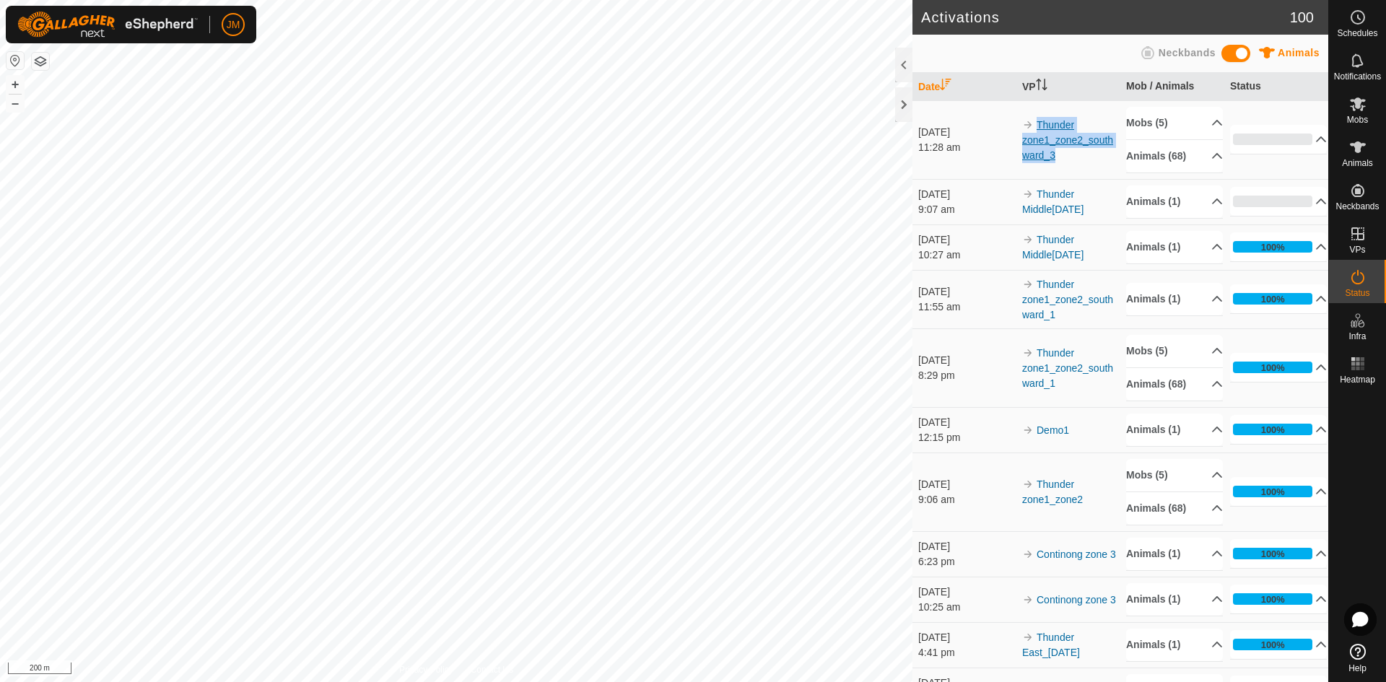
drag, startPoint x: 1082, startPoint y: 156, endPoint x: 1036, endPoint y: 122, distance: 57.3
click at [1036, 122] on td "Thunder zone1_zone2_southward_3" at bounding box center [1069, 139] width 104 height 79
copy link "Thunder zone1_zone2_southward_3"
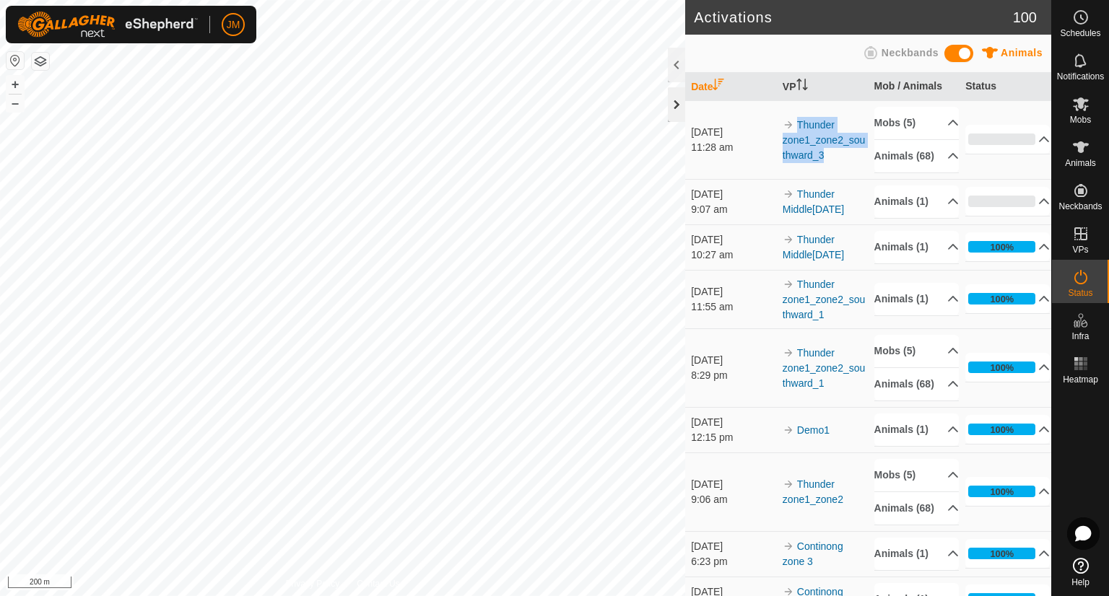
click at [676, 110] on div at bounding box center [676, 104] width 17 height 35
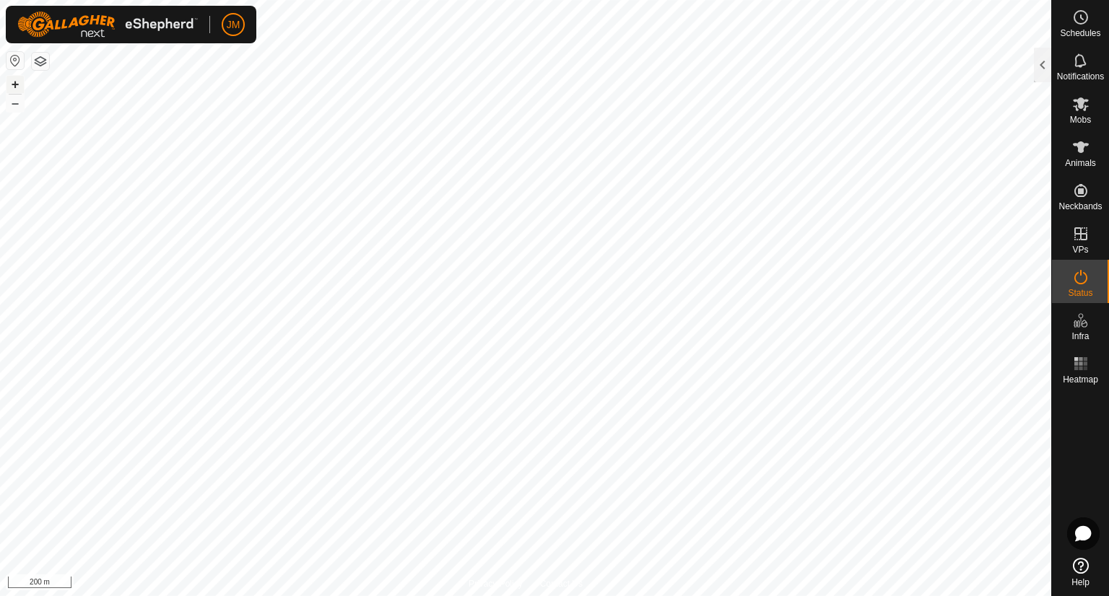
click at [19, 88] on button "+" at bounding box center [14, 84] width 17 height 17
click at [21, 90] on button "+" at bounding box center [14, 84] width 17 height 17
click at [644, 209] on div "240598 0979665293 ThunderWest_Steers Thunder zone1_zone2_southward_1 + – ⇧ i 20…" at bounding box center [525, 298] width 1051 height 596
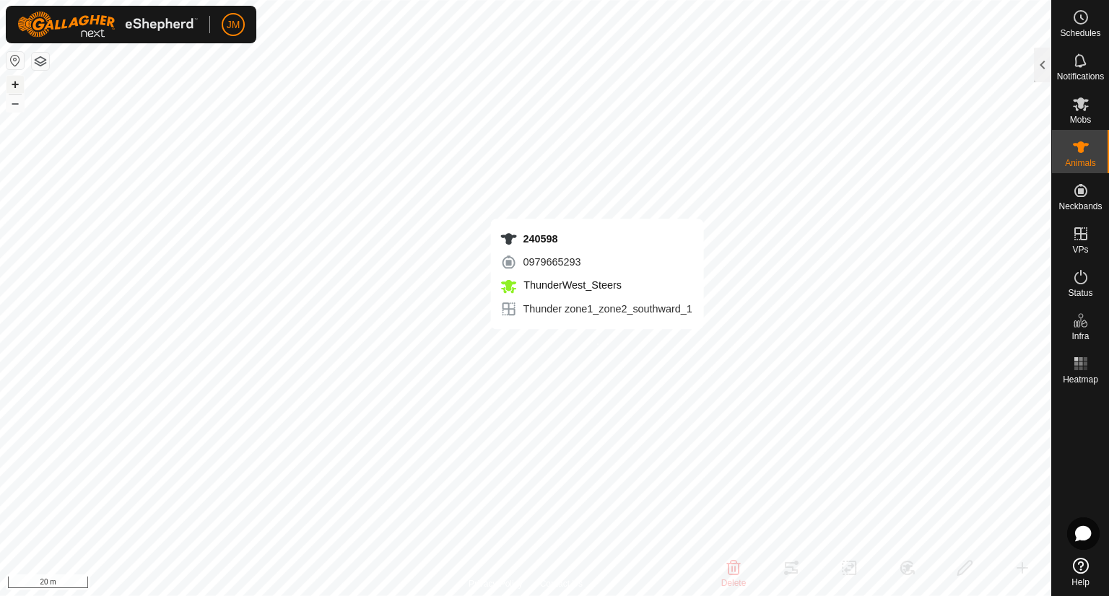
click at [597, 344] on div "240598 0979665293 ThunderWest_Steers Thunder zone1_zone2_southward_1 + – ⇧ i 20…" at bounding box center [525, 298] width 1051 height 596
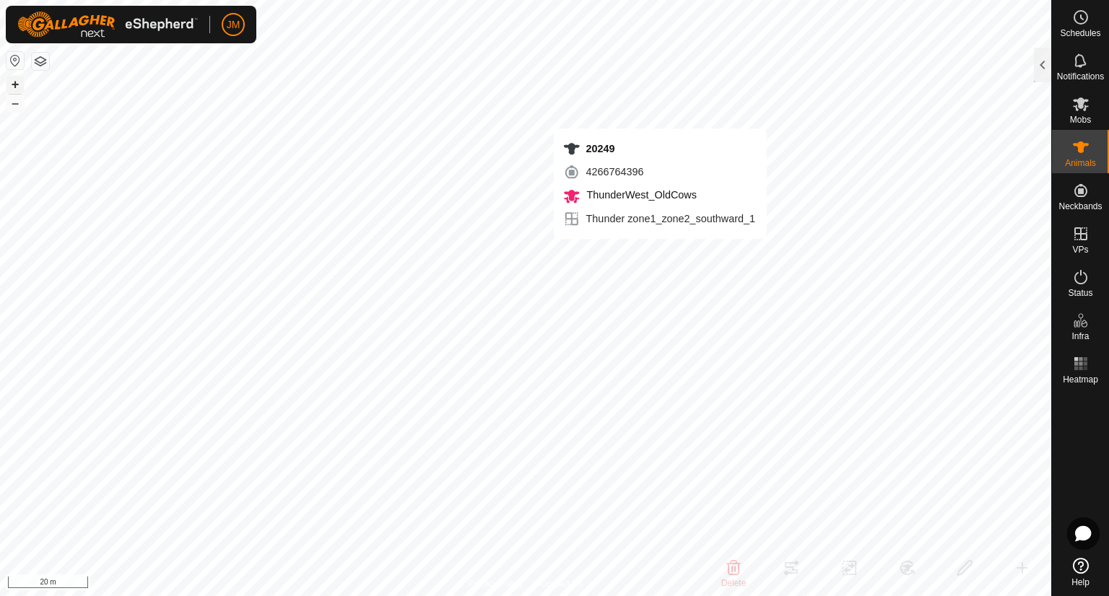
click at [660, 253] on div "20249 4266764396 ThunderWest_OldCows Thunder zone1_zone2_southward_1 + – ⇧ i 20…" at bounding box center [525, 298] width 1051 height 596
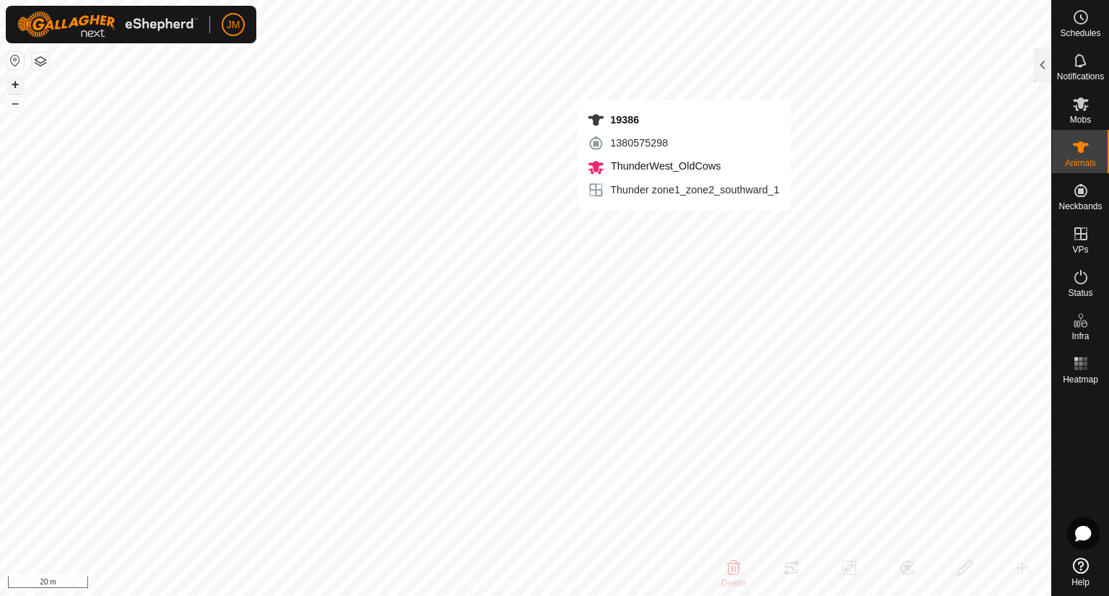
click at [686, 224] on div "19386 1380575298 ThunderWest_OldCows Thunder zone1_zone2_southward_1 + – ⇧ i 20…" at bounding box center [525, 298] width 1051 height 596
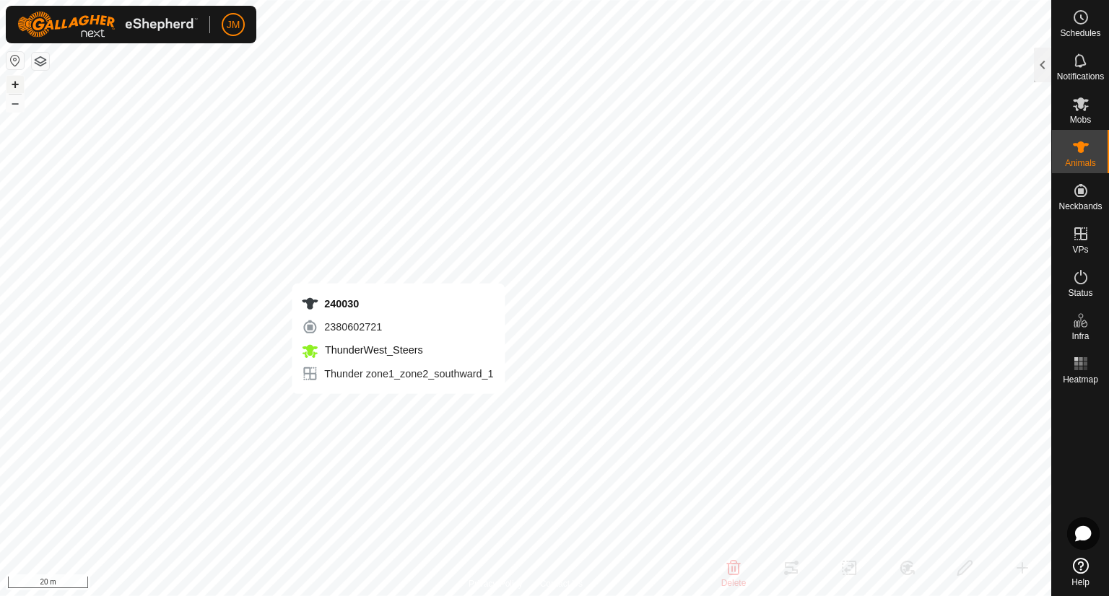
click at [399, 408] on div "240030 2380602721 ThunderWest_Steers Thunder zone1_zone2_southward_1 + – ⇧ i 20…" at bounding box center [525, 298] width 1051 height 596
click at [13, 105] on button "–" at bounding box center [14, 103] width 17 height 17
click at [15, 105] on button "–" at bounding box center [14, 103] width 17 height 17
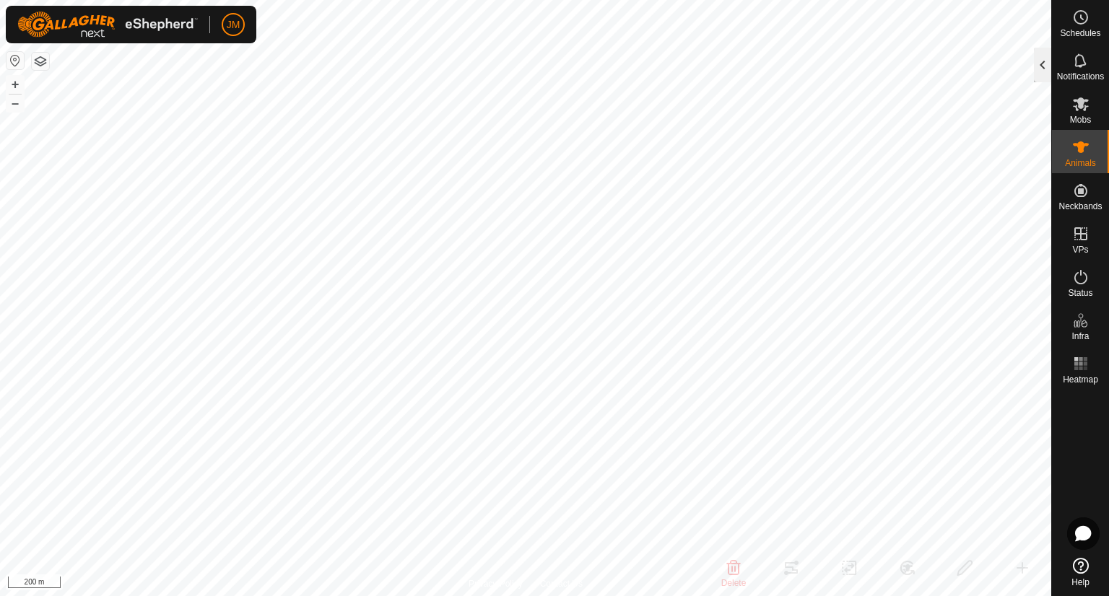
click at [1045, 64] on div at bounding box center [1042, 65] width 17 height 35
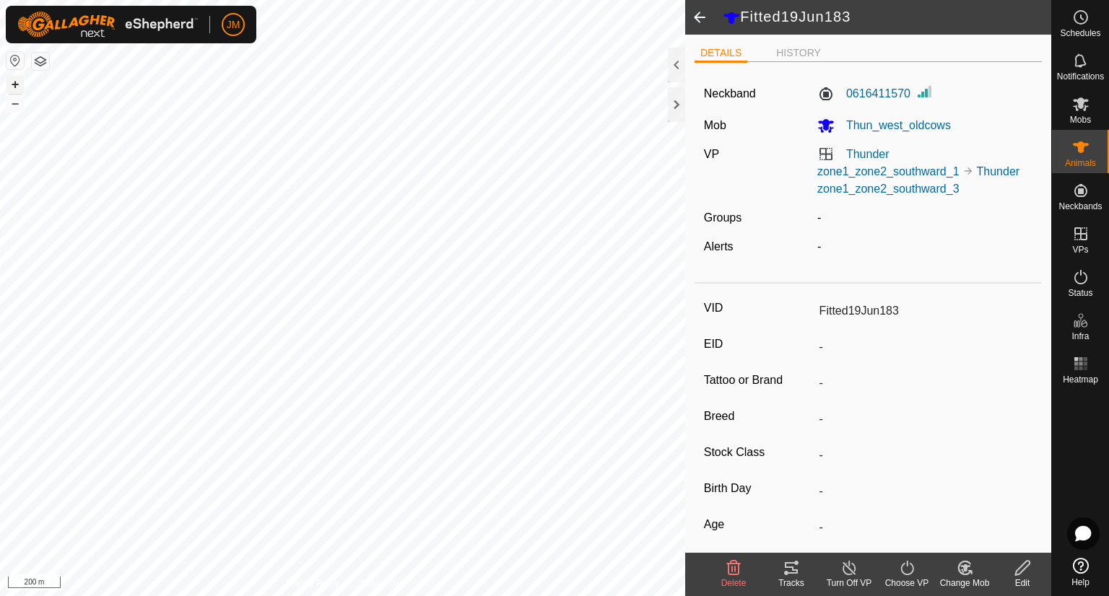
click at [20, 85] on button "+" at bounding box center [14, 84] width 17 height 17
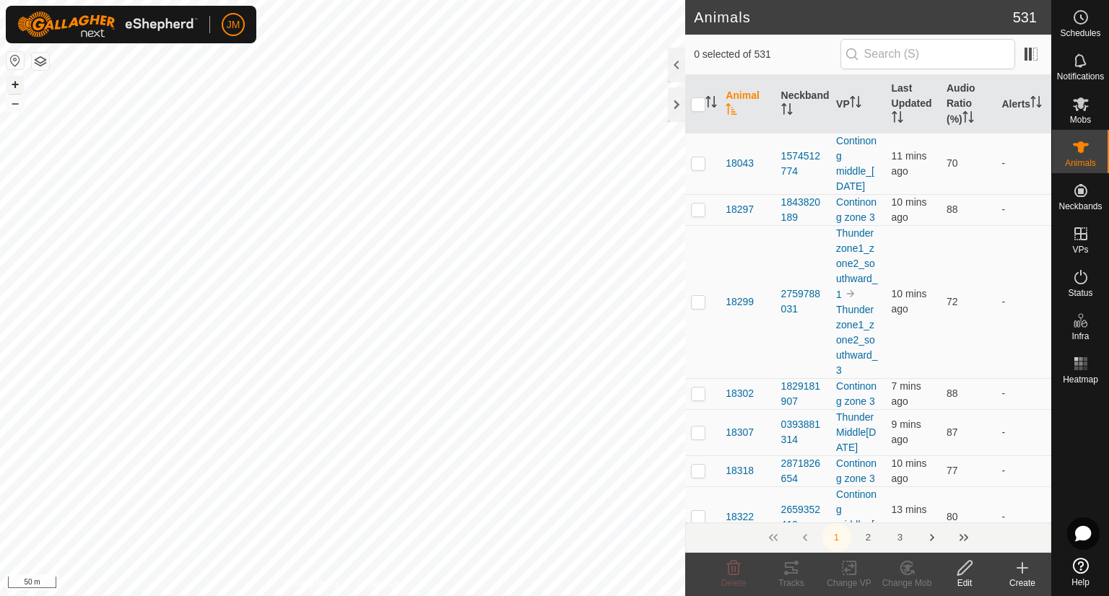
click at [17, 86] on button "+" at bounding box center [14, 84] width 17 height 17
click at [12, 101] on button "–" at bounding box center [14, 103] width 17 height 17
click at [19, 83] on button "+" at bounding box center [14, 84] width 17 height 17
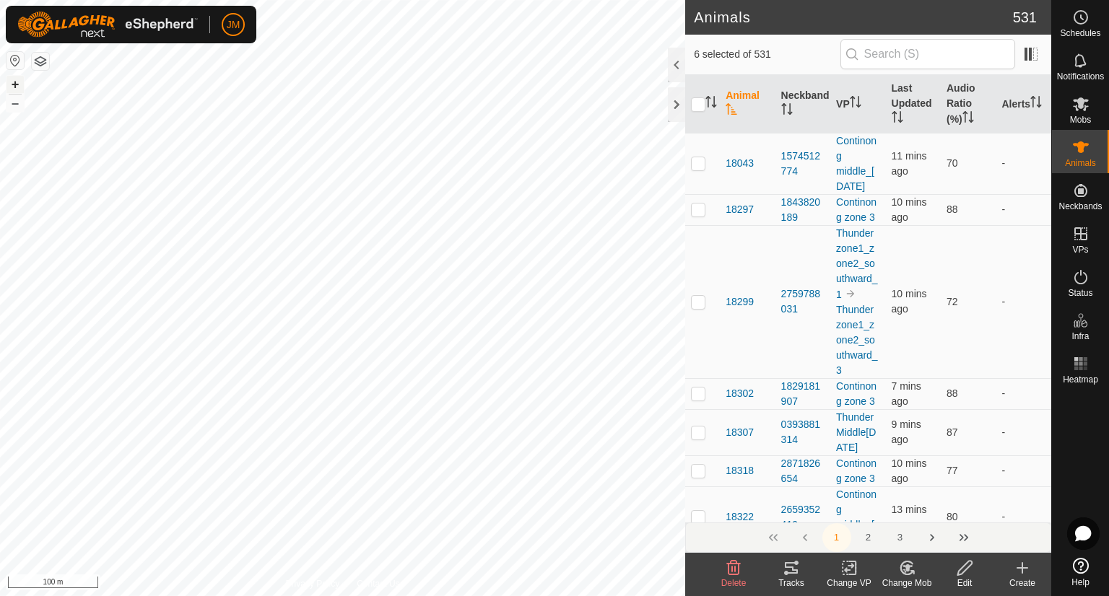
click at [19, 83] on button "+" at bounding box center [14, 84] width 17 height 17
click at [19, 87] on button "+" at bounding box center [14, 84] width 17 height 17
click at [14, 103] on button "–" at bounding box center [14, 103] width 17 height 17
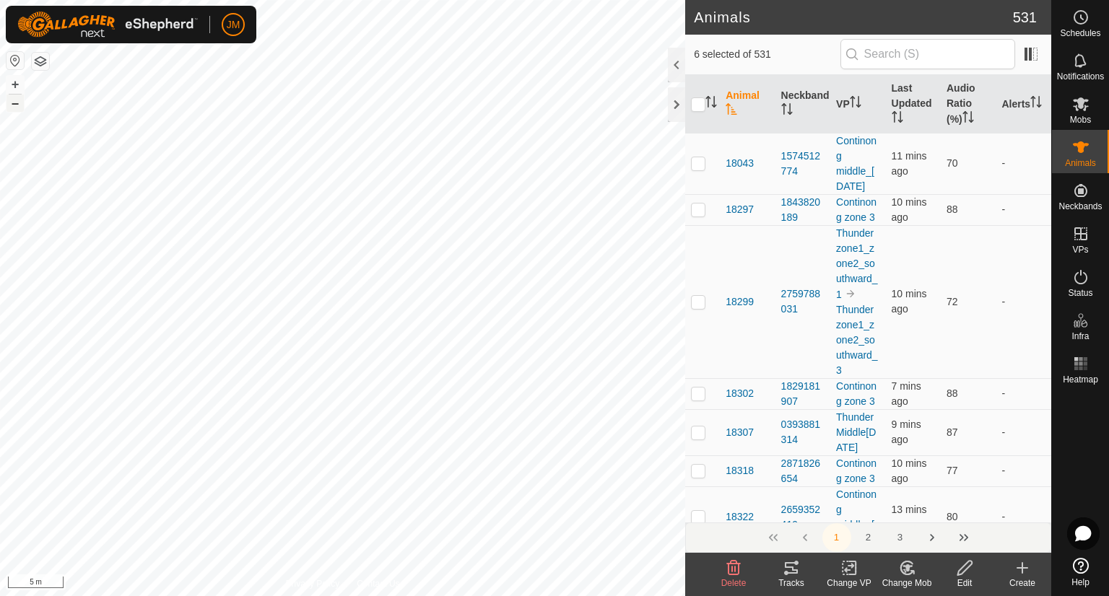
click at [14, 103] on button "–" at bounding box center [14, 103] width 17 height 17
click at [14, 100] on button "–" at bounding box center [14, 103] width 17 height 17
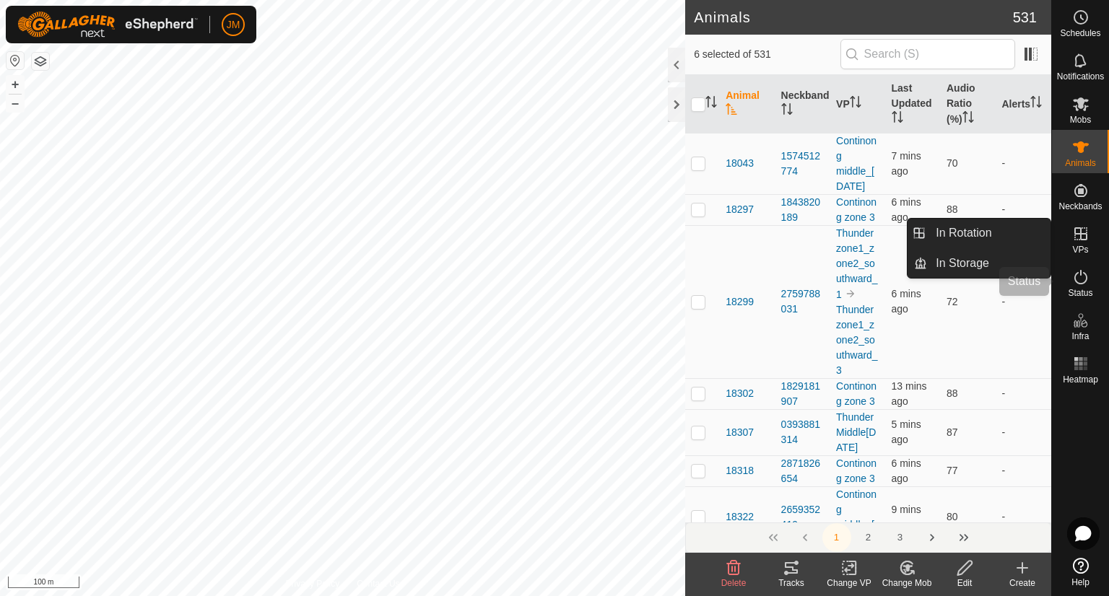
drag, startPoint x: 1078, startPoint y: 281, endPoint x: 1094, endPoint y: 275, distance: 16.9
click at [1078, 281] on icon at bounding box center [1080, 277] width 17 height 17
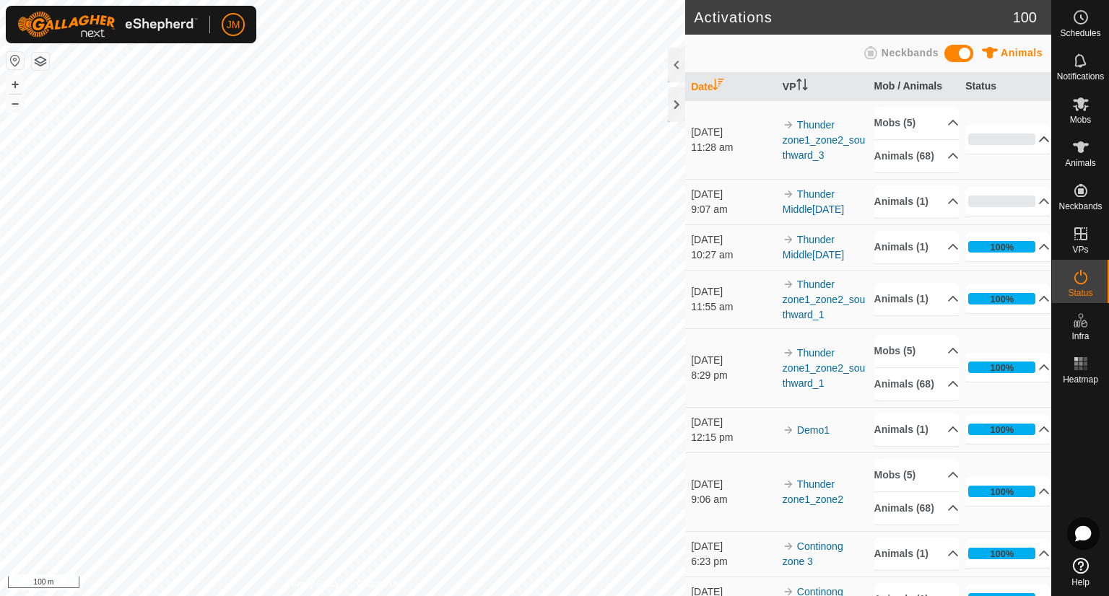
click at [1025, 146] on p-accordion-header "0%" at bounding box center [1007, 139] width 84 height 29
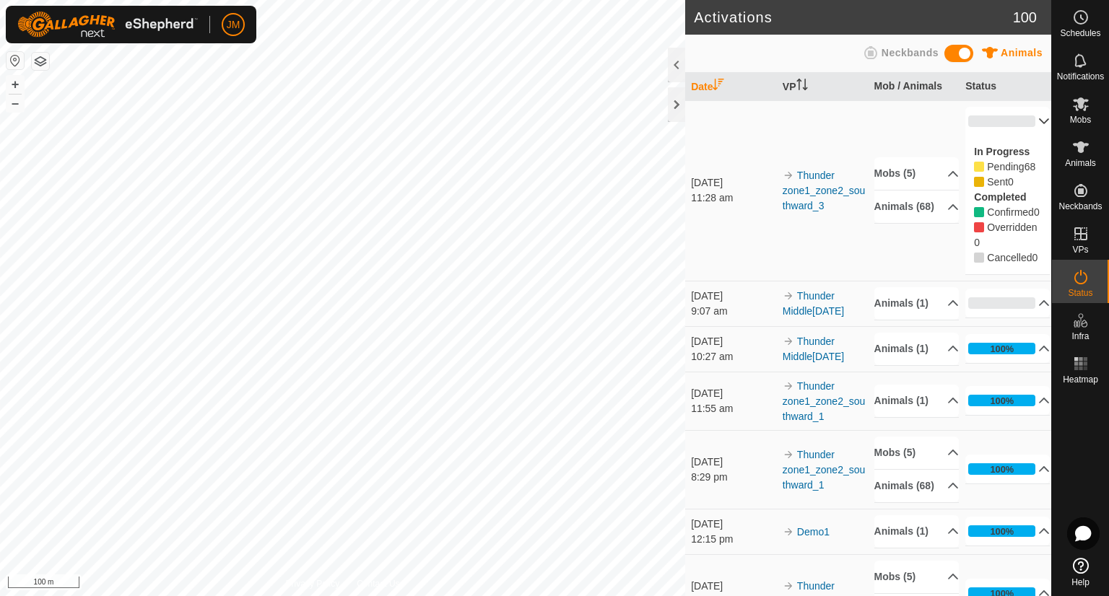
drag, startPoint x: 969, startPoint y: 150, endPoint x: 1022, endPoint y: 290, distance: 149.9
click at [1022, 274] on div "In Progress Pending 68 Sent 0 Completed Confirmed 0 Overridden 0 Cancelled 0" at bounding box center [1007, 205] width 84 height 139
click at [1022, 266] on div "Cancelled 0" at bounding box center [1007, 258] width 67 height 15
drag, startPoint x: 1022, startPoint y: 290, endPoint x: 956, endPoint y: 153, distance: 152.4
click at [960, 153] on td "0% In Progress Pending 68 Sent 0 Completed Confirmed 0 Overridden 0 Cancelled 0" at bounding box center [1006, 190] width 92 height 180
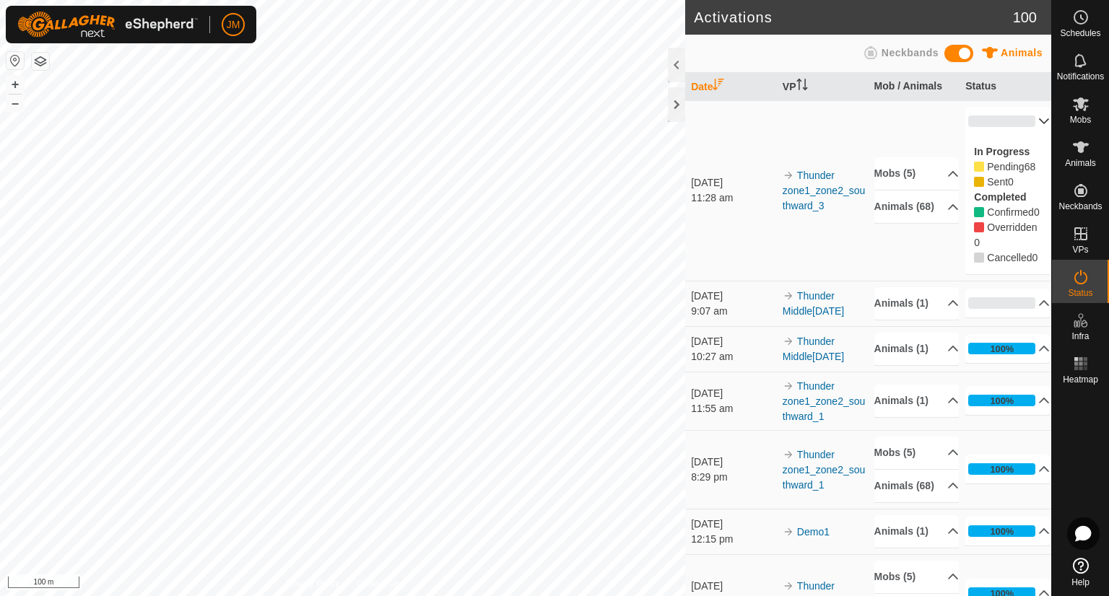
click at [960, 153] on td "0% In Progress Pending 68 Sent 0 Completed Confirmed 0 Overridden 0 Cancelled 0" at bounding box center [1006, 190] width 92 height 180
drag, startPoint x: 956, startPoint y: 153, endPoint x: 1015, endPoint y: 298, distance: 156.7
click at [1015, 281] on td "0% In Progress Pending 68 Sent 0 Completed Confirmed 0 Overridden 0 Cancelled 0" at bounding box center [1006, 190] width 92 height 180
click at [1015, 274] on div "In Progress Pending 68 Sent 0 Completed Confirmed 0 Overridden 0 Cancelled 0" at bounding box center [1007, 205] width 84 height 139
click at [907, 320] on p-accordion-header "Animals (1)" at bounding box center [916, 303] width 84 height 32
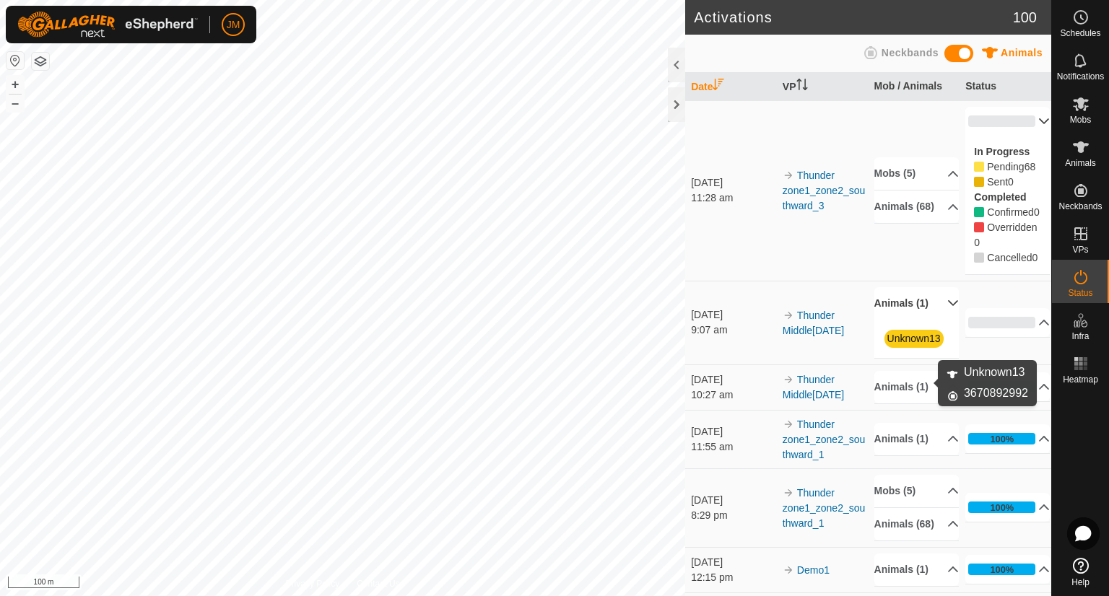
click at [909, 344] on link "Unknown13" at bounding box center [913, 339] width 53 height 12
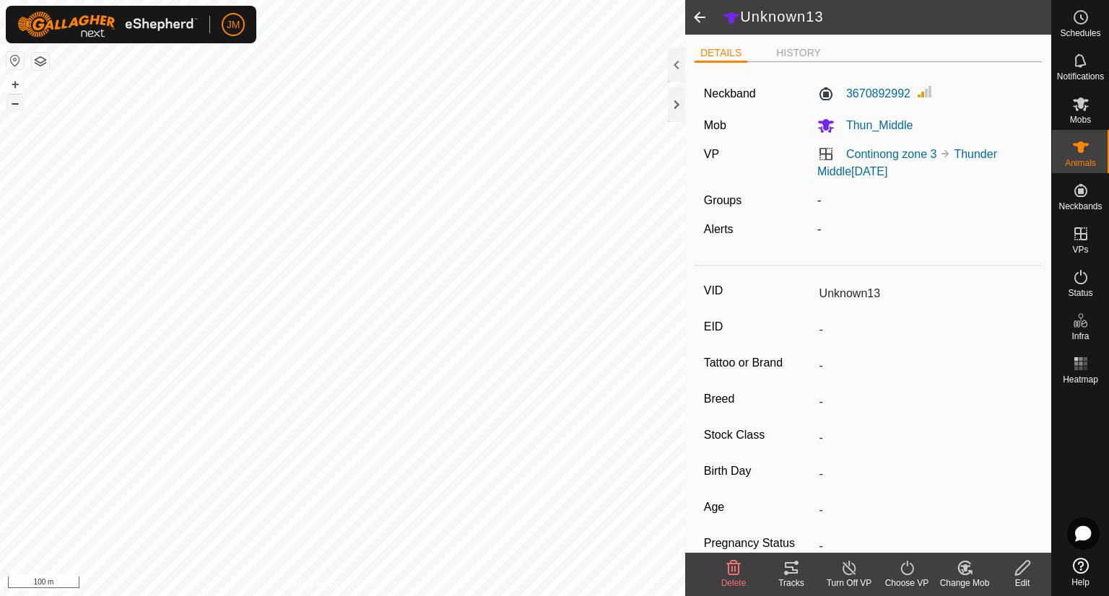
click at [13, 107] on button "–" at bounding box center [14, 103] width 17 height 17
click at [877, 84] on div "3670892992" at bounding box center [925, 94] width 227 height 22
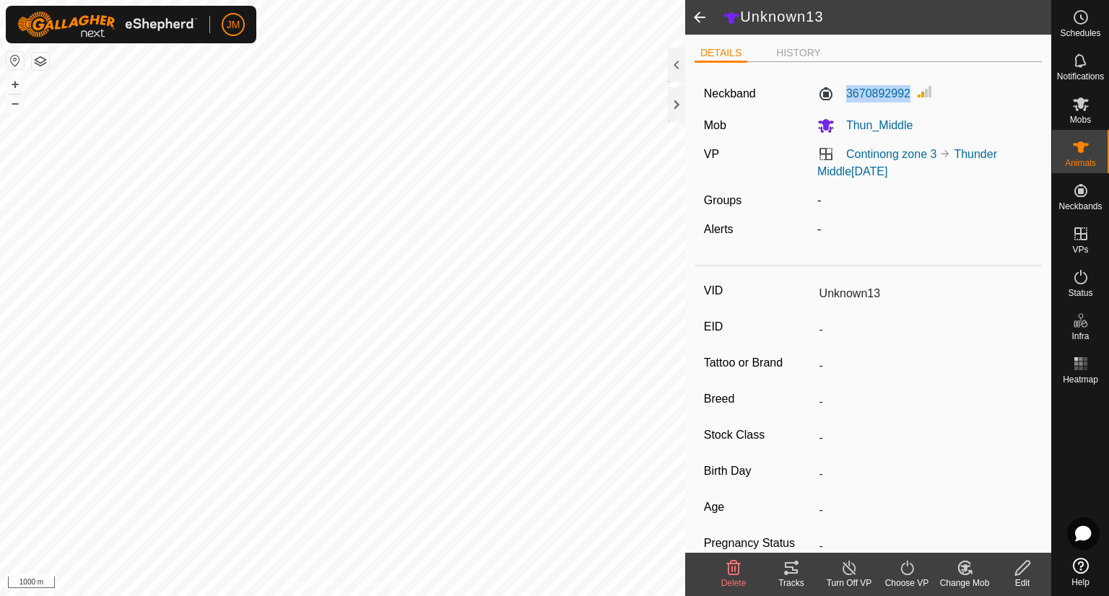
click at [877, 84] on div "3670892992" at bounding box center [925, 94] width 227 height 22
click at [1079, 106] on icon at bounding box center [1081, 104] width 16 height 14
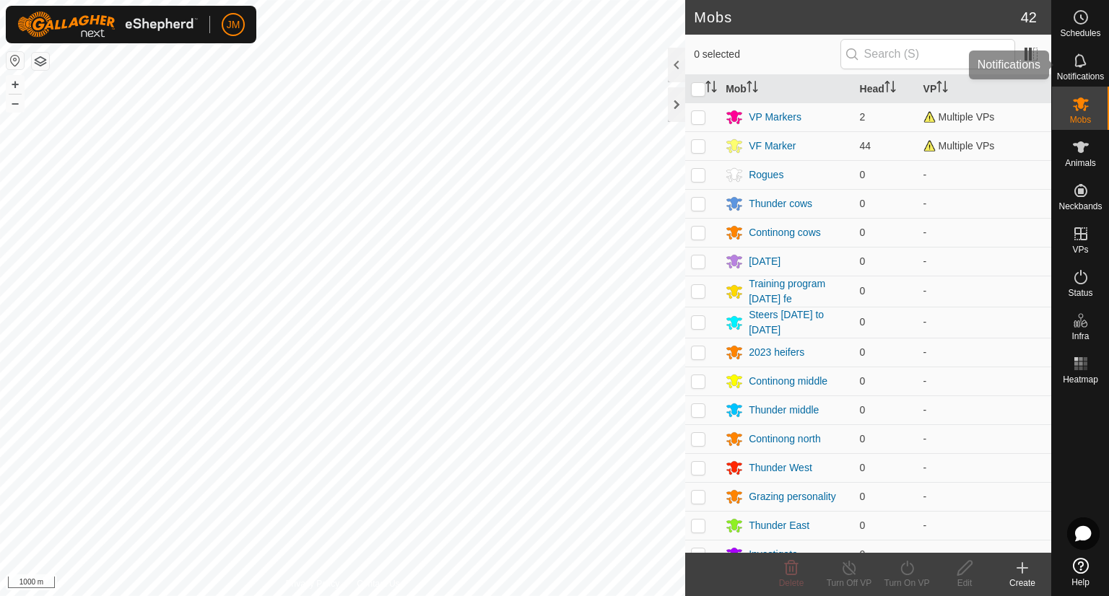
click at [1081, 67] on icon at bounding box center [1080, 60] width 17 height 17
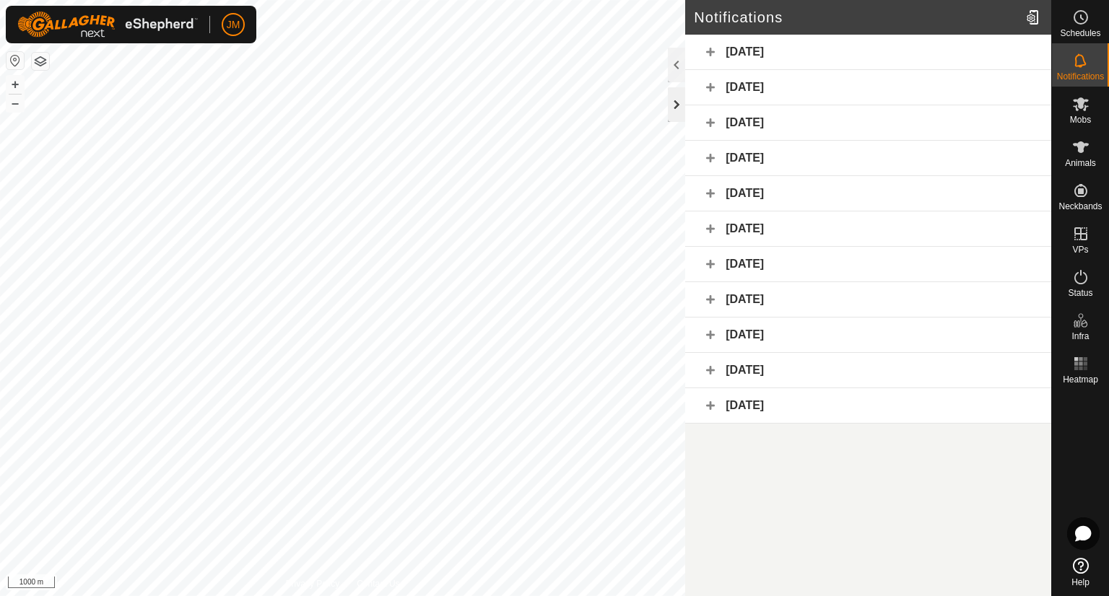
click at [684, 102] on div at bounding box center [676, 104] width 17 height 35
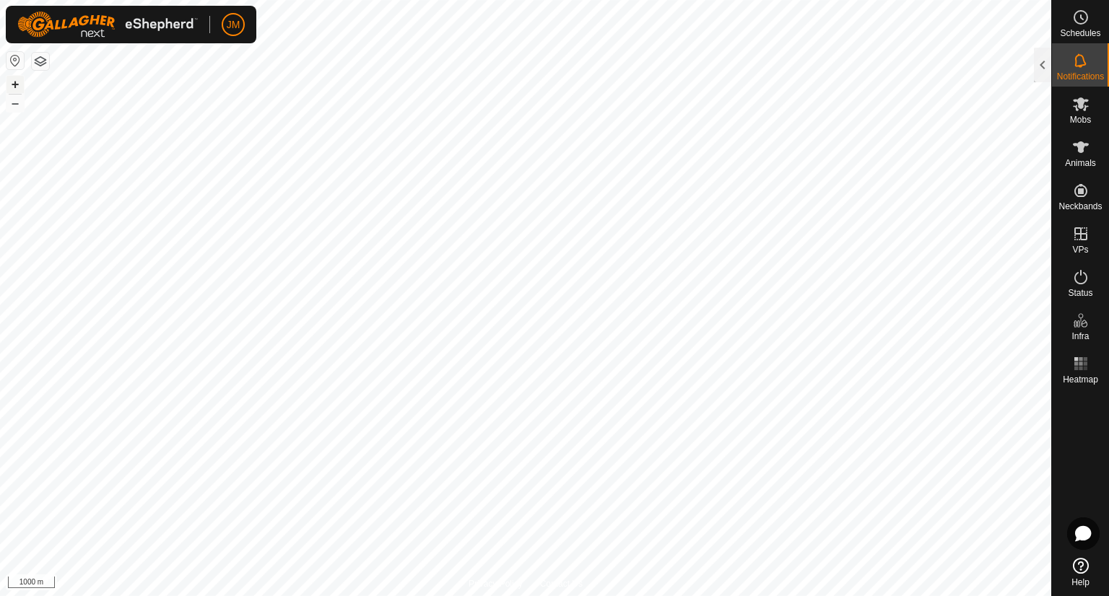
click at [12, 84] on button "+" at bounding box center [14, 84] width 17 height 17
click at [1037, 70] on div at bounding box center [1042, 65] width 17 height 35
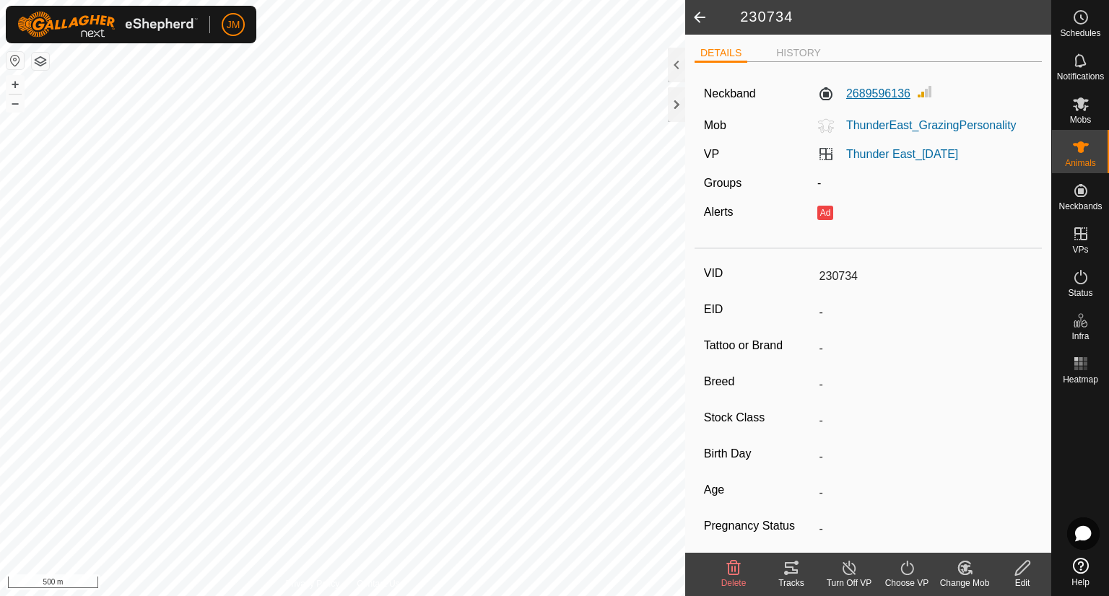
click at [892, 90] on label "2689596136" at bounding box center [863, 93] width 93 height 17
click at [791, 569] on icon at bounding box center [791, 568] width 17 height 17
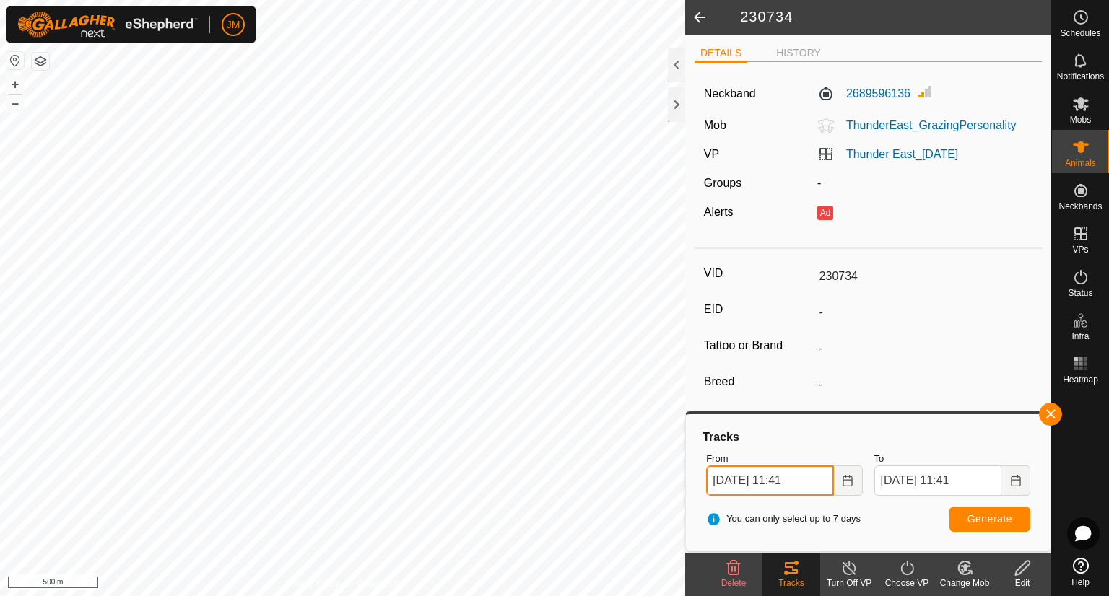
click at [718, 486] on input "[DATE] 11:41" at bounding box center [769, 481] width 127 height 30
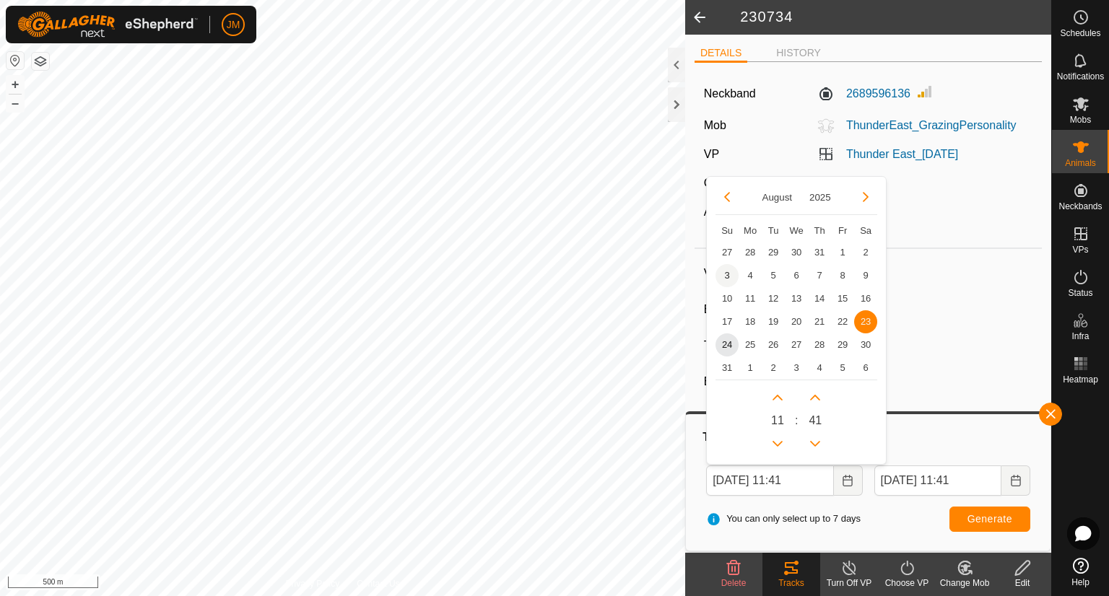
click at [723, 278] on span "3" at bounding box center [726, 275] width 23 height 23
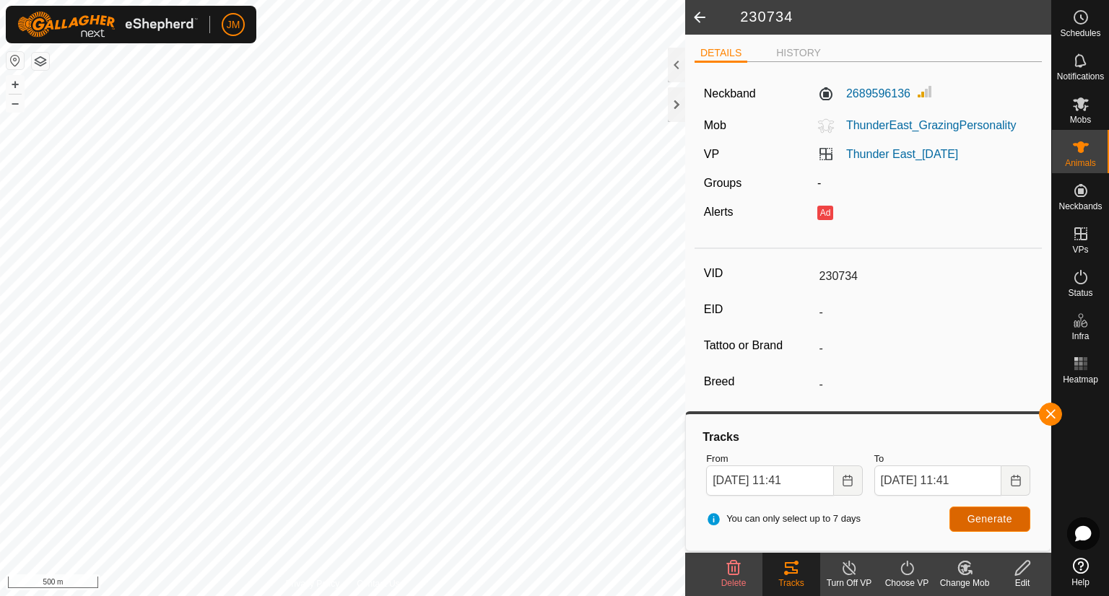
click at [966, 507] on button "Generate" at bounding box center [989, 519] width 81 height 25
click at [722, 489] on input "[DATE] 11:41" at bounding box center [769, 481] width 127 height 30
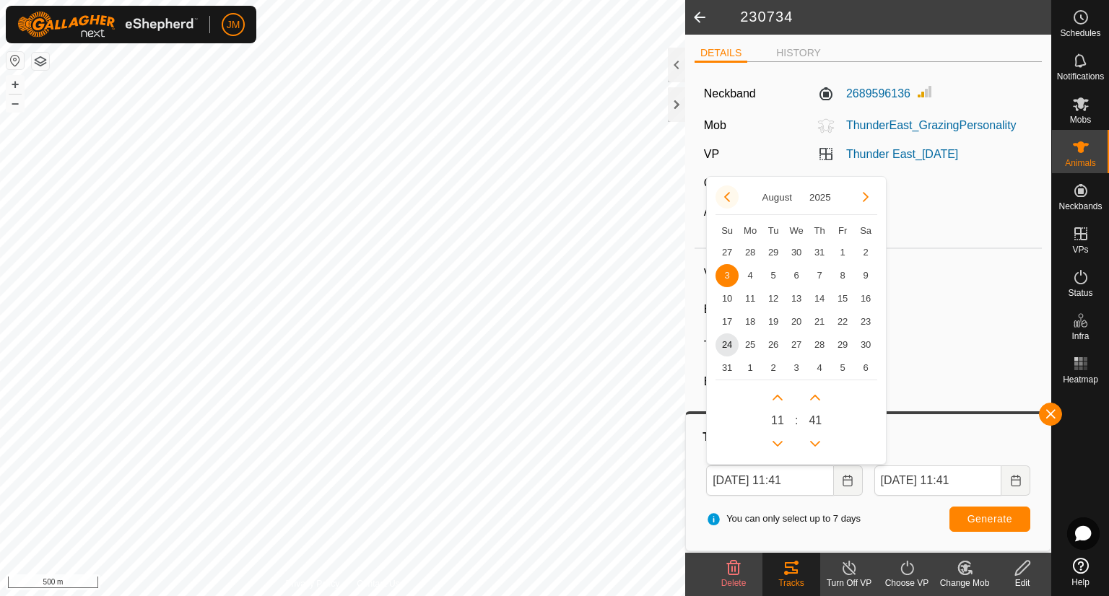
click at [729, 199] on button "Previous Month" at bounding box center [726, 197] width 23 height 23
click at [728, 251] on span "29" at bounding box center [726, 252] width 23 height 23
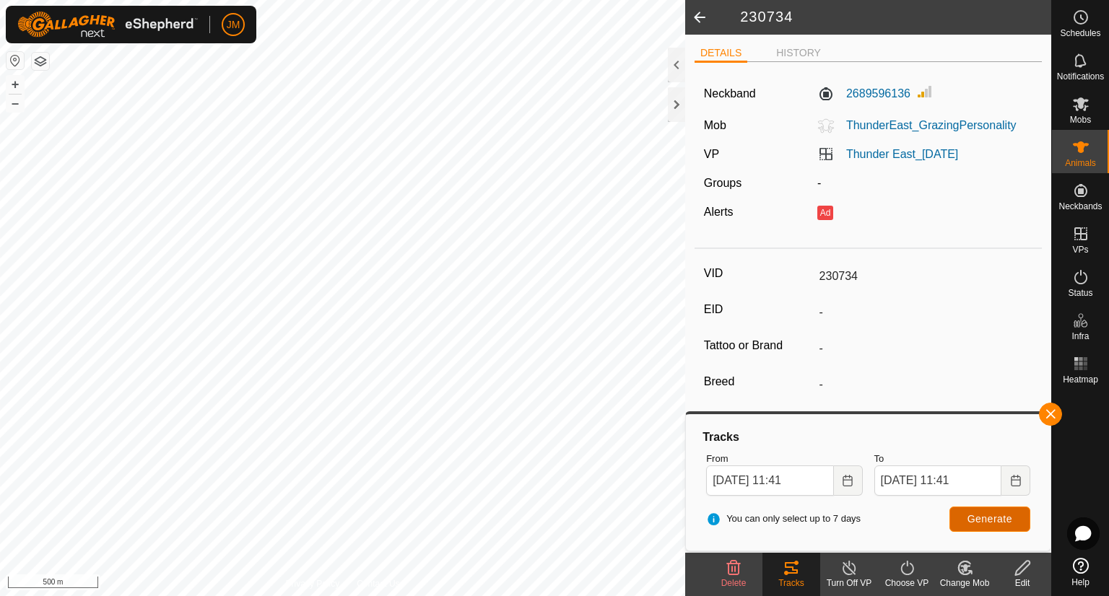
click at [985, 521] on span "Generate" at bounding box center [989, 519] width 45 height 12
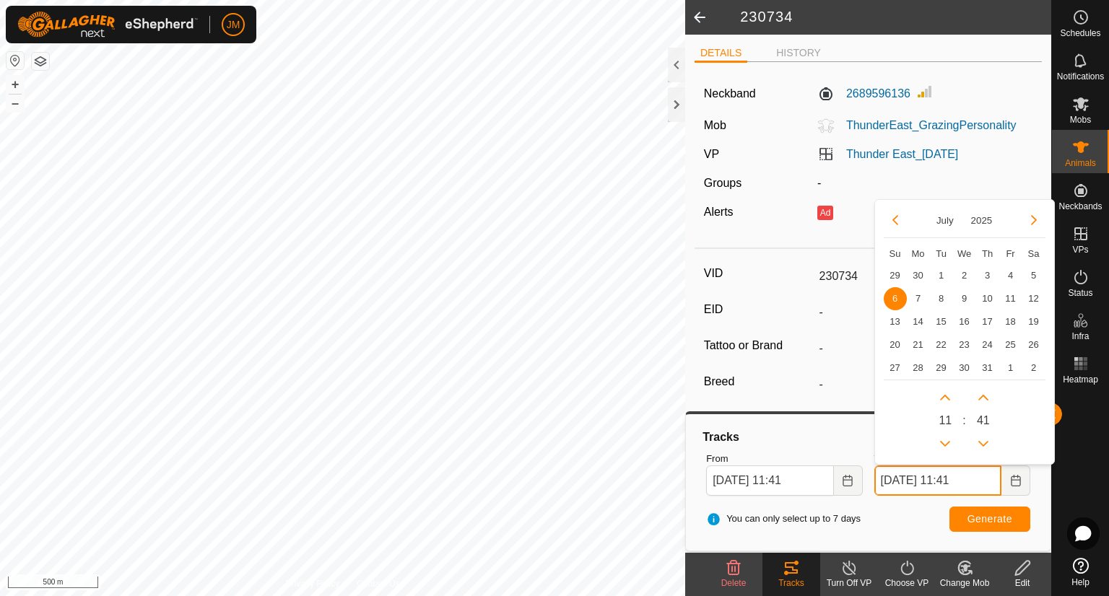
click at [884, 484] on input "[DATE] 11:41" at bounding box center [937, 481] width 127 height 30
click at [893, 341] on span "20" at bounding box center [895, 345] width 23 height 23
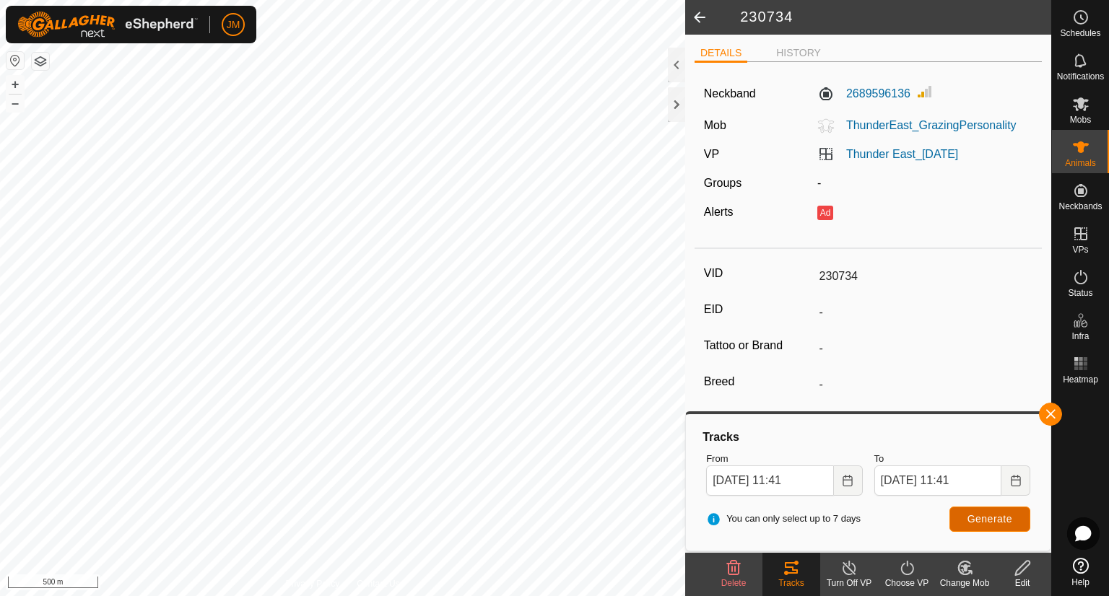
click at [992, 521] on span "Generate" at bounding box center [989, 519] width 45 height 12
click at [673, 114] on div at bounding box center [676, 104] width 17 height 35
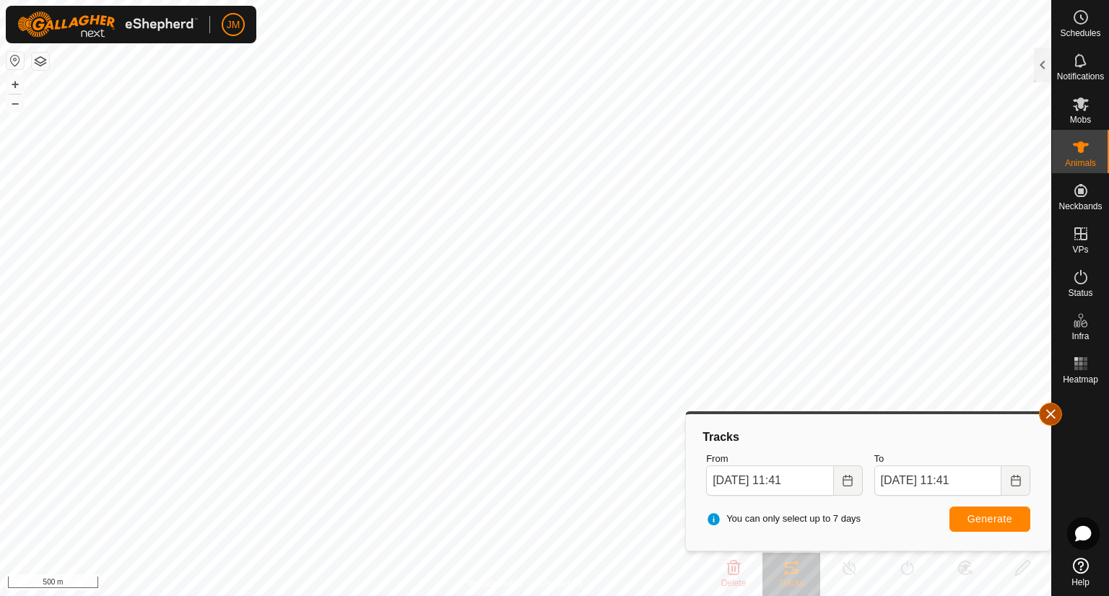
click at [1043, 409] on button "button" at bounding box center [1050, 414] width 23 height 23
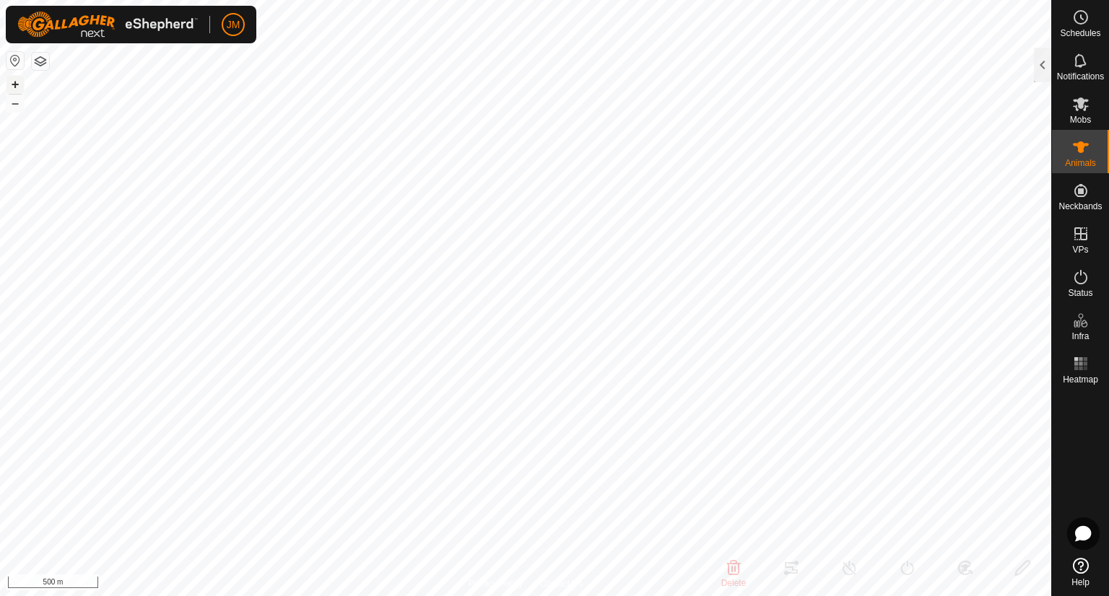
click at [12, 83] on button "+" at bounding box center [14, 84] width 17 height 17
click at [1042, 70] on div at bounding box center [1042, 65] width 17 height 35
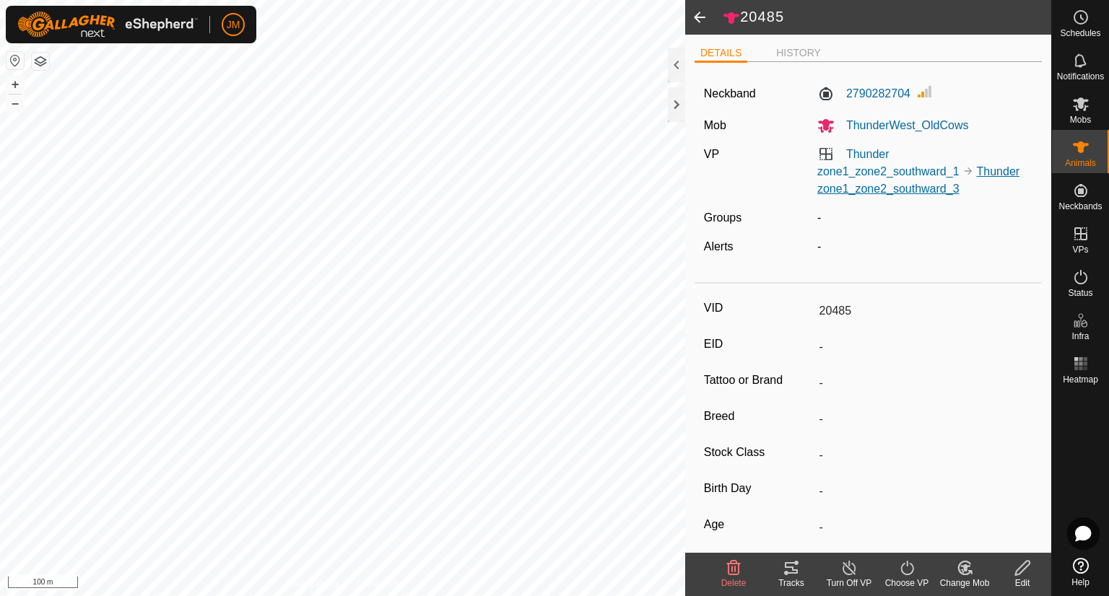
click at [927, 192] on link "Thunder zone1_zone2_southward_3" at bounding box center [918, 180] width 202 height 30
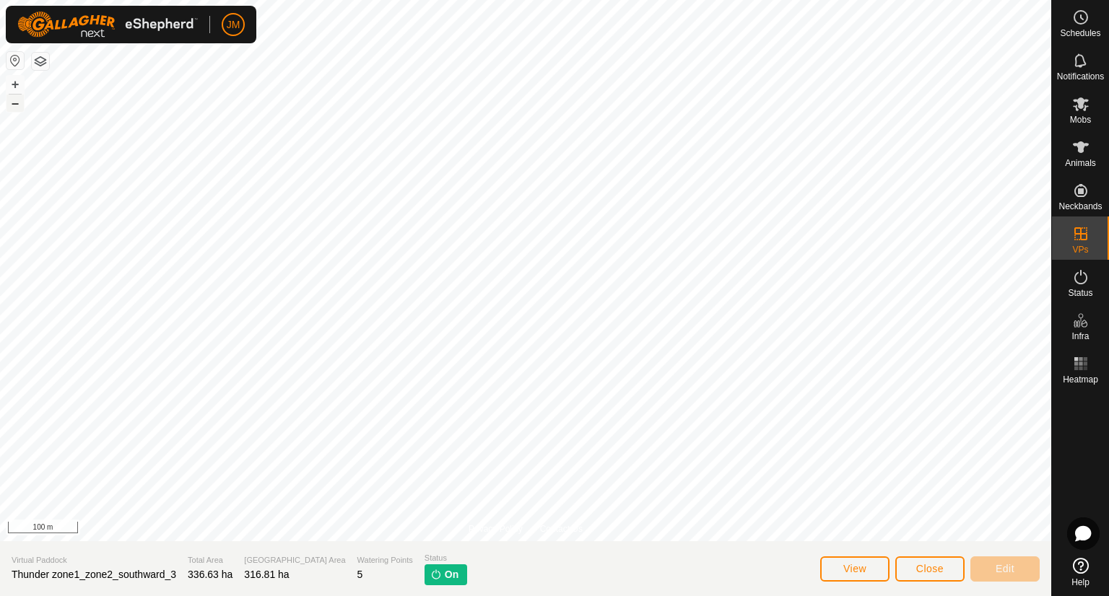
click at [19, 107] on button "–" at bounding box center [14, 103] width 17 height 17
click at [562, 0] on html "JM Schedules Notifications Mobs Animals Neckbands VPs Status Infra Heatmap Help…" at bounding box center [554, 298] width 1109 height 596
click at [401, 546] on div "Privacy Policy Contact Us + – ⇧ i 200 m Virtual Paddock Thunder zone1_zone2_sou…" at bounding box center [525, 298] width 1051 height 596
click at [935, 567] on span "Close" at bounding box center [929, 569] width 27 height 12
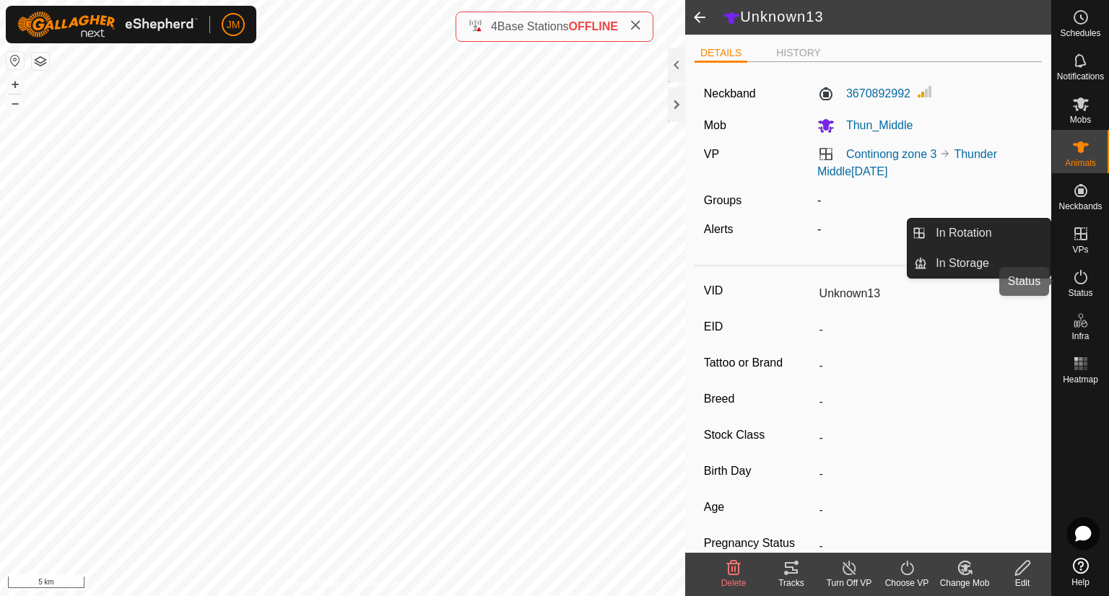
click at [1077, 282] on icon at bounding box center [1080, 277] width 13 height 14
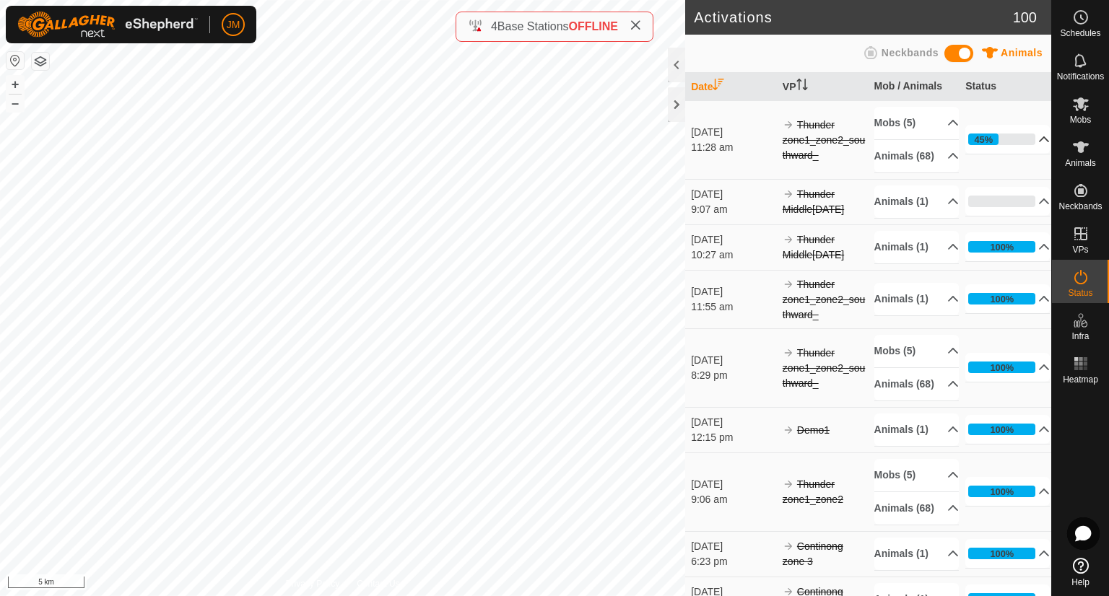
click at [1029, 154] on p-accordion-header "45%" at bounding box center [1007, 139] width 84 height 29
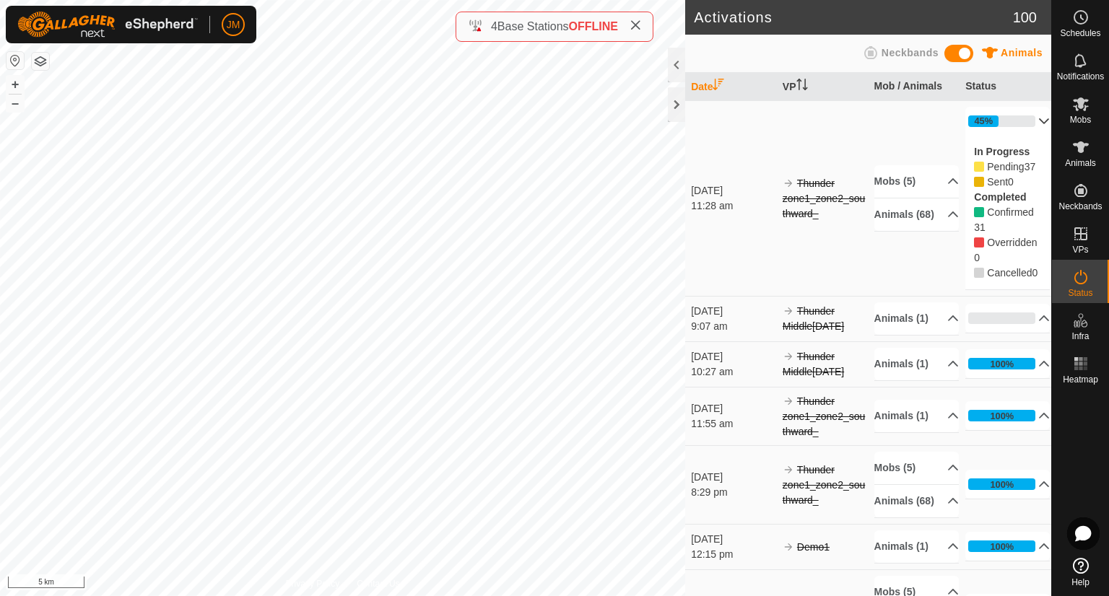
click at [1027, 114] on p-accordion-header "45%" at bounding box center [1007, 121] width 84 height 29
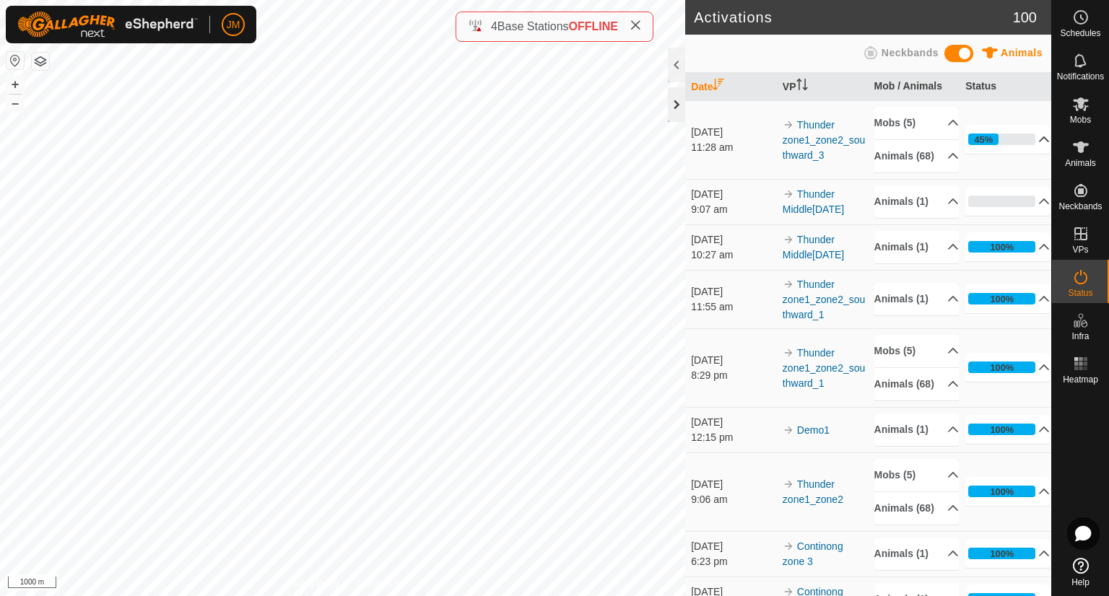
click at [674, 108] on div at bounding box center [676, 104] width 17 height 35
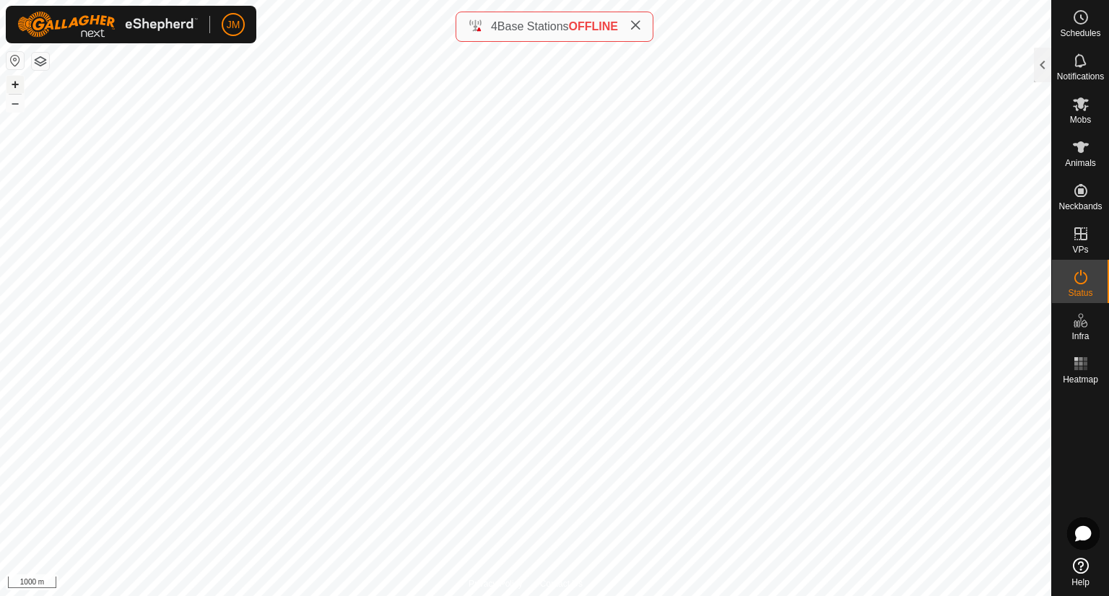
click at [10, 87] on button "+" at bounding box center [14, 84] width 17 height 17
click at [641, 25] on icon at bounding box center [636, 25] width 12 height 12
click at [1045, 64] on div at bounding box center [1042, 65] width 17 height 35
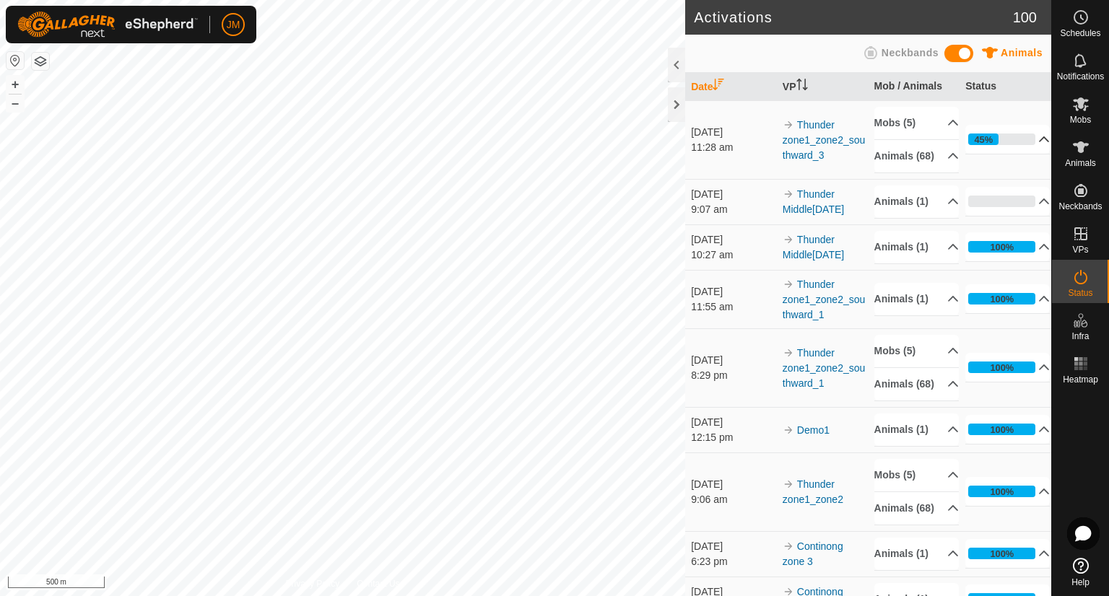
click at [1026, 147] on p-accordion-header "45%" at bounding box center [1007, 139] width 84 height 29
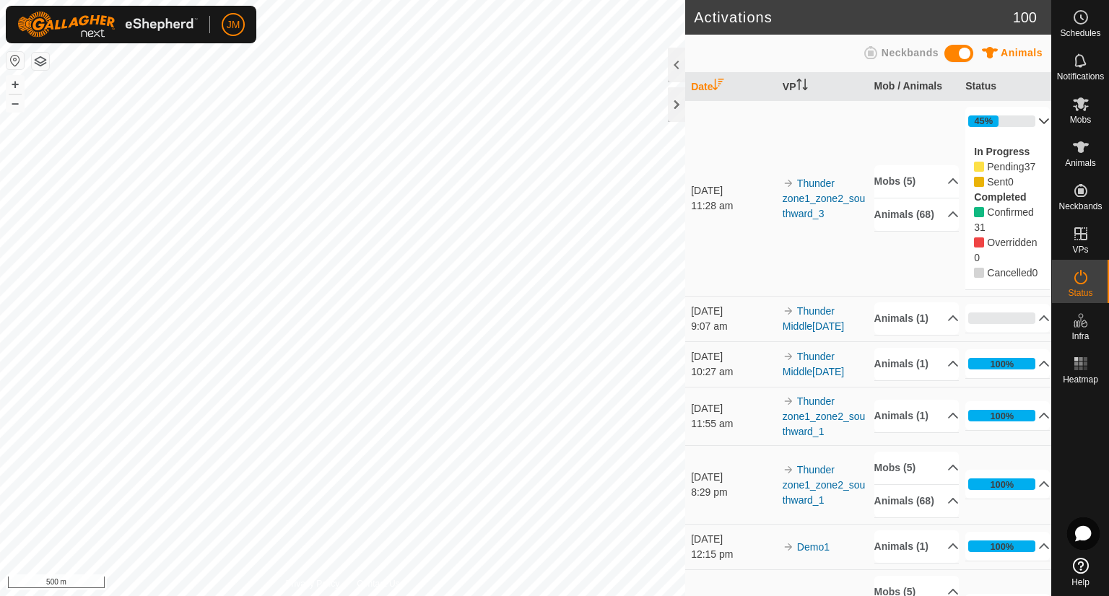
drag, startPoint x: 965, startPoint y: 149, endPoint x: 1010, endPoint y: 293, distance: 150.7
click at [1010, 290] on div "In Progress Pending 37 Sent 0 Completed Confirmed 31 Overridden 0 Cancelled 0" at bounding box center [1007, 213] width 84 height 154
click at [1010, 281] on div "Cancelled 0" at bounding box center [1007, 273] width 67 height 15
click at [935, 187] on p-accordion-header "Mobs (5)" at bounding box center [916, 181] width 84 height 32
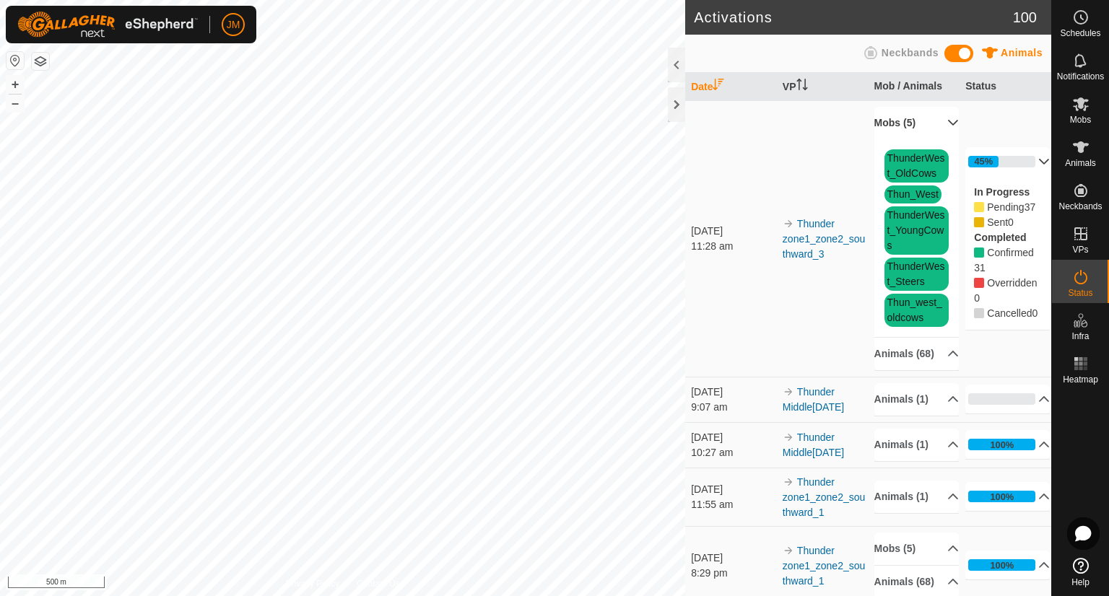
click at [934, 121] on p-accordion-header "Mobs (5)" at bounding box center [916, 123] width 84 height 32
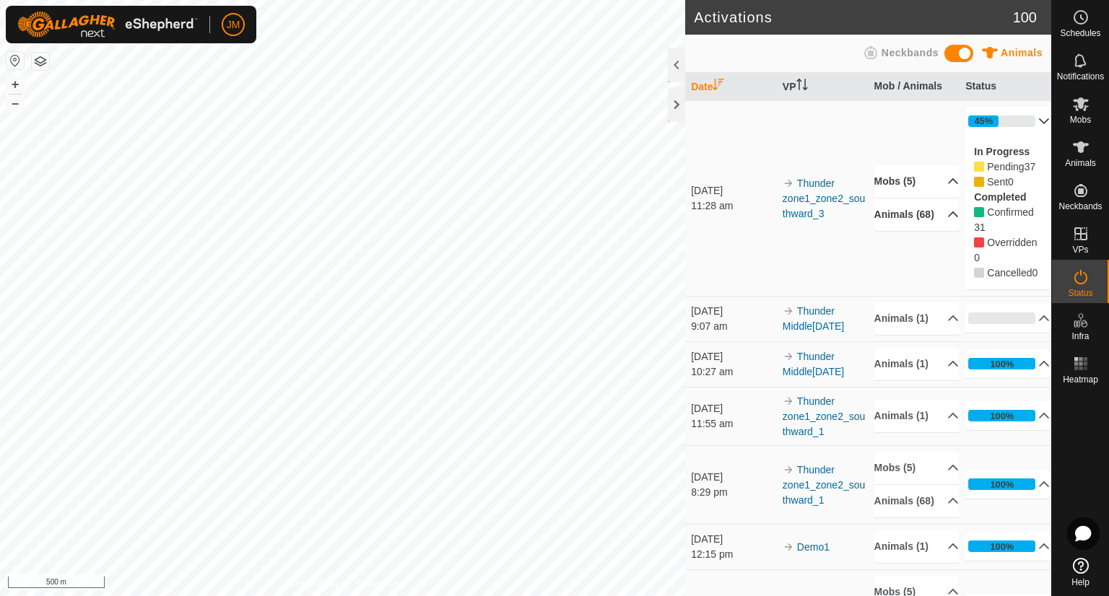
click at [939, 221] on p-accordion-header "Animals (68)" at bounding box center [916, 215] width 84 height 32
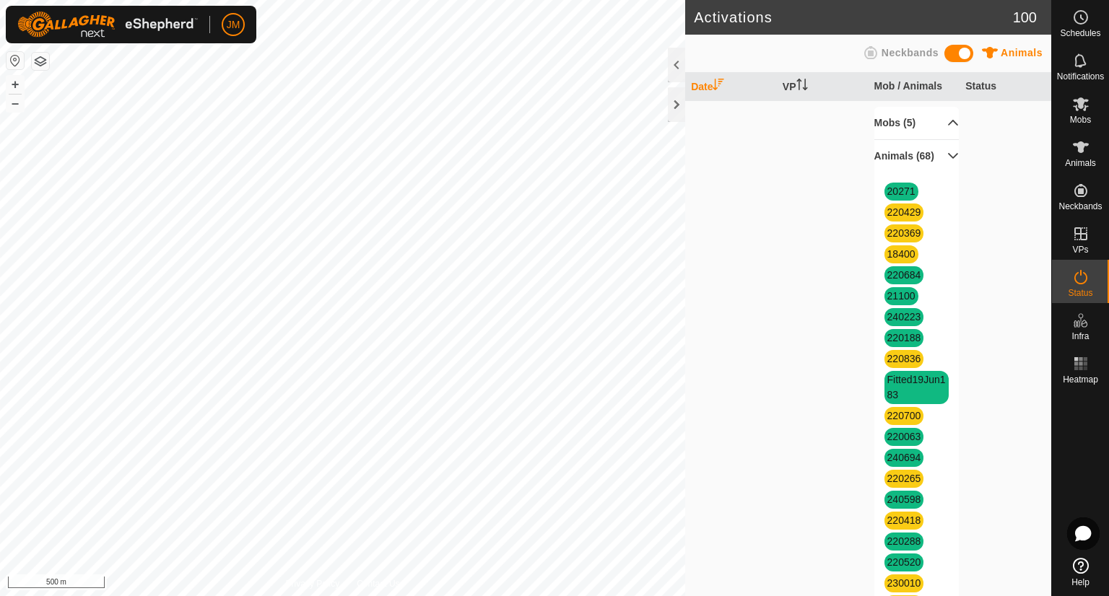
click at [931, 168] on p-accordion-header "Animals (68)" at bounding box center [916, 156] width 84 height 32
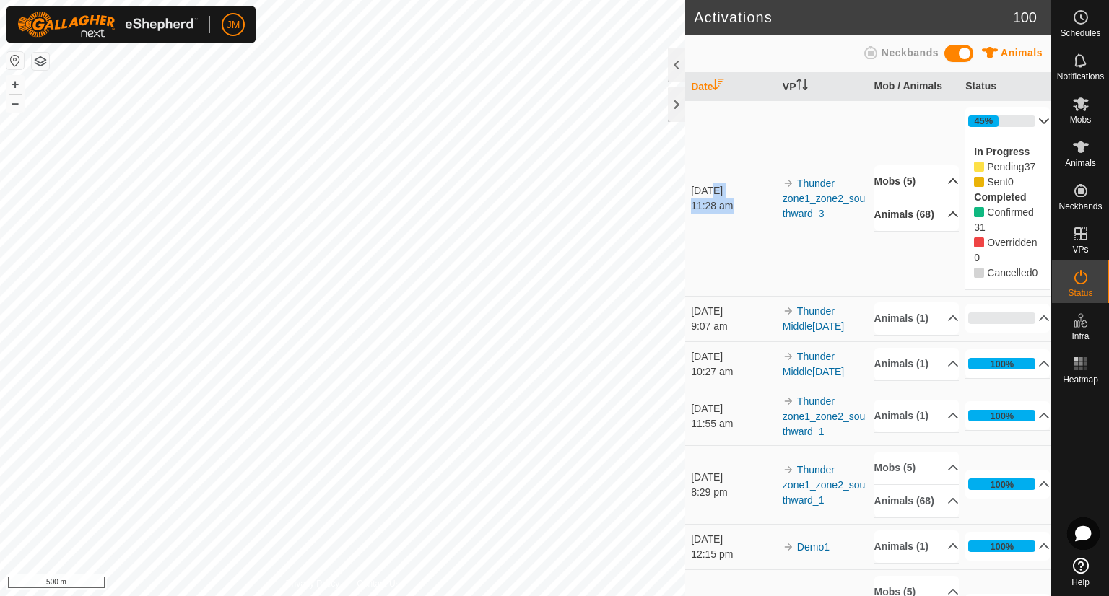
drag, startPoint x: 713, startPoint y: 188, endPoint x: 738, endPoint y: 221, distance: 41.3
click at [738, 221] on td "24 Aug 2025 11:28 am" at bounding box center [731, 198] width 92 height 196
drag, startPoint x: 738, startPoint y: 221, endPoint x: 694, endPoint y: 157, distance: 77.3
click at [694, 157] on td "24 Aug 2025 11:28 am" at bounding box center [731, 198] width 92 height 196
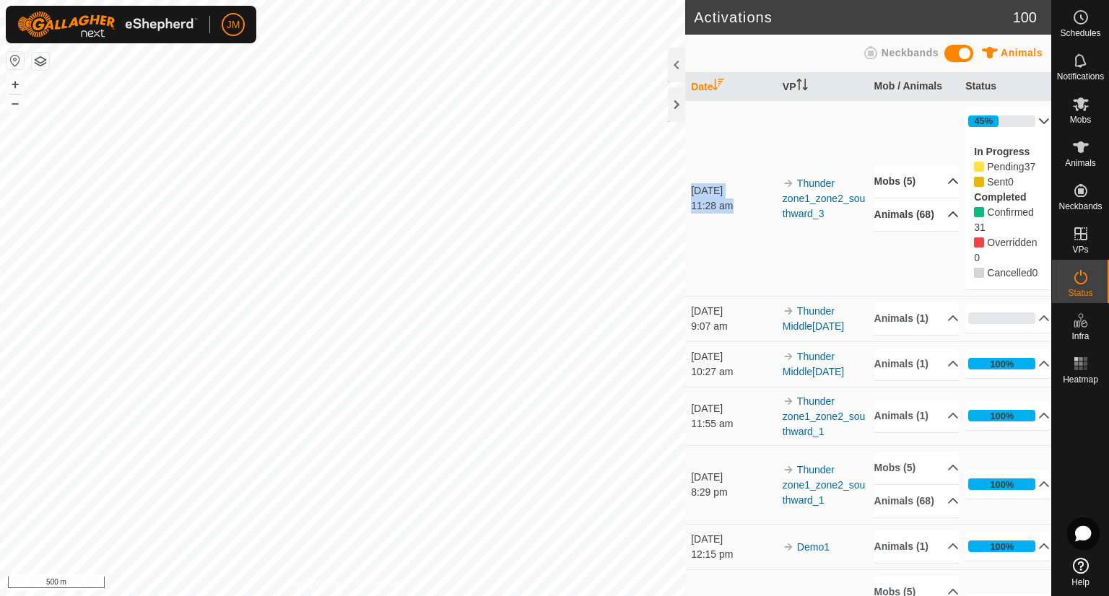
click at [694, 157] on td "24 Aug 2025 11:28 am" at bounding box center [731, 198] width 92 height 196
click at [676, 109] on div at bounding box center [676, 104] width 17 height 35
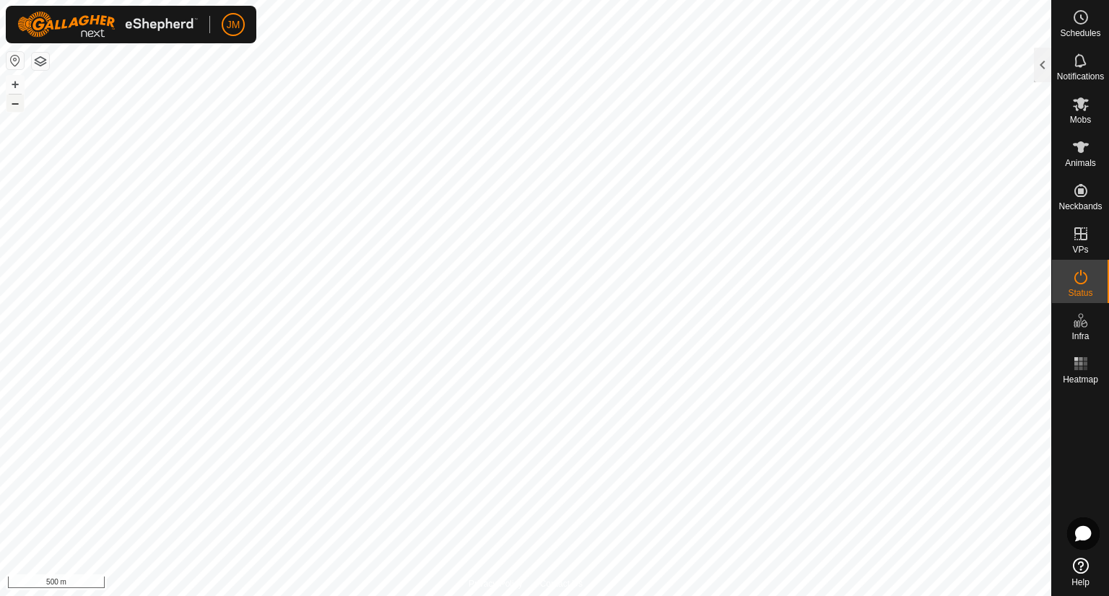
click at [15, 102] on button "–" at bounding box center [14, 103] width 17 height 17
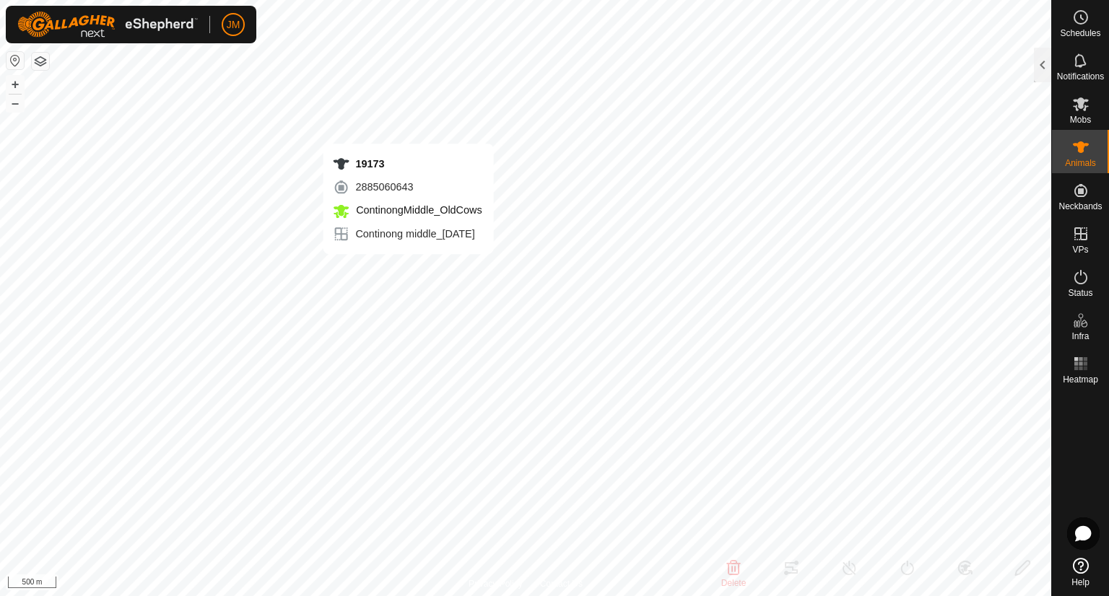
type input "19173"
type input "-"
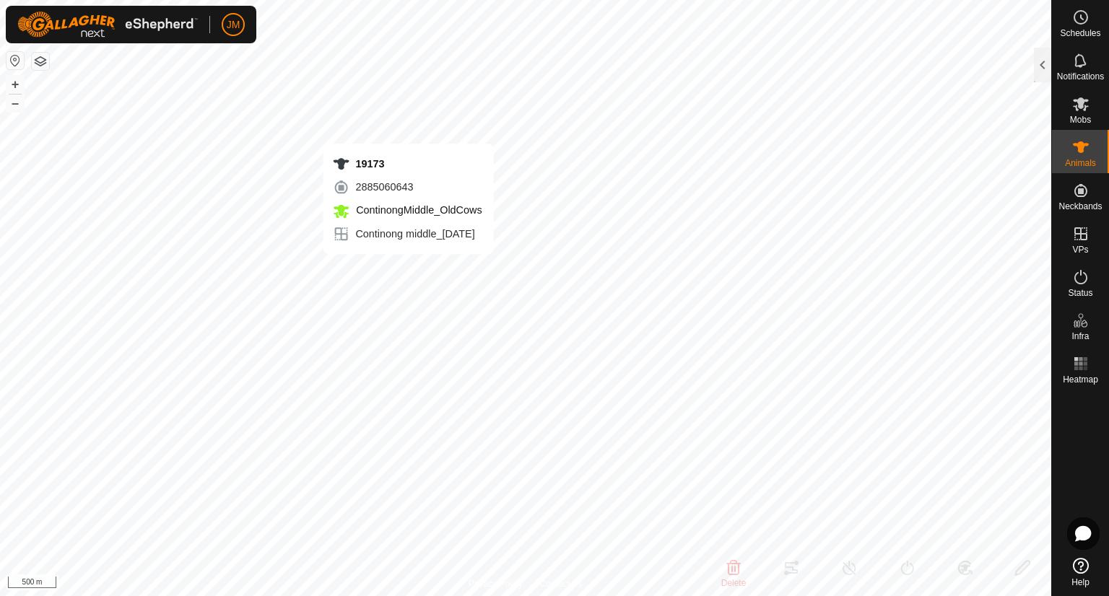
type input "-"
